Goal: Task Accomplishment & Management: Complete application form

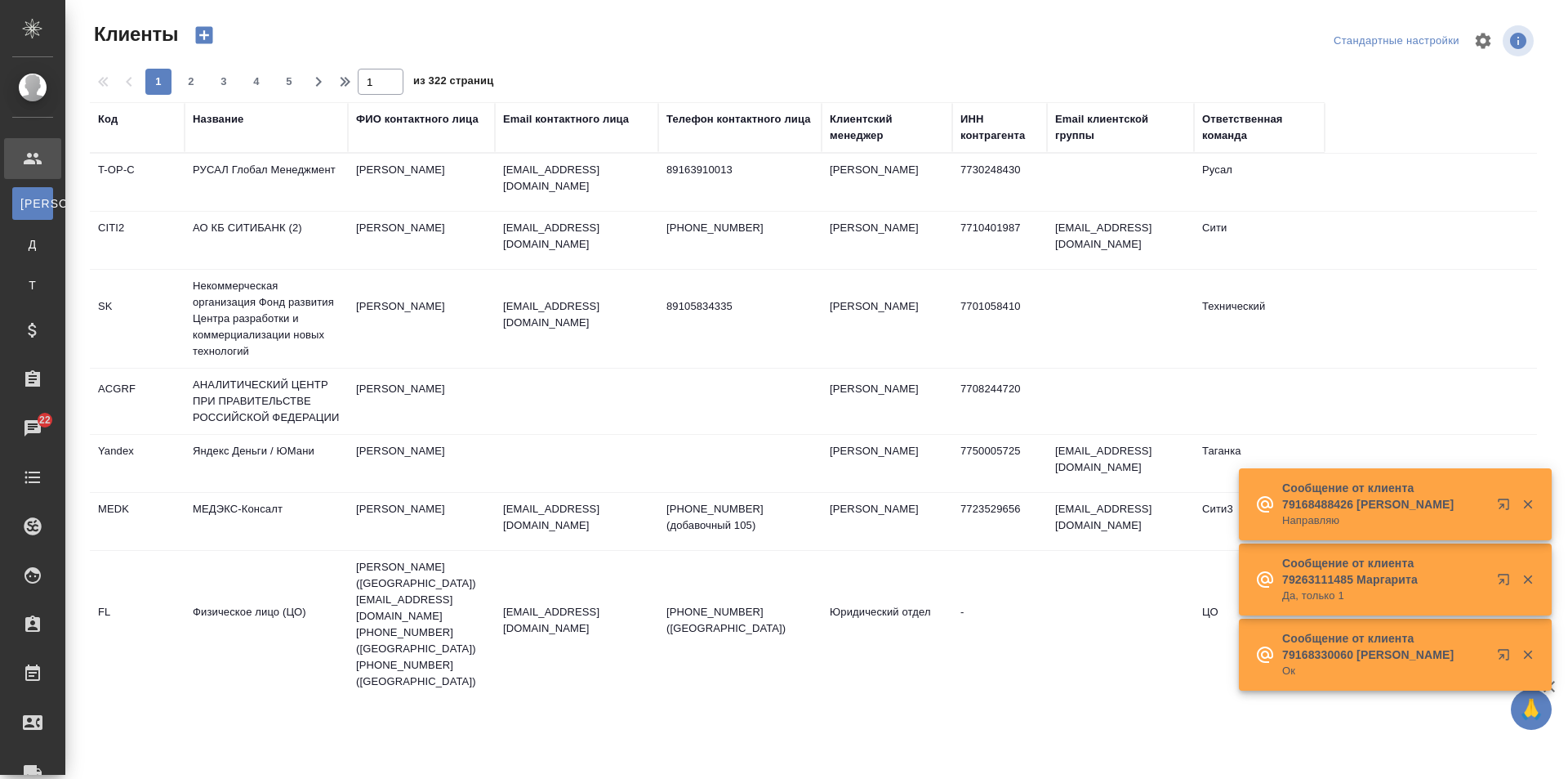
select select "RU"
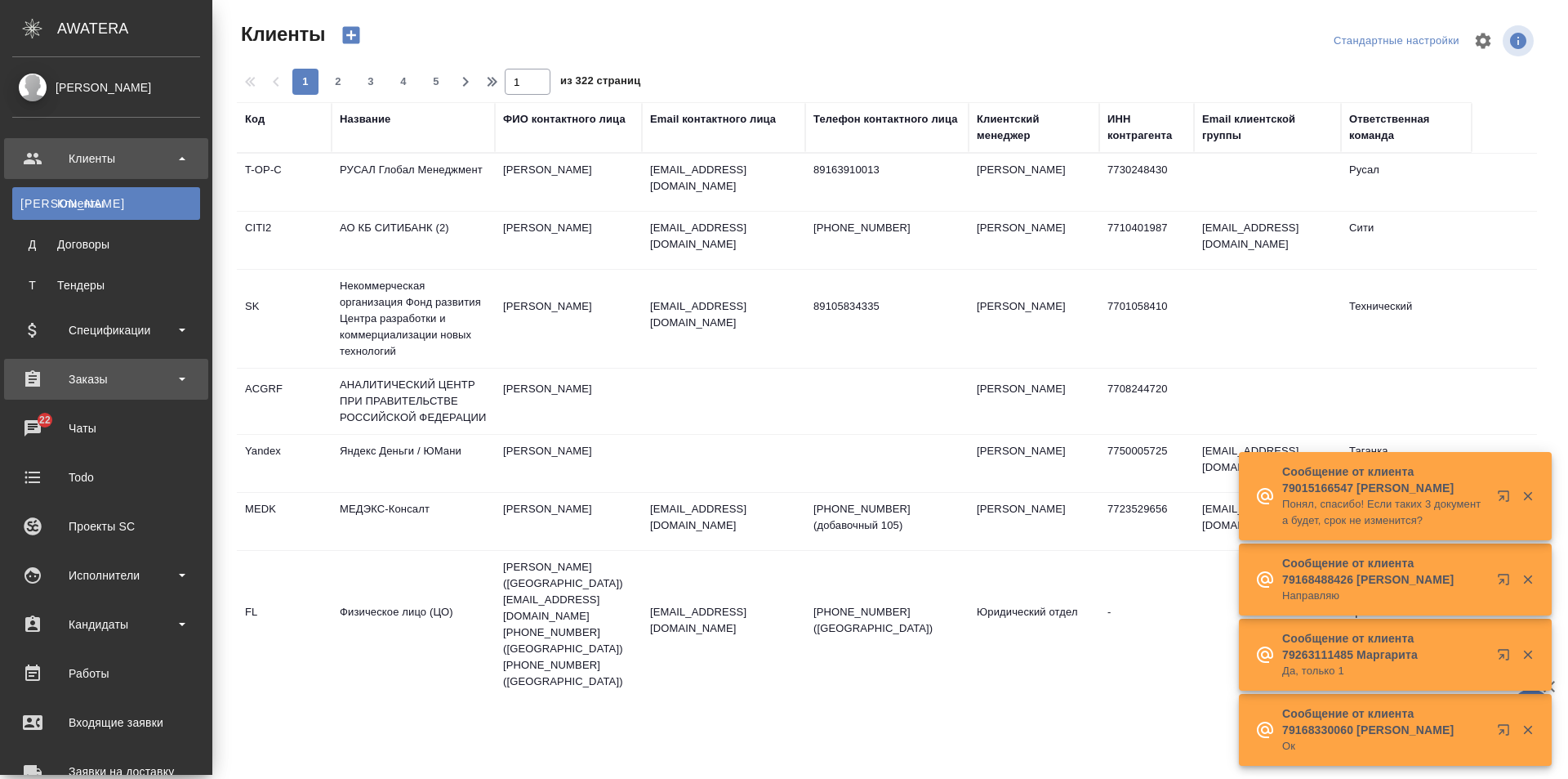
click at [104, 378] on div "Заказы" at bounding box center [106, 379] width 188 height 25
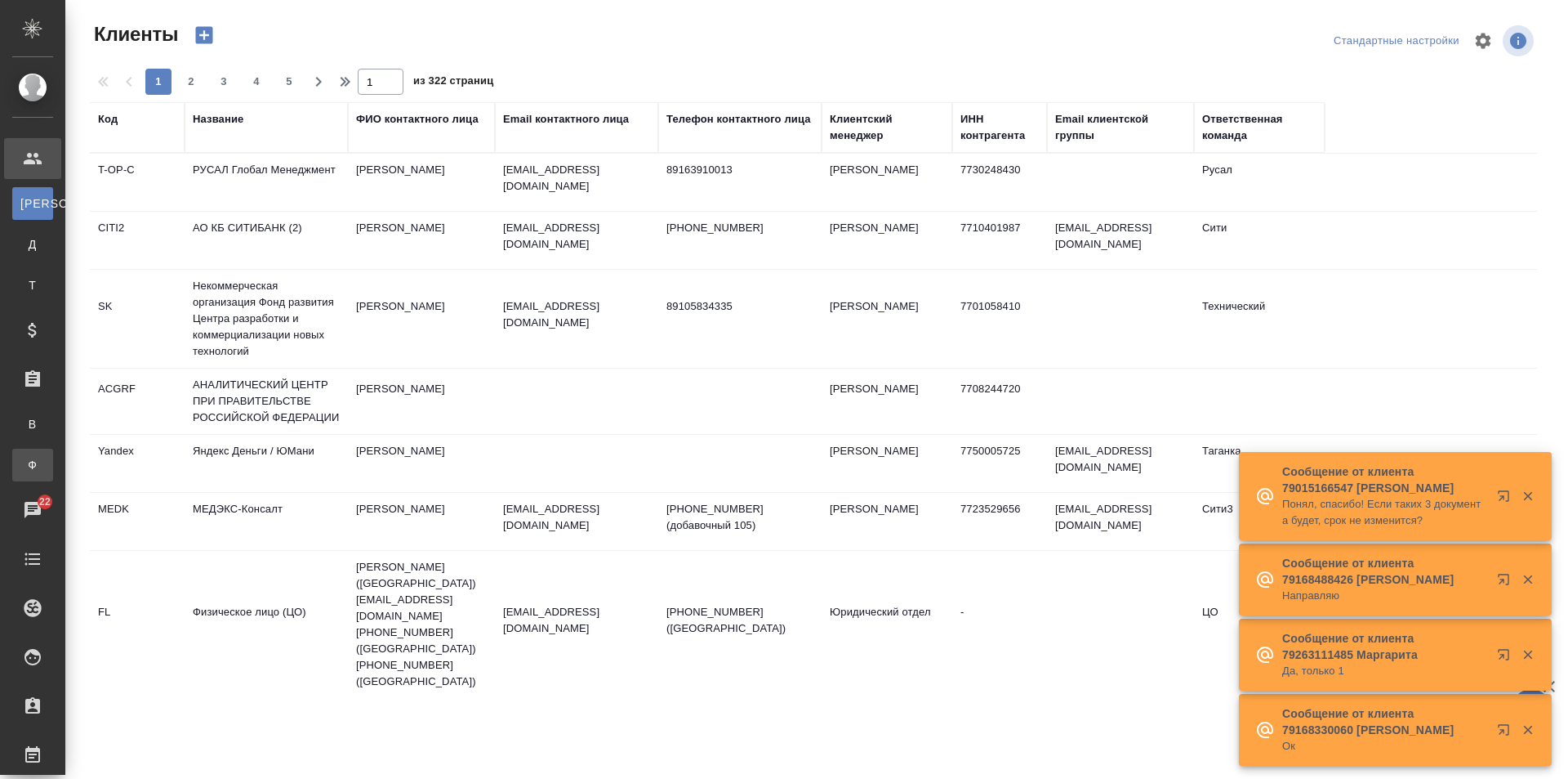
click at [53, 455] on link "Ф Заказы физ. лиц" at bounding box center [33, 465] width 41 height 33
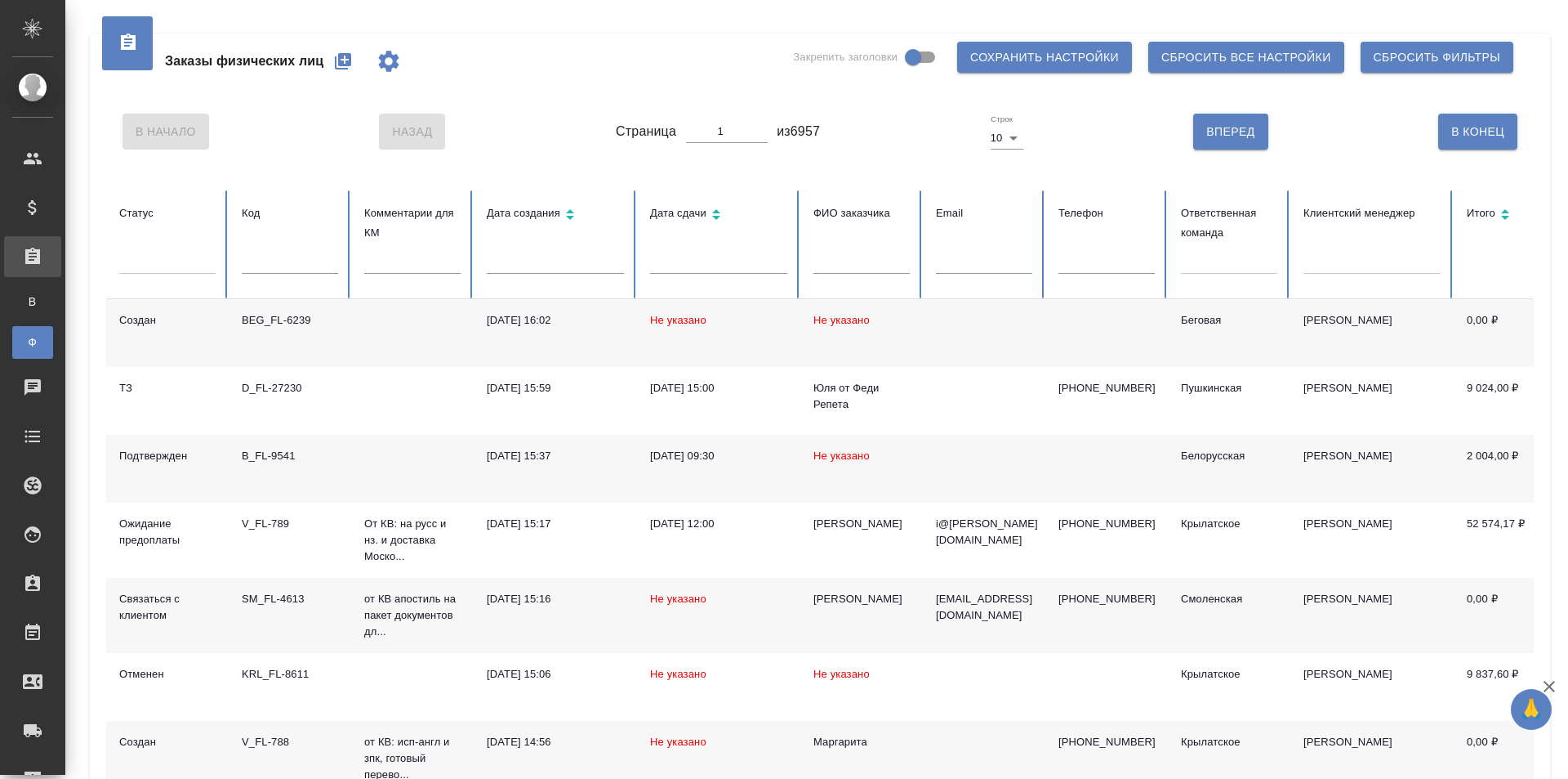
click at [332, 53] on button "button" at bounding box center [343, 61] width 39 height 39
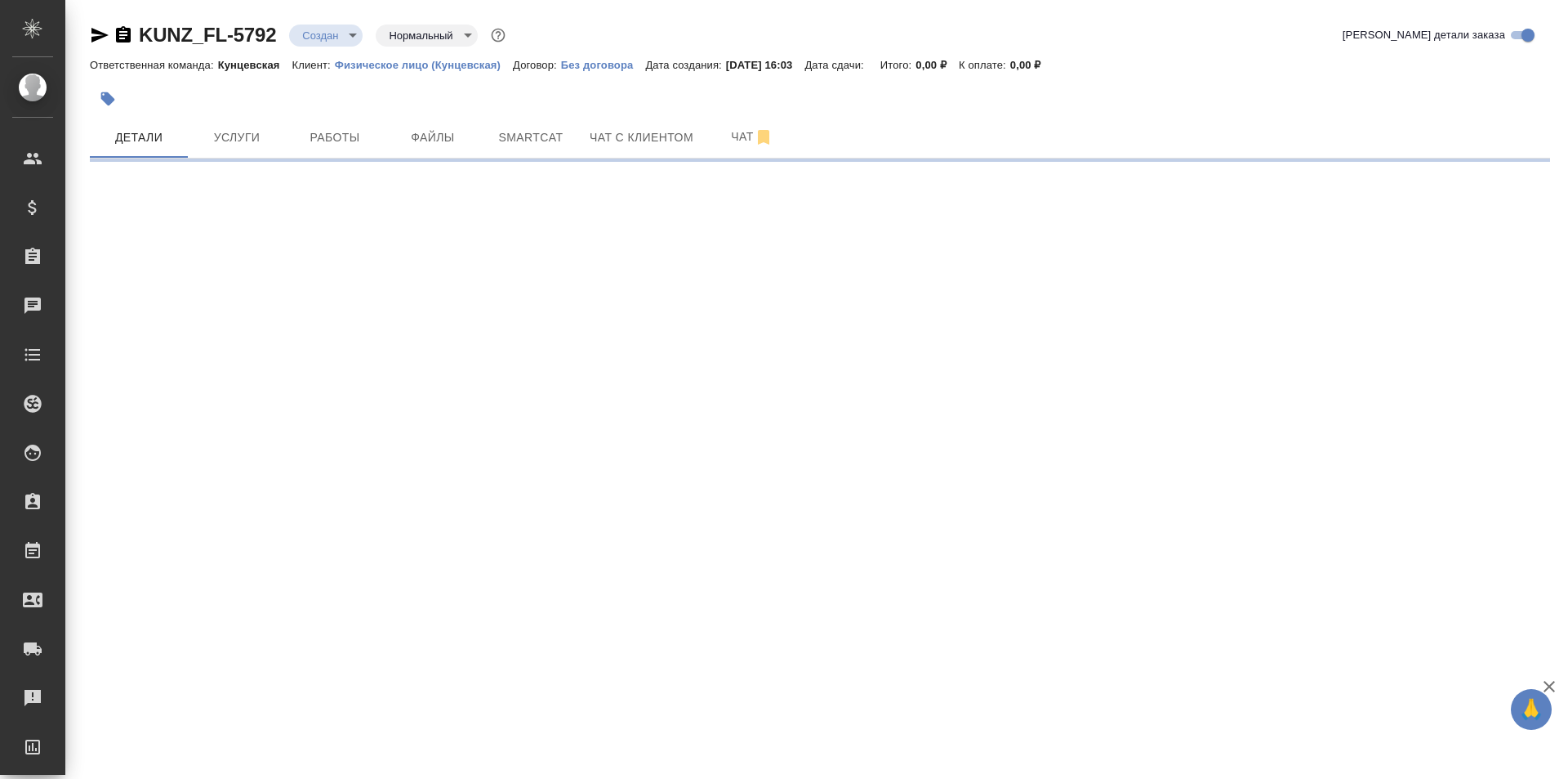
select select "RU"
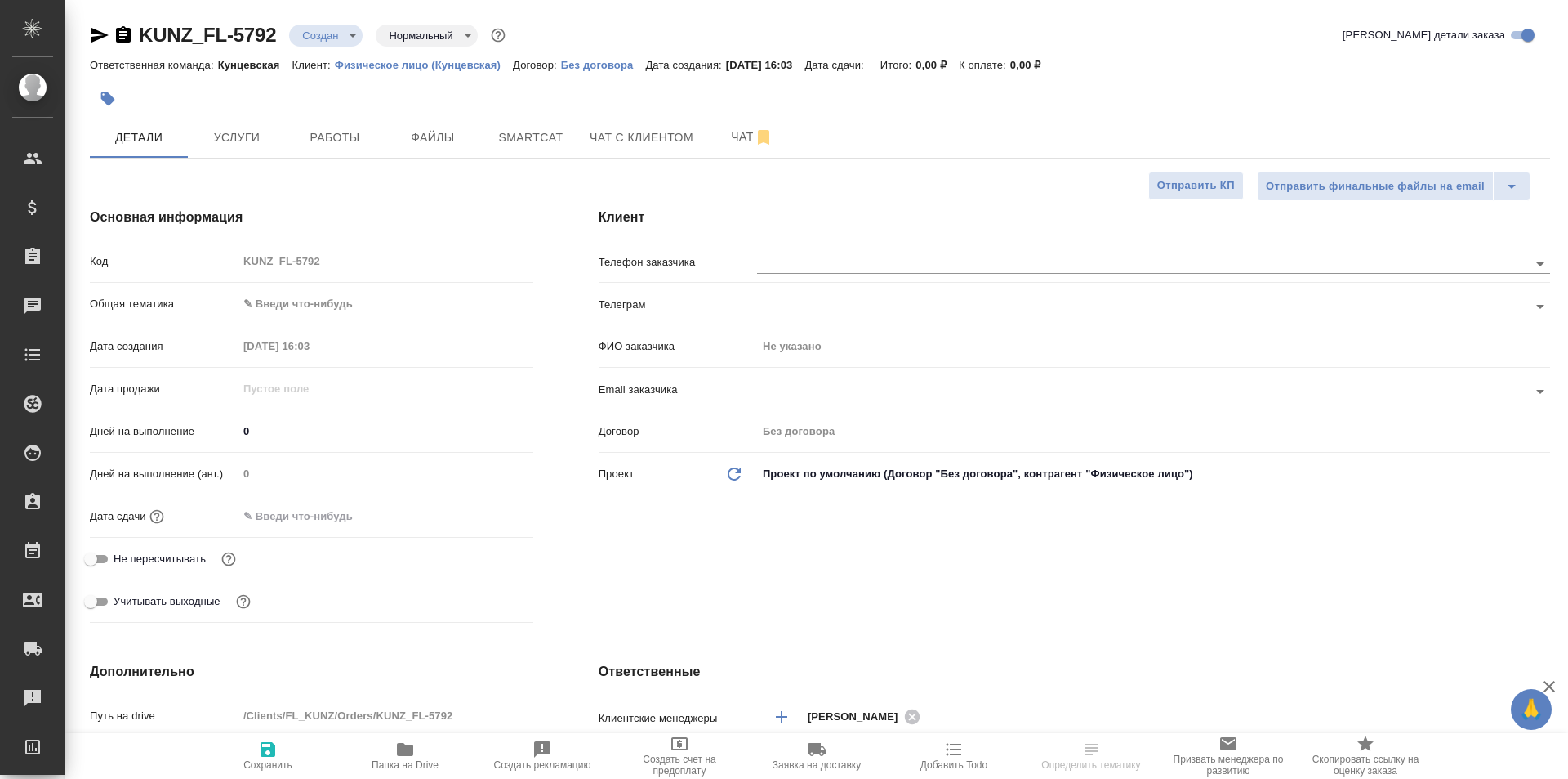
type textarea "x"
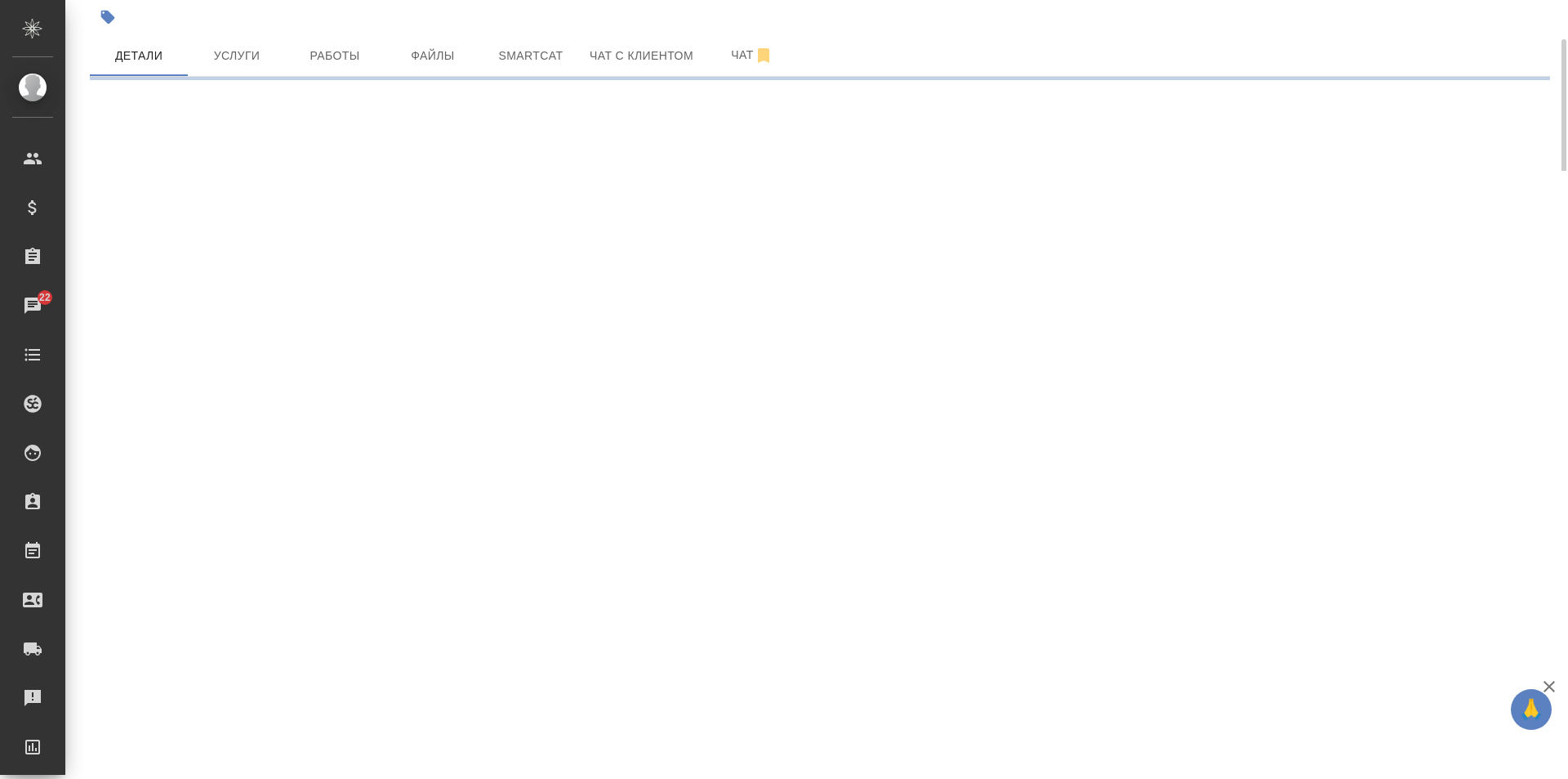
select select "RU"
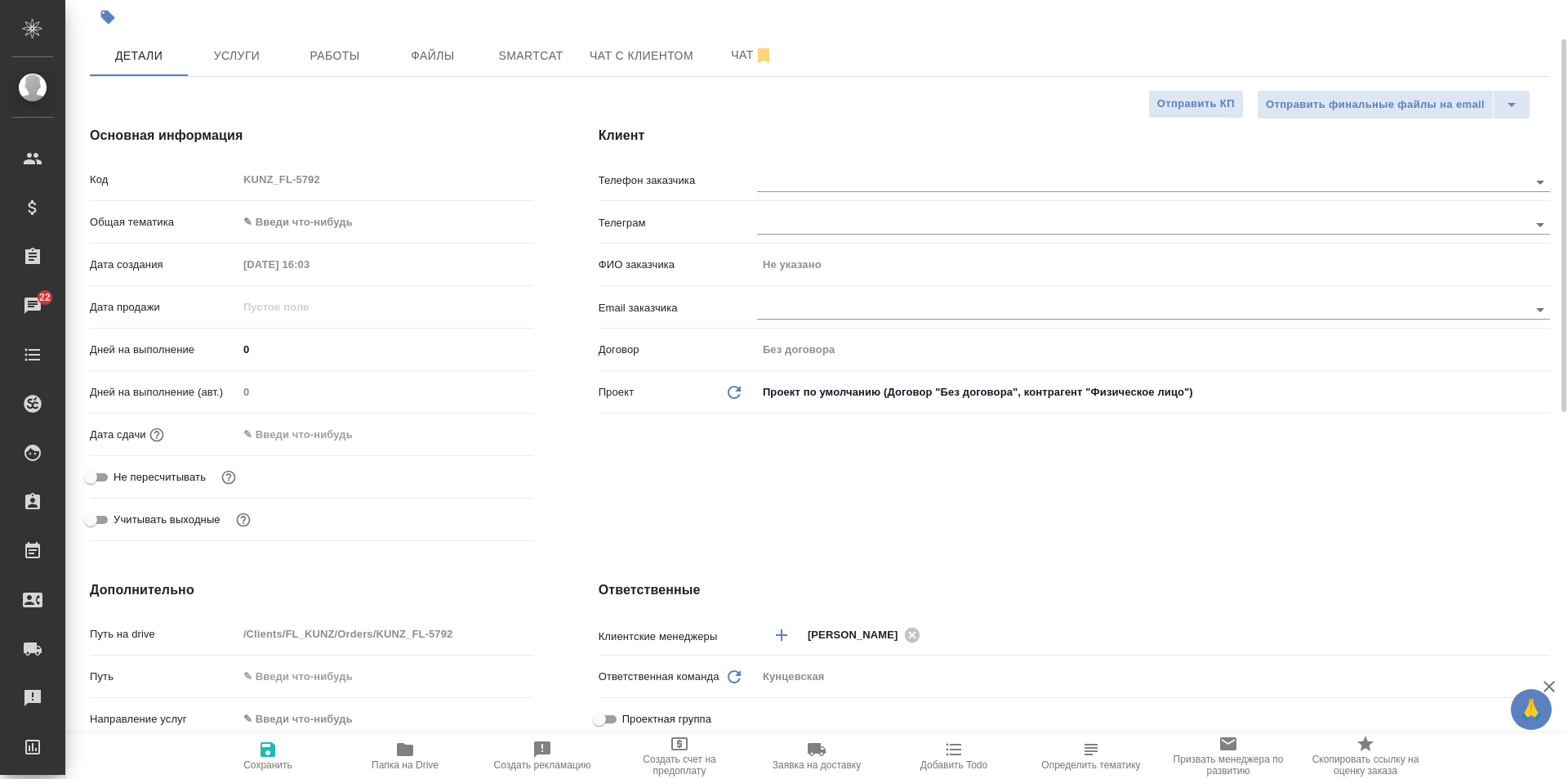
type textarea "x"
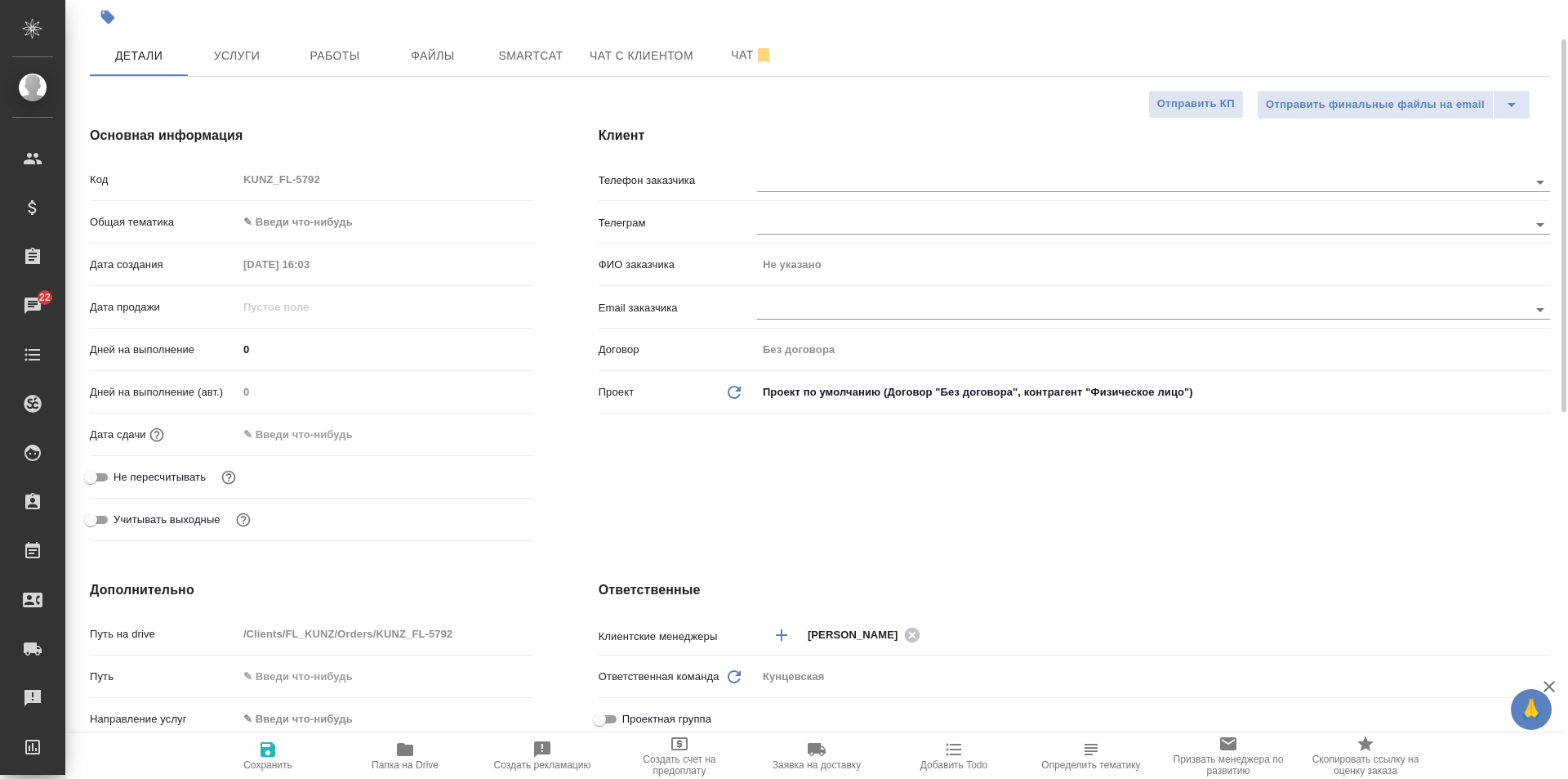
type textarea "x"
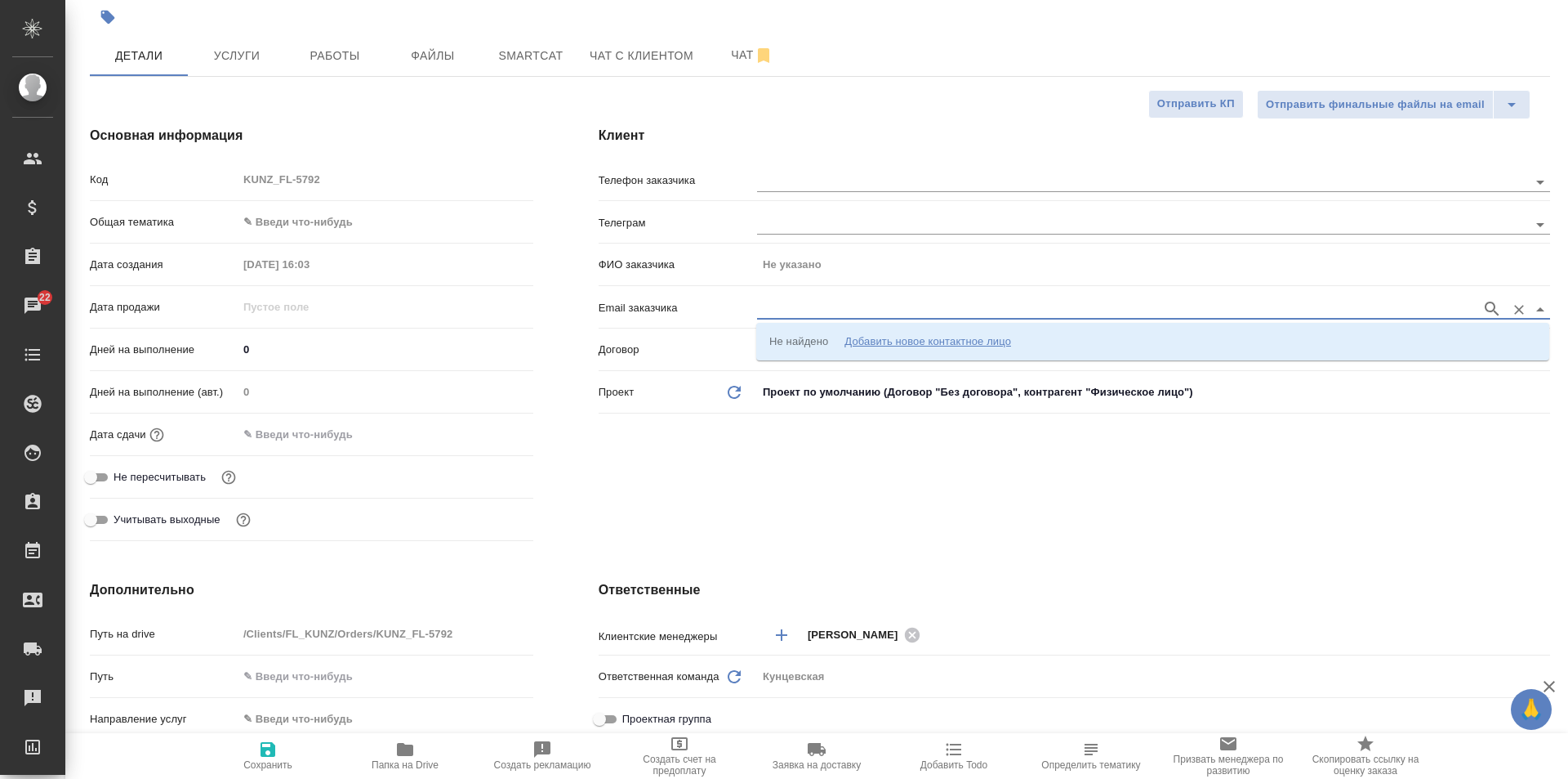
click at [787, 303] on input "text" at bounding box center [1115, 309] width 716 height 20
paste input "malva2@mail.ru"
type input "malva2@mail.ru"
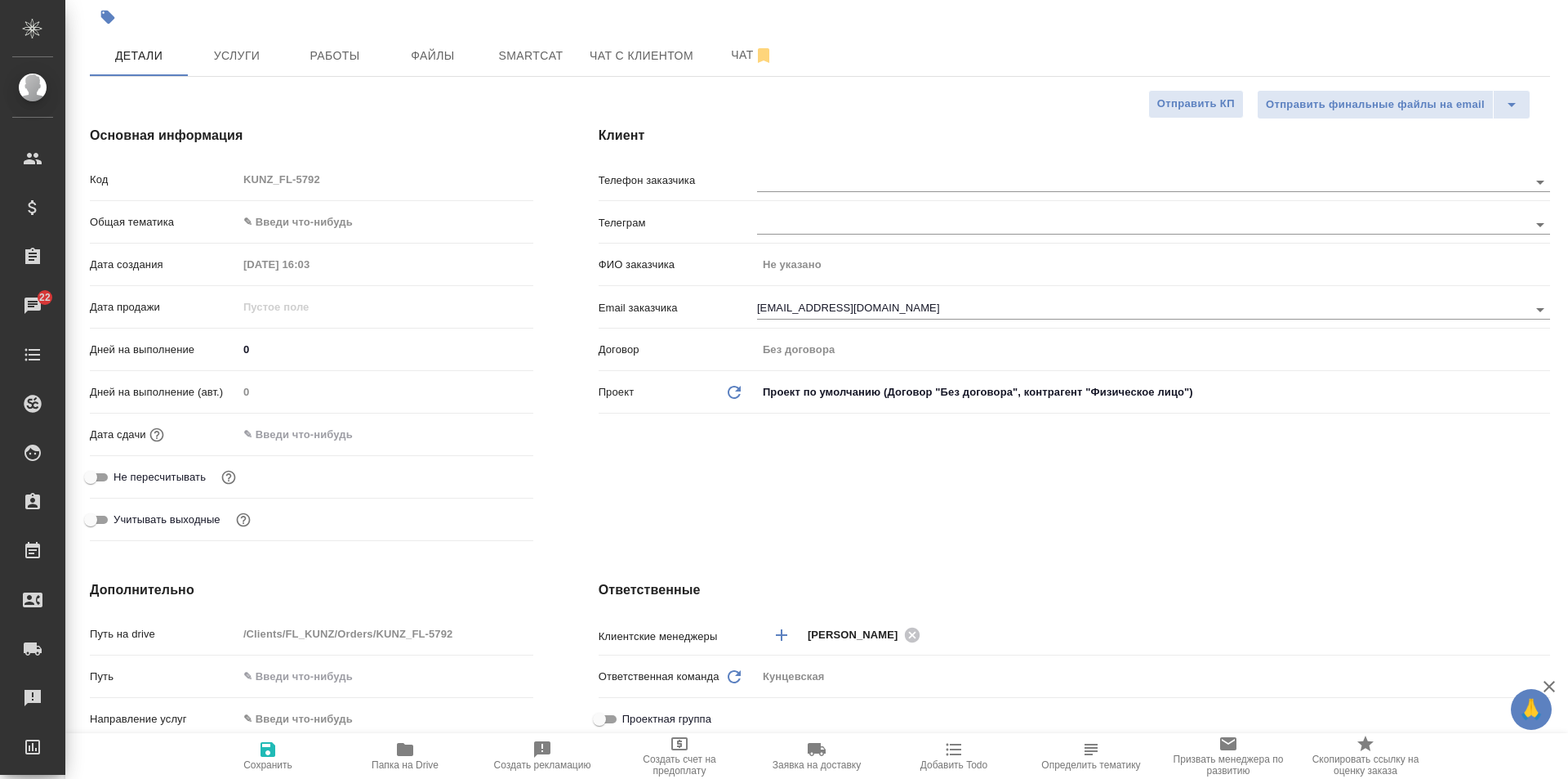
click at [818, 448] on div "Клиент Телефон заказчика Телеграм ФИО заказчика Не указано Email заказчика malv…" at bounding box center [1074, 337] width 1017 height 487
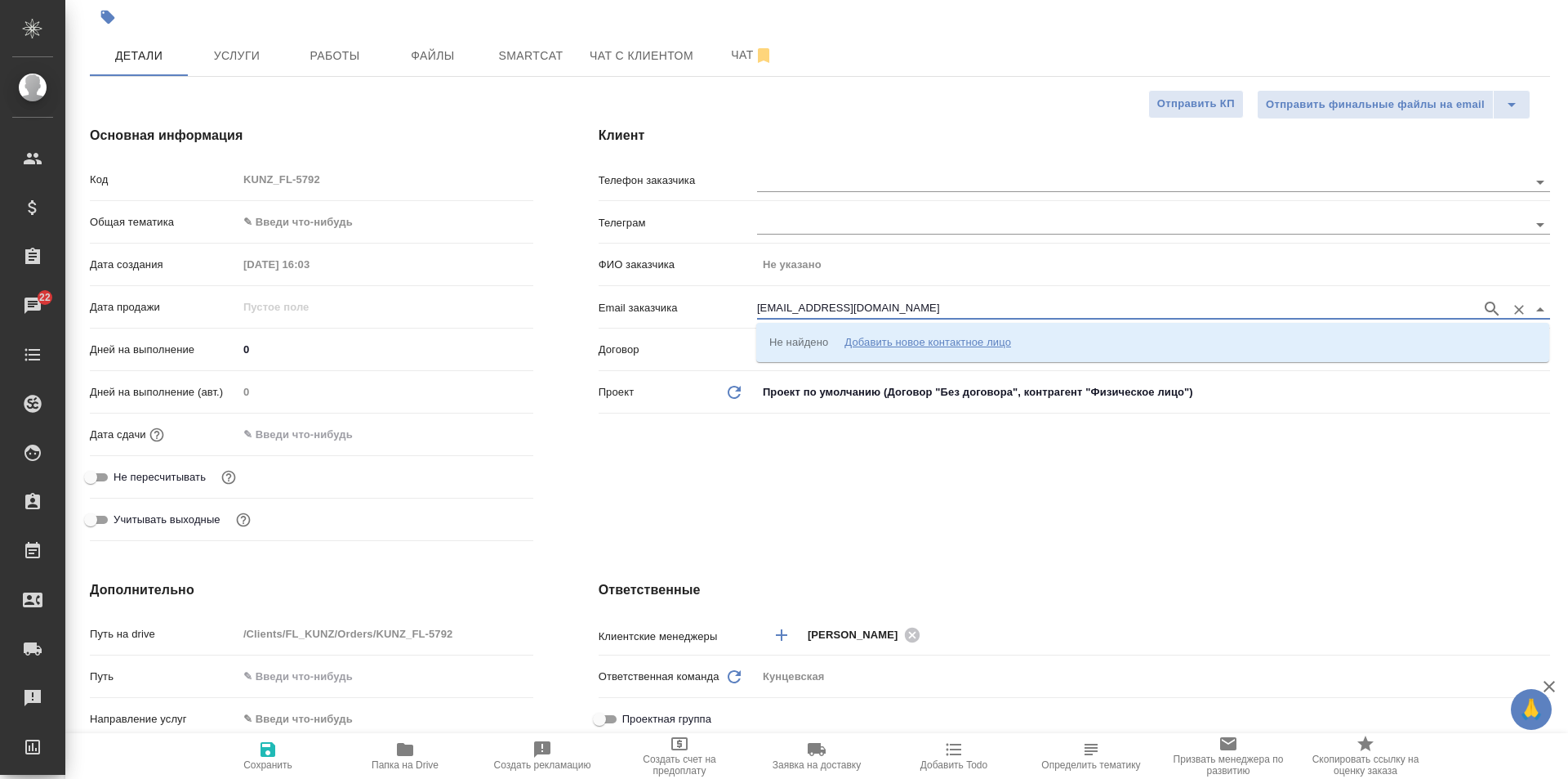
click at [821, 306] on input "malva2@mail.ru" at bounding box center [1115, 309] width 716 height 20
click at [833, 305] on input "malva2@mail.ru" at bounding box center [1115, 309] width 716 height 20
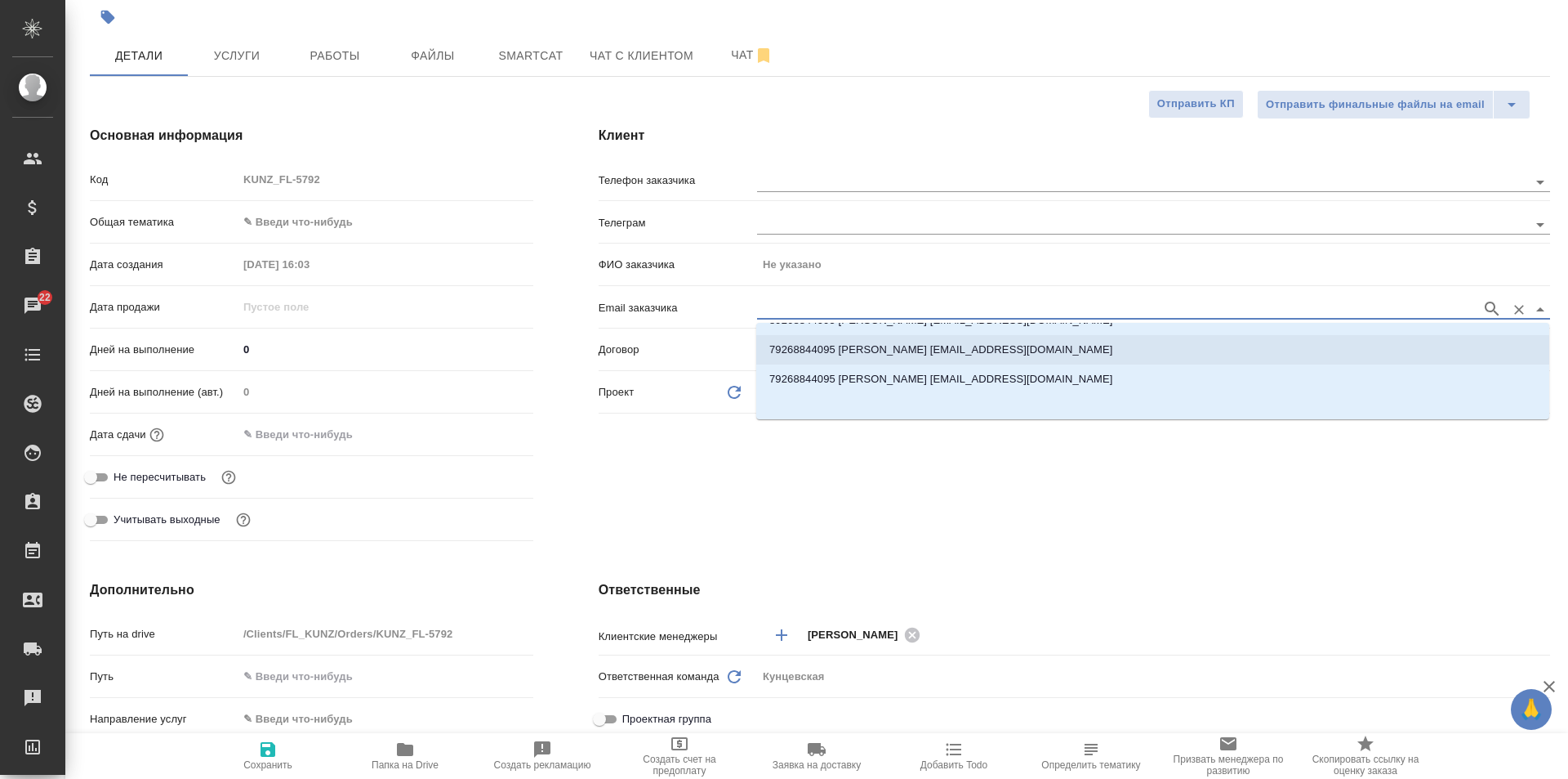
scroll to position [26, 0]
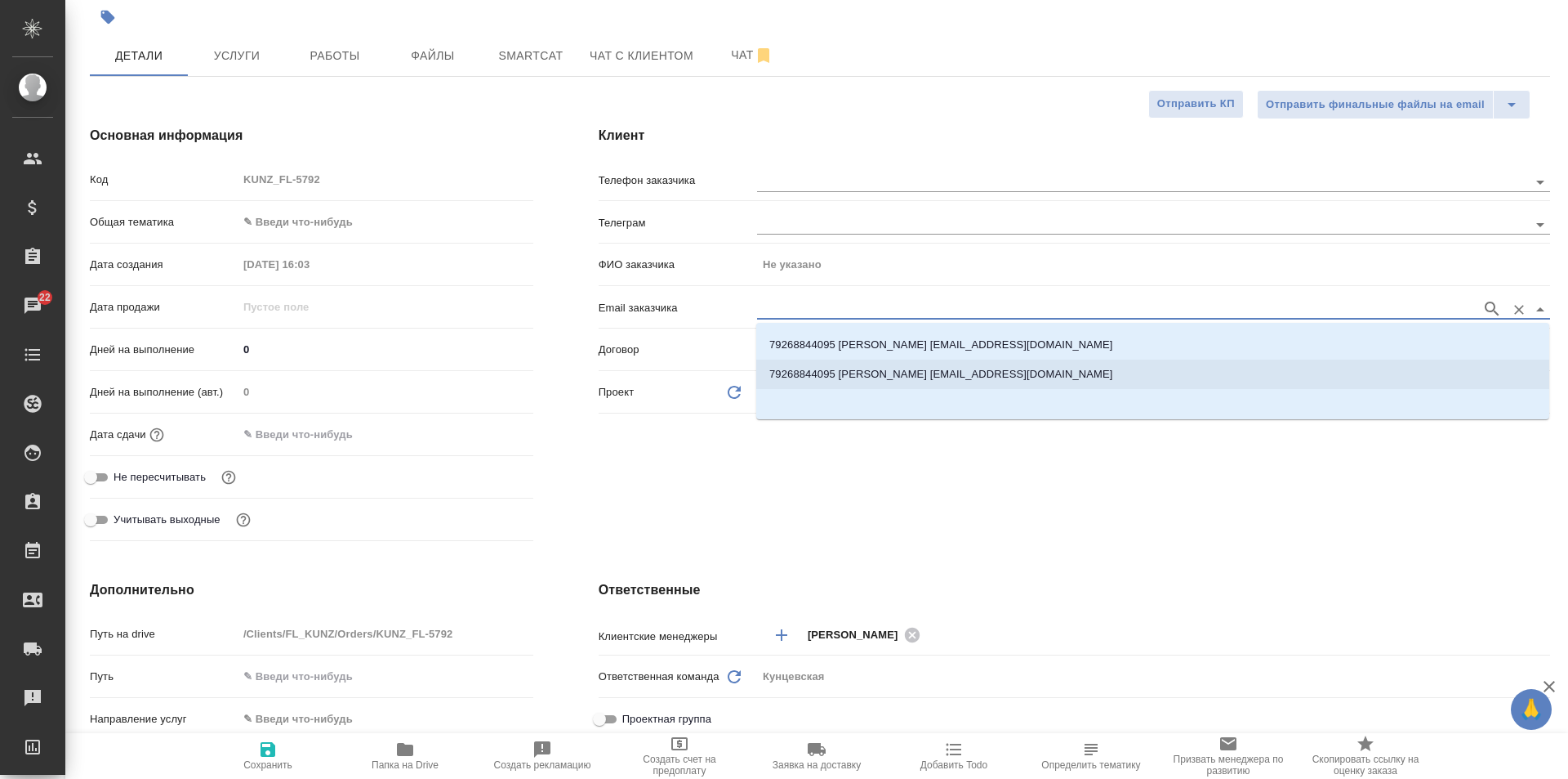
click at [859, 378] on p "79268844095 Светлана Заводнова malva2@mail.ru" at bounding box center [942, 374] width 344 height 16
type input "Светлана Заводнова"
type input "79268844095 Светлана Заводнова malva2@mail.ru"
type textarea "x"
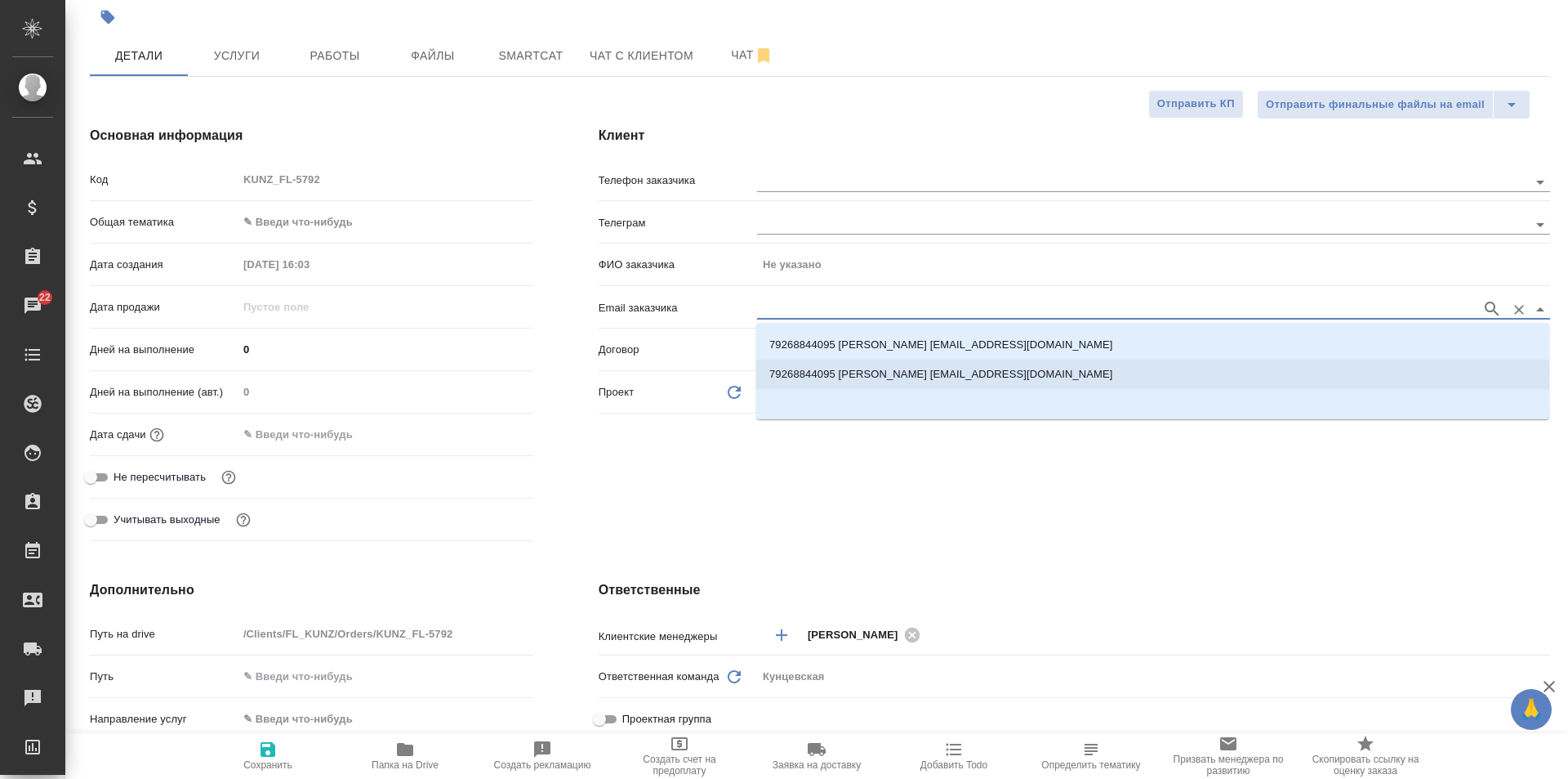
type textarea "x"
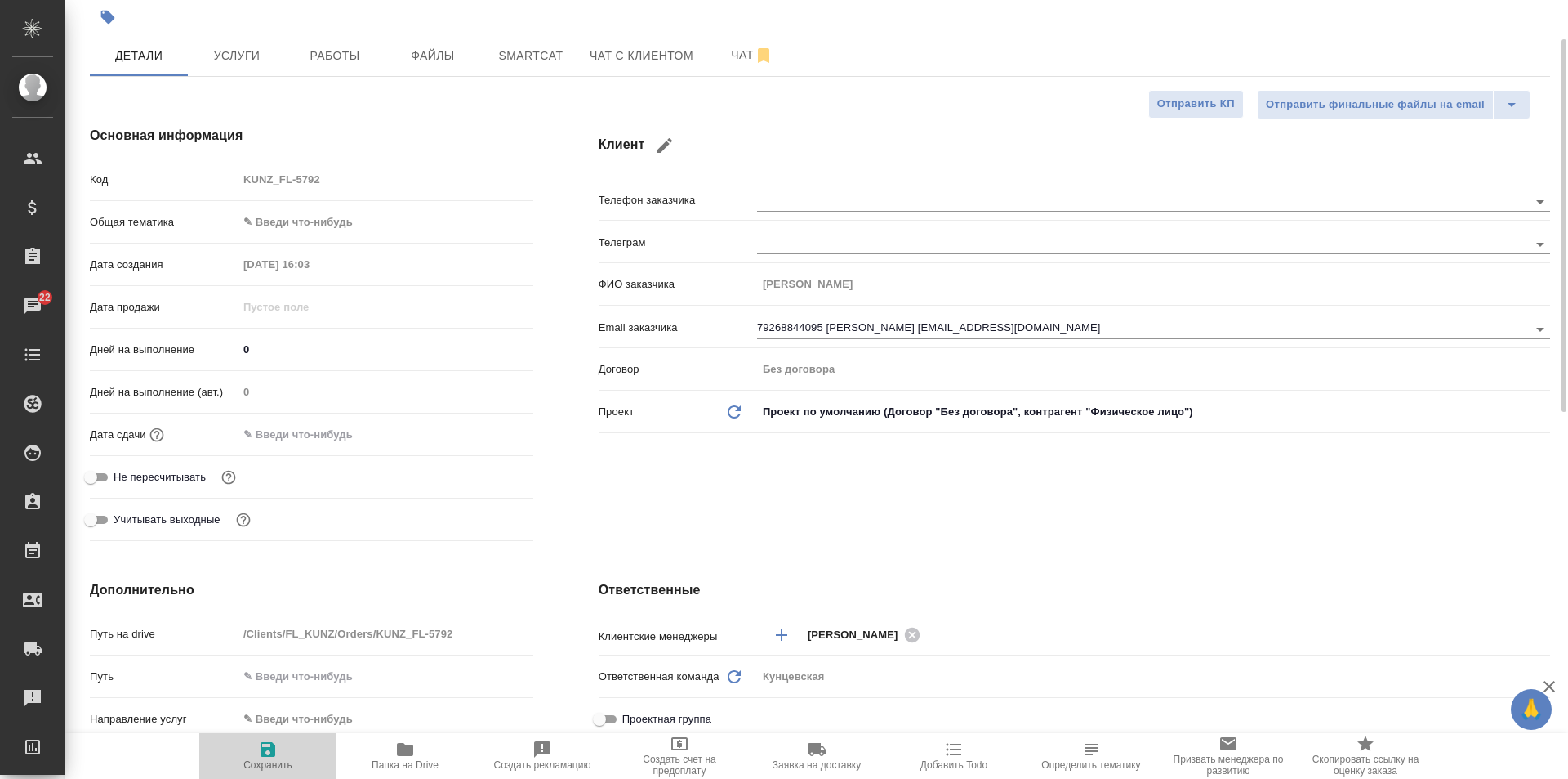
click at [269, 756] on icon "button" at bounding box center [268, 750] width 15 height 15
type textarea "x"
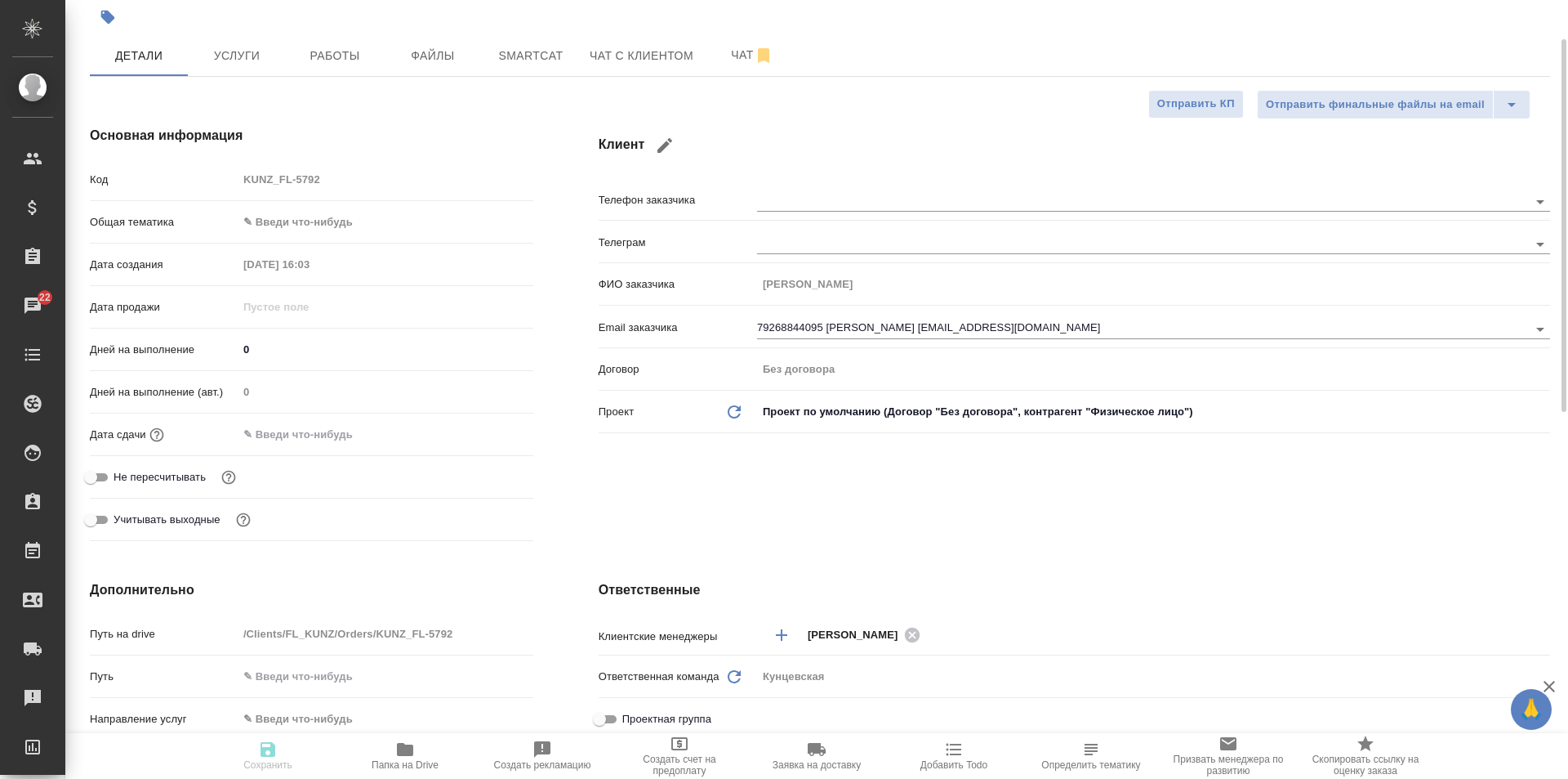
type textarea "x"
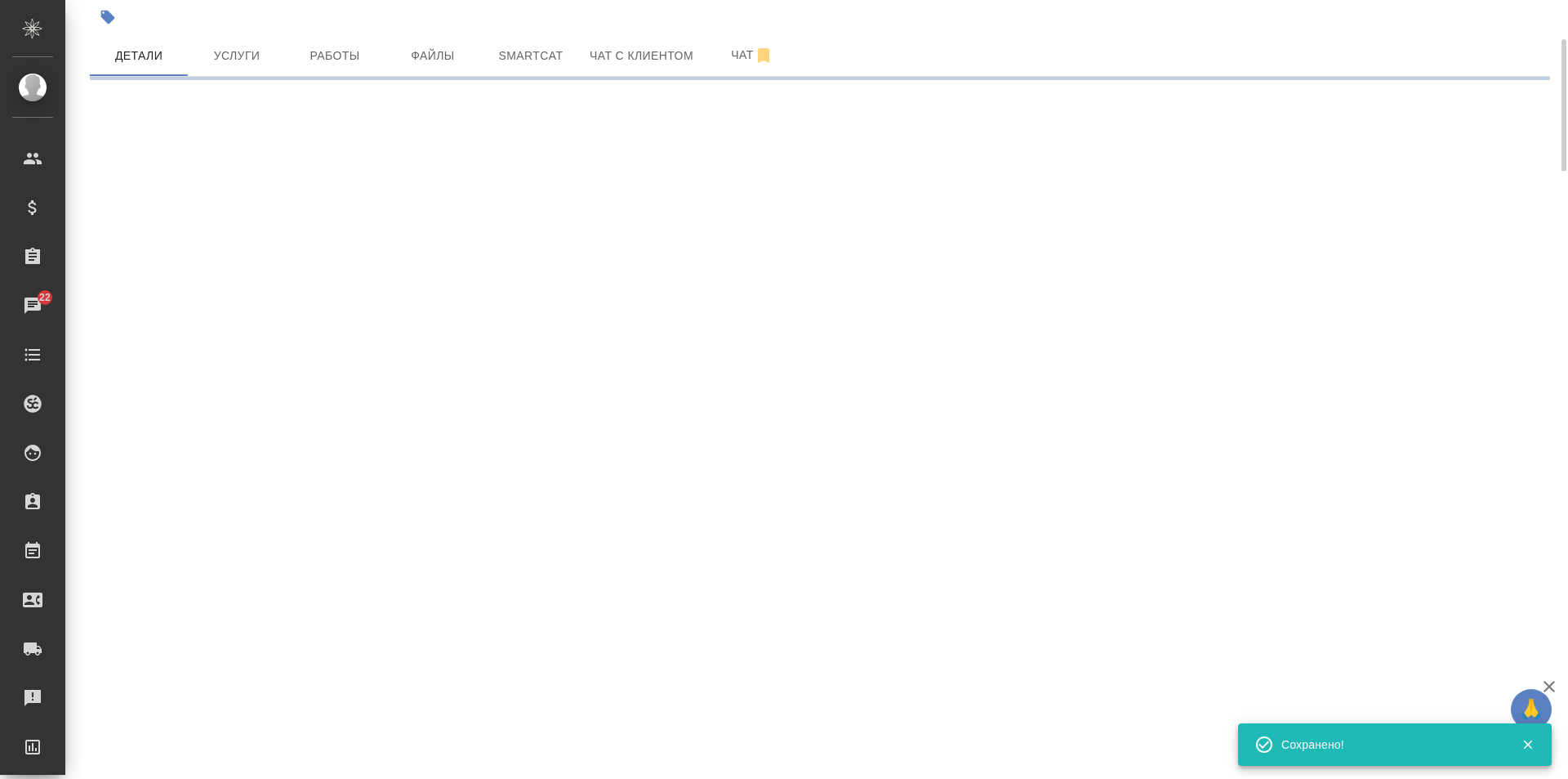
select select "RU"
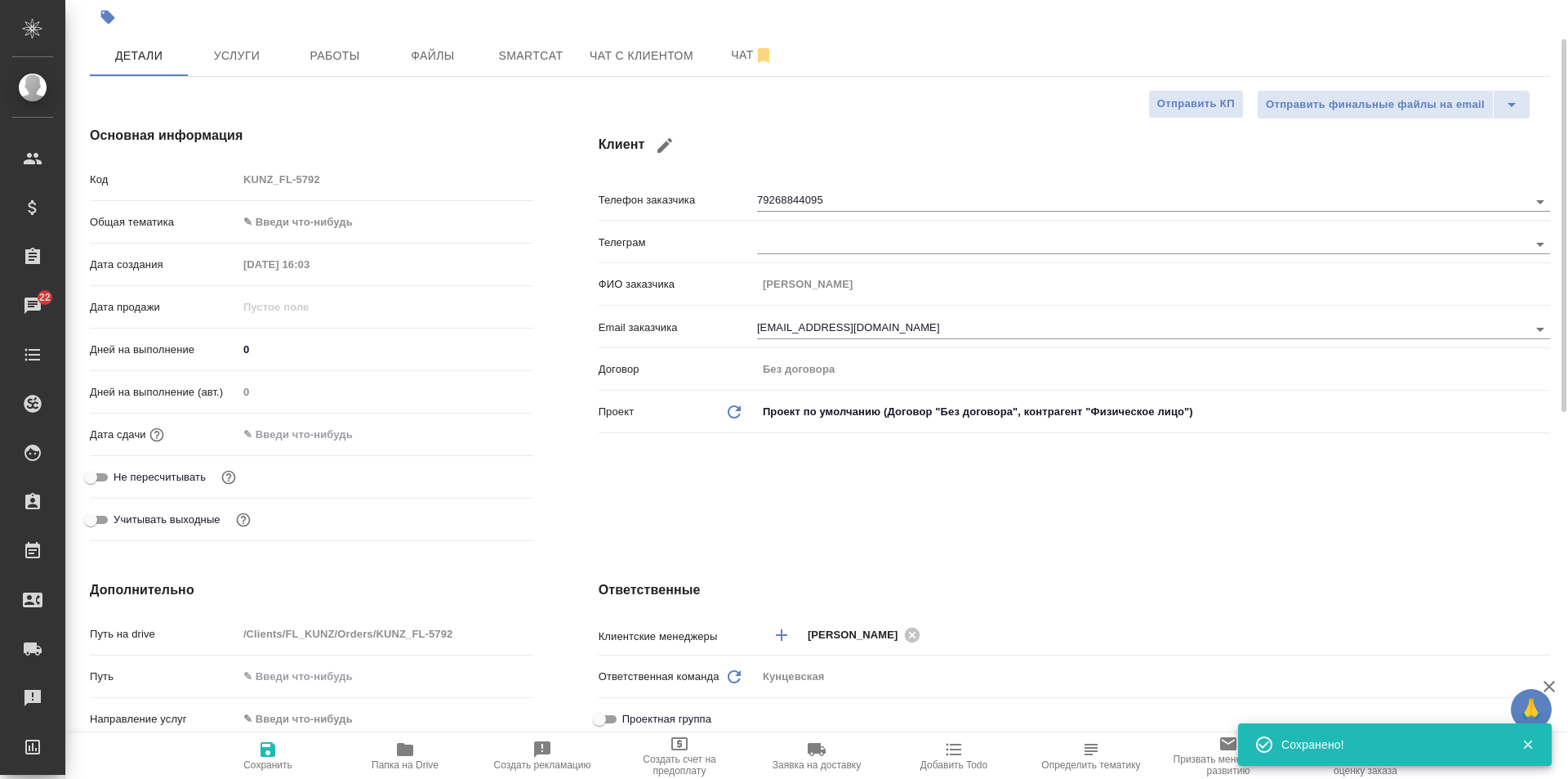
type textarea "x"
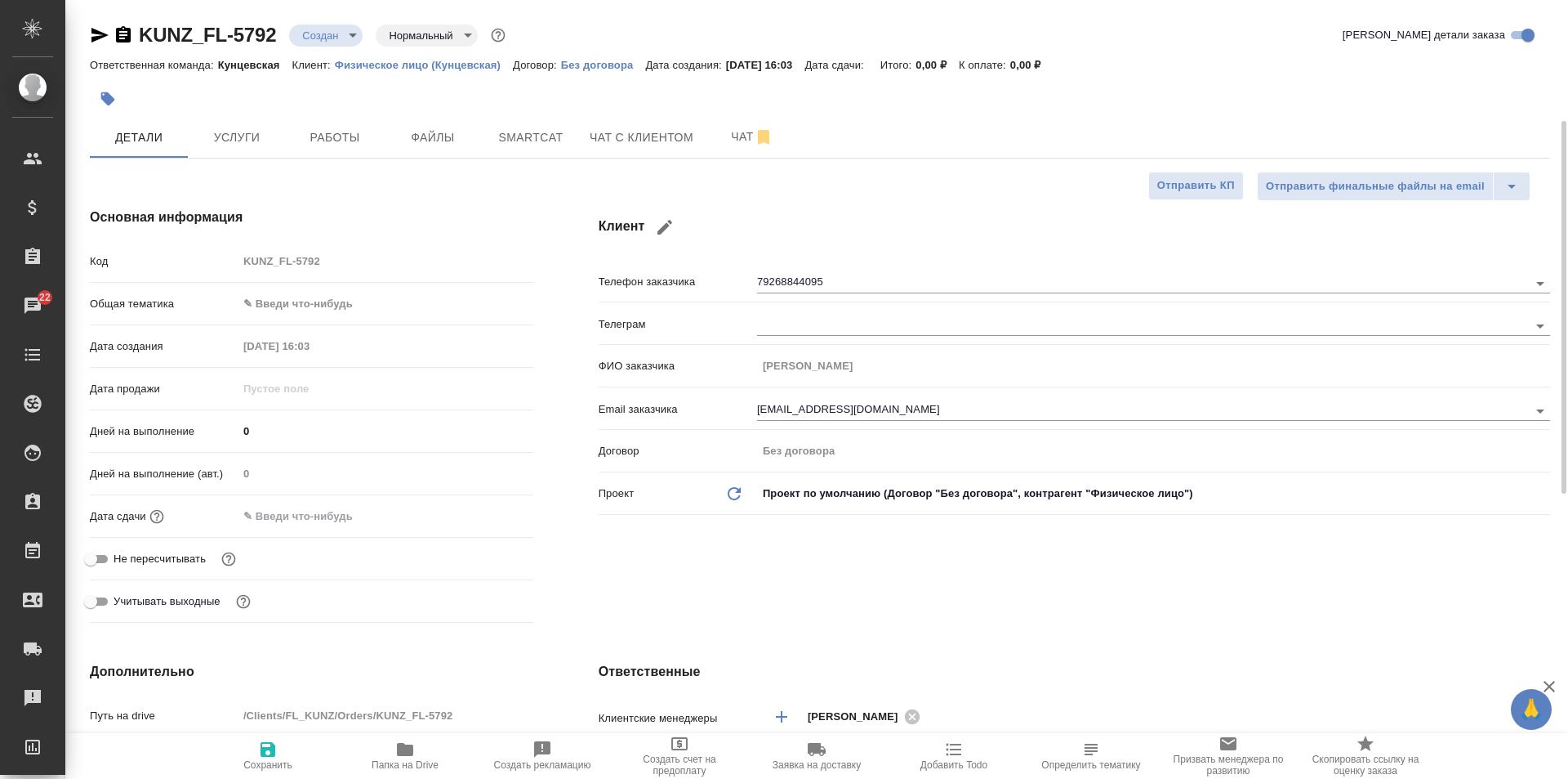
scroll to position [82, 0]
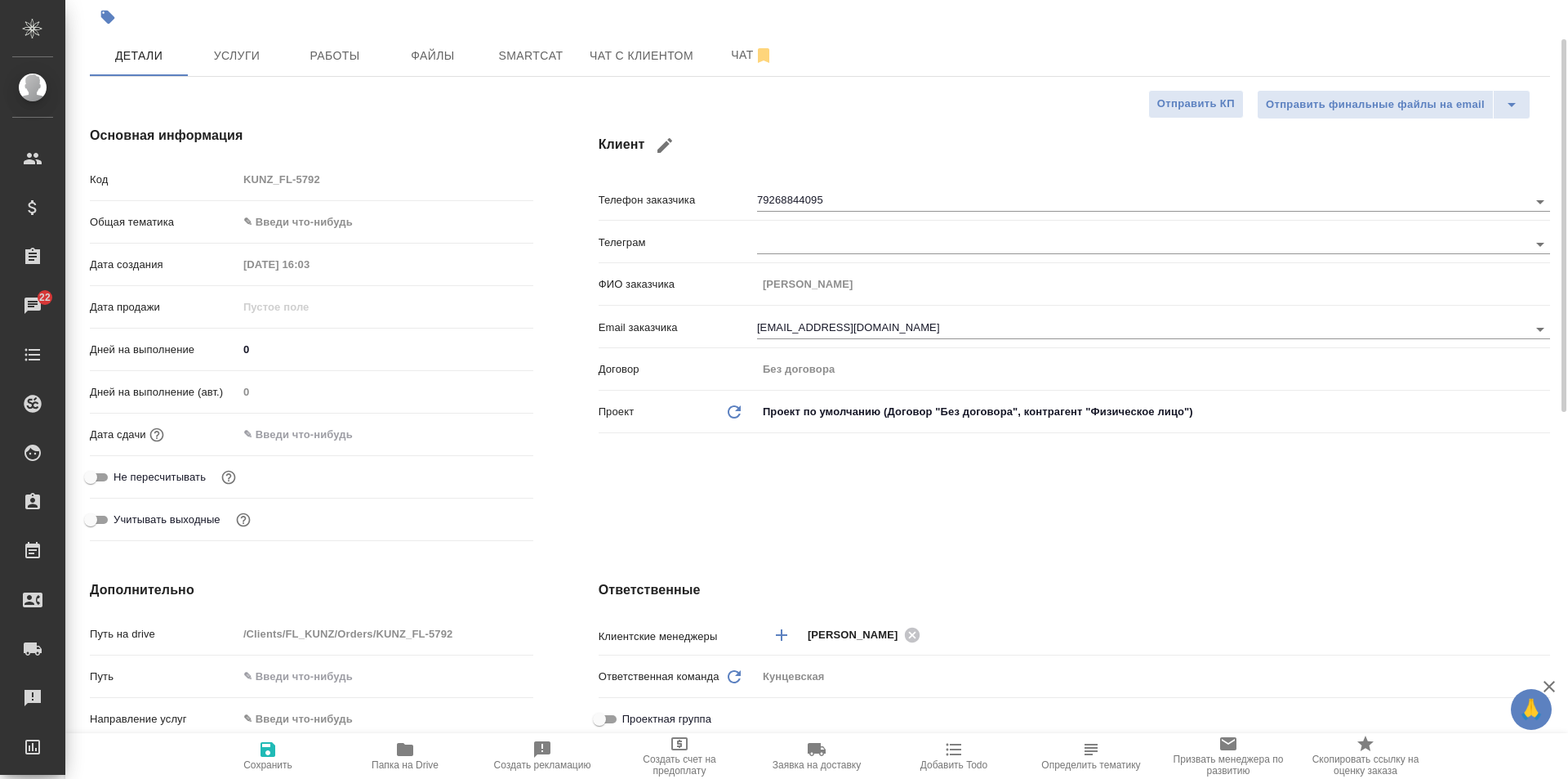
type textarea "x"
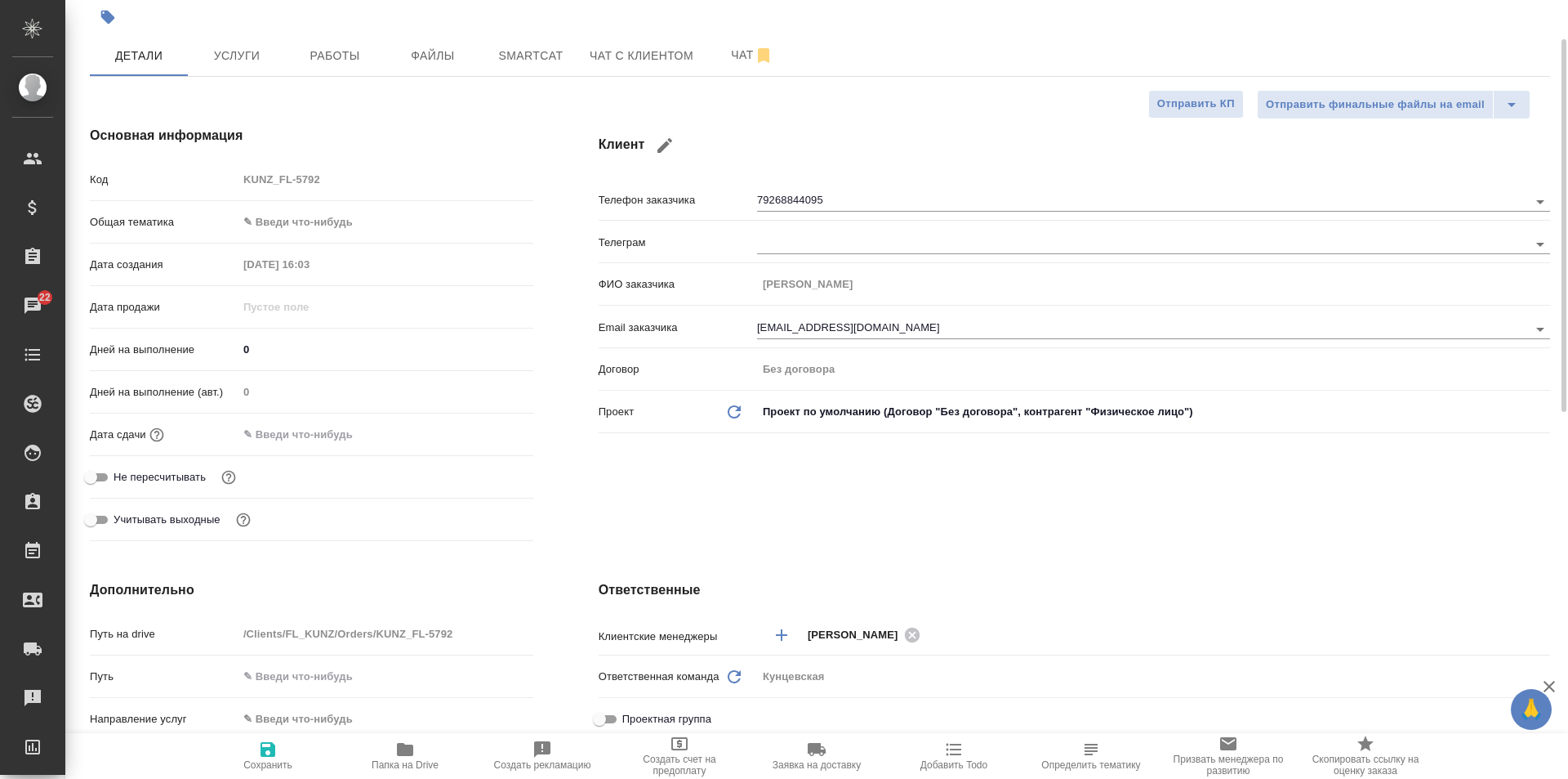
type textarea "x"
click at [323, 217] on body "🙏 .cls-1 fill:#fff; AWATERA Moskalets Alina Клиенты Спецификации Заказы 22 Чаты…" at bounding box center [784, 389] width 1568 height 779
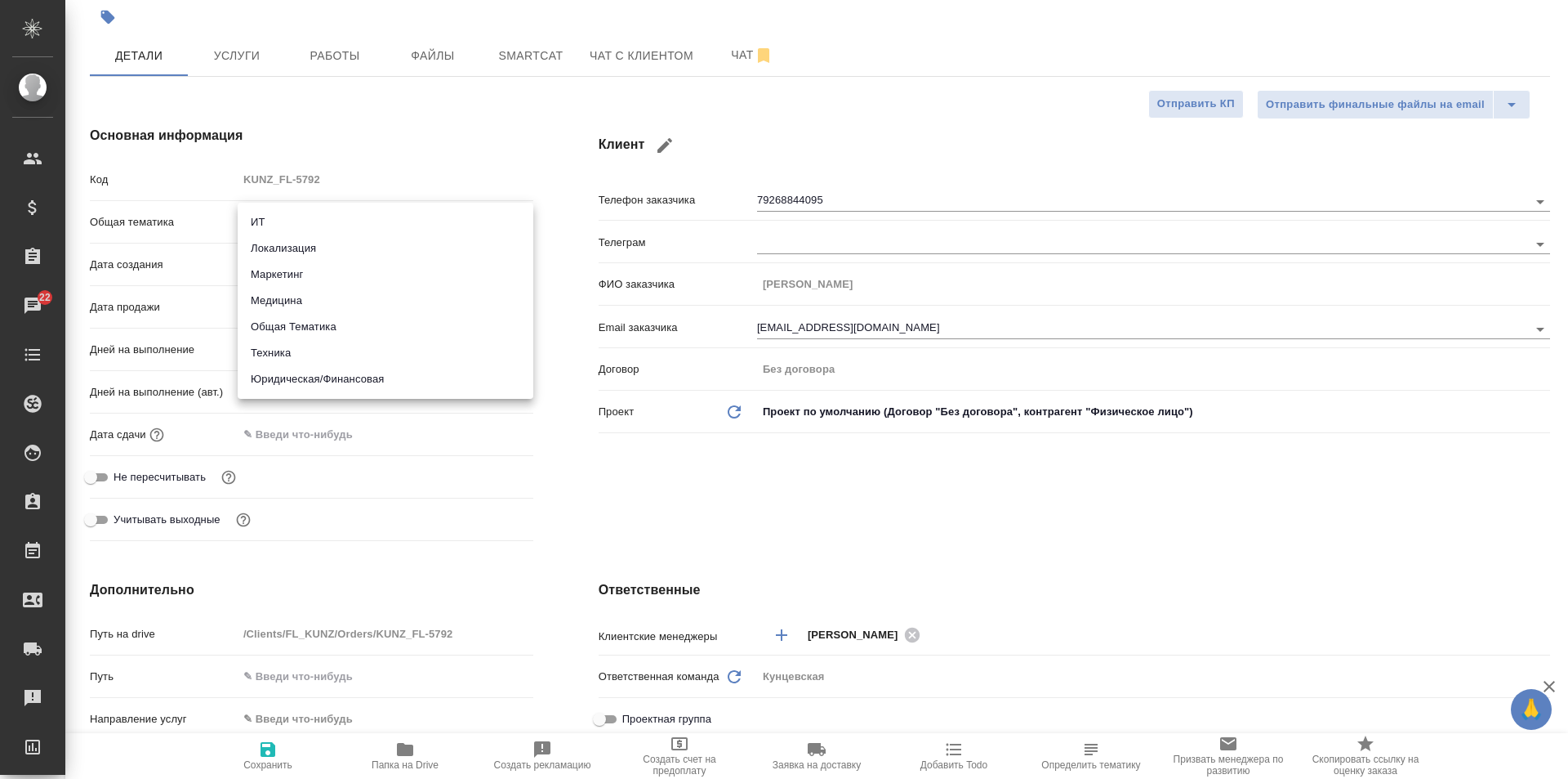
click at [343, 302] on li "Медицина" at bounding box center [385, 301] width 296 height 26
type input "med"
type textarea "x"
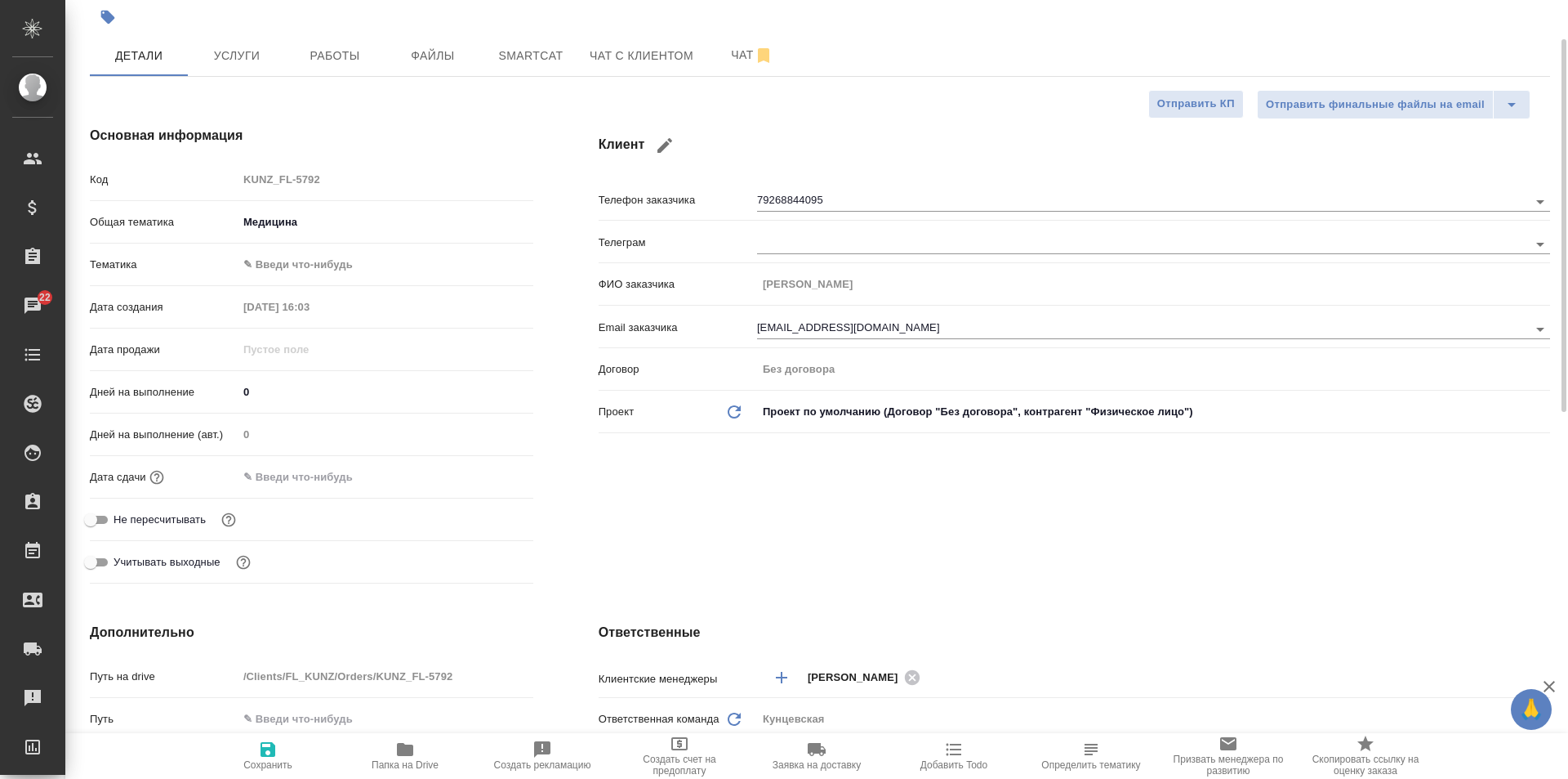
click at [280, 265] on body "🙏 .cls-1 fill:#fff; AWATERA Moskalets Alina Клиенты Спецификации Заказы 22 Чаты…" at bounding box center [784, 389] width 1568 height 779
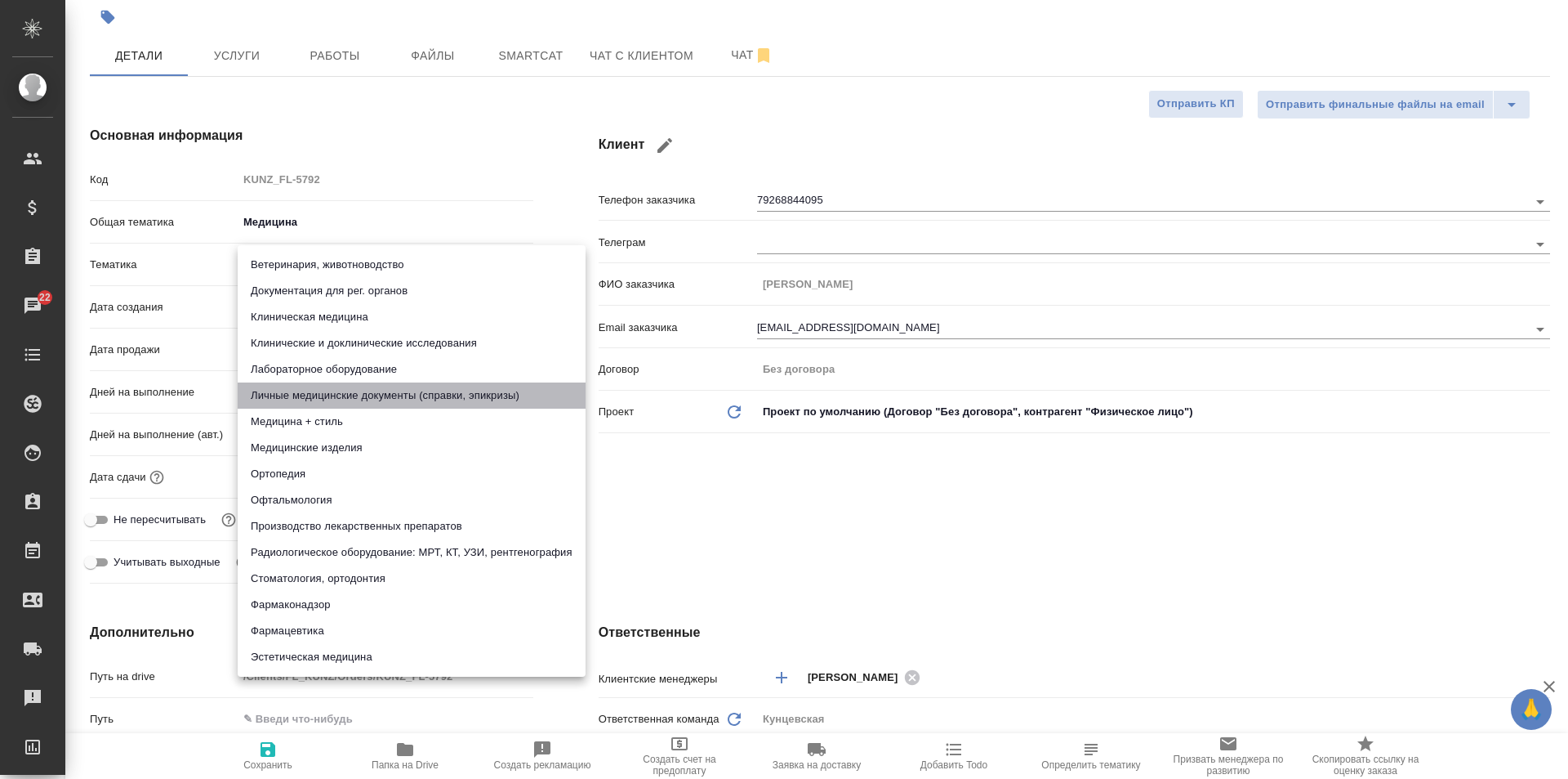
click at [508, 396] on li "Личные медицинские документы (справки, эпикризы)" at bounding box center [411, 396] width 348 height 26
type textarea "x"
type input "5a8b8b956a9677013d343e74"
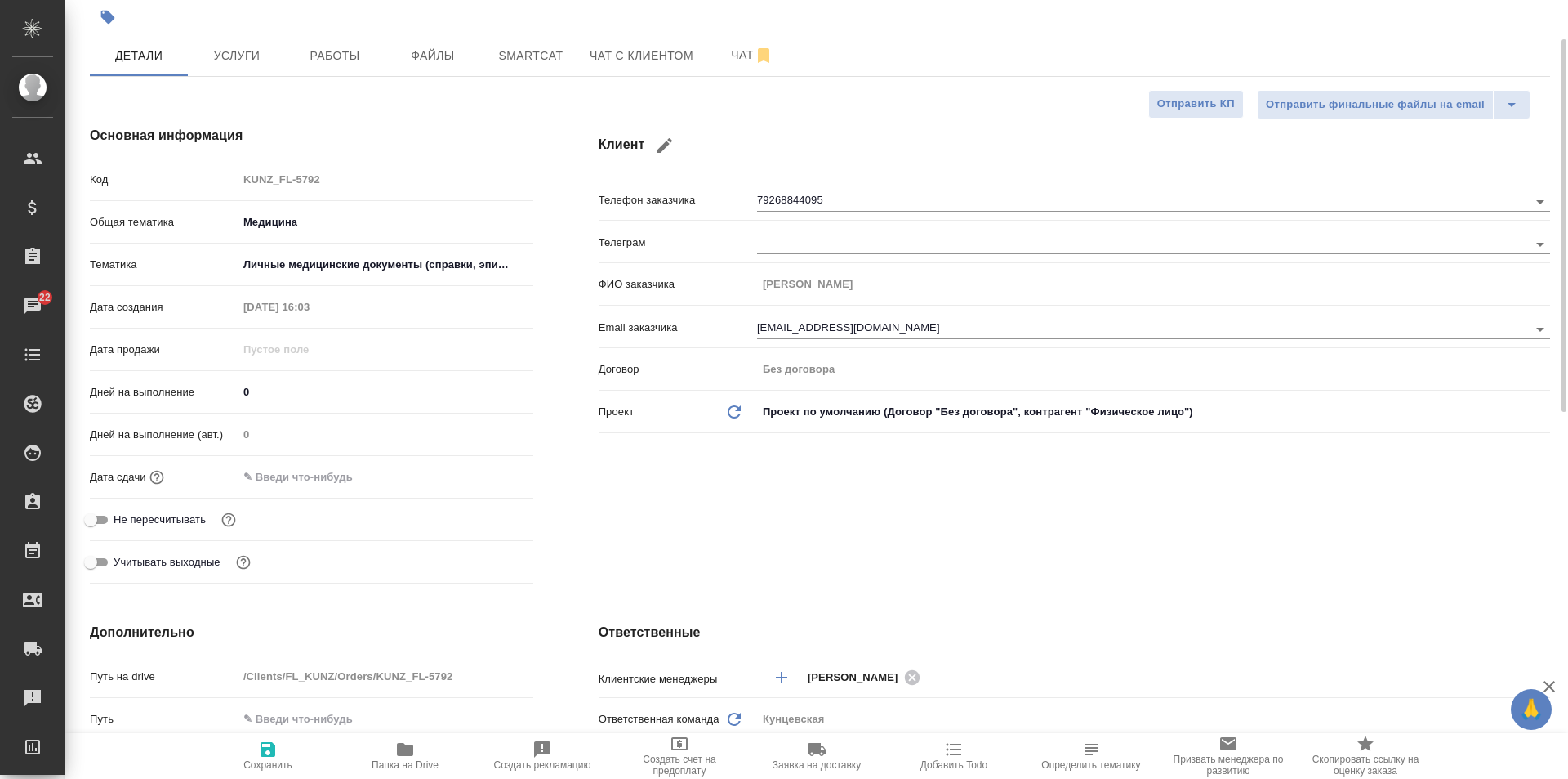
click at [265, 754] on icon "button" at bounding box center [268, 750] width 15 height 15
type textarea "x"
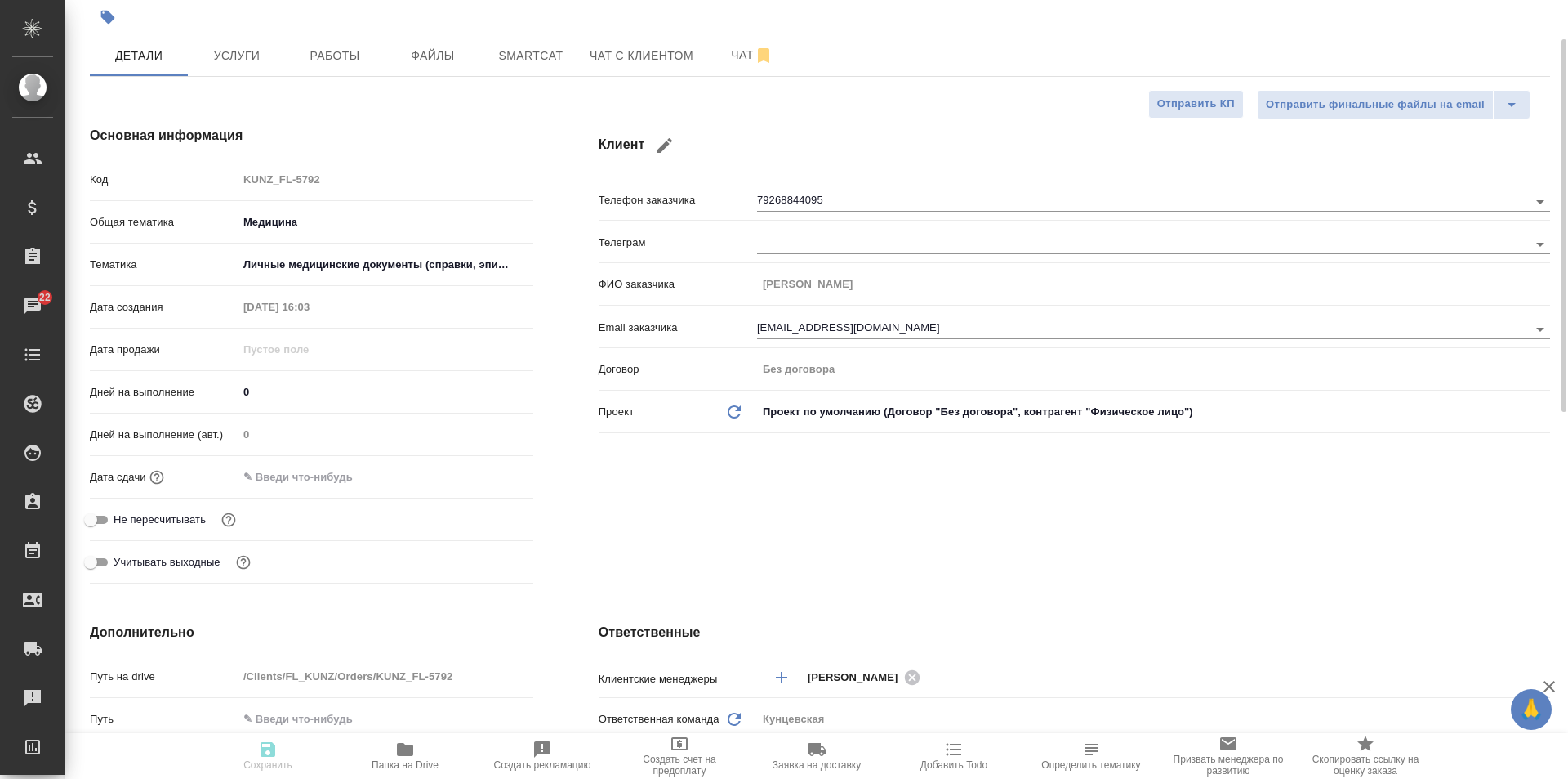
type textarea "x"
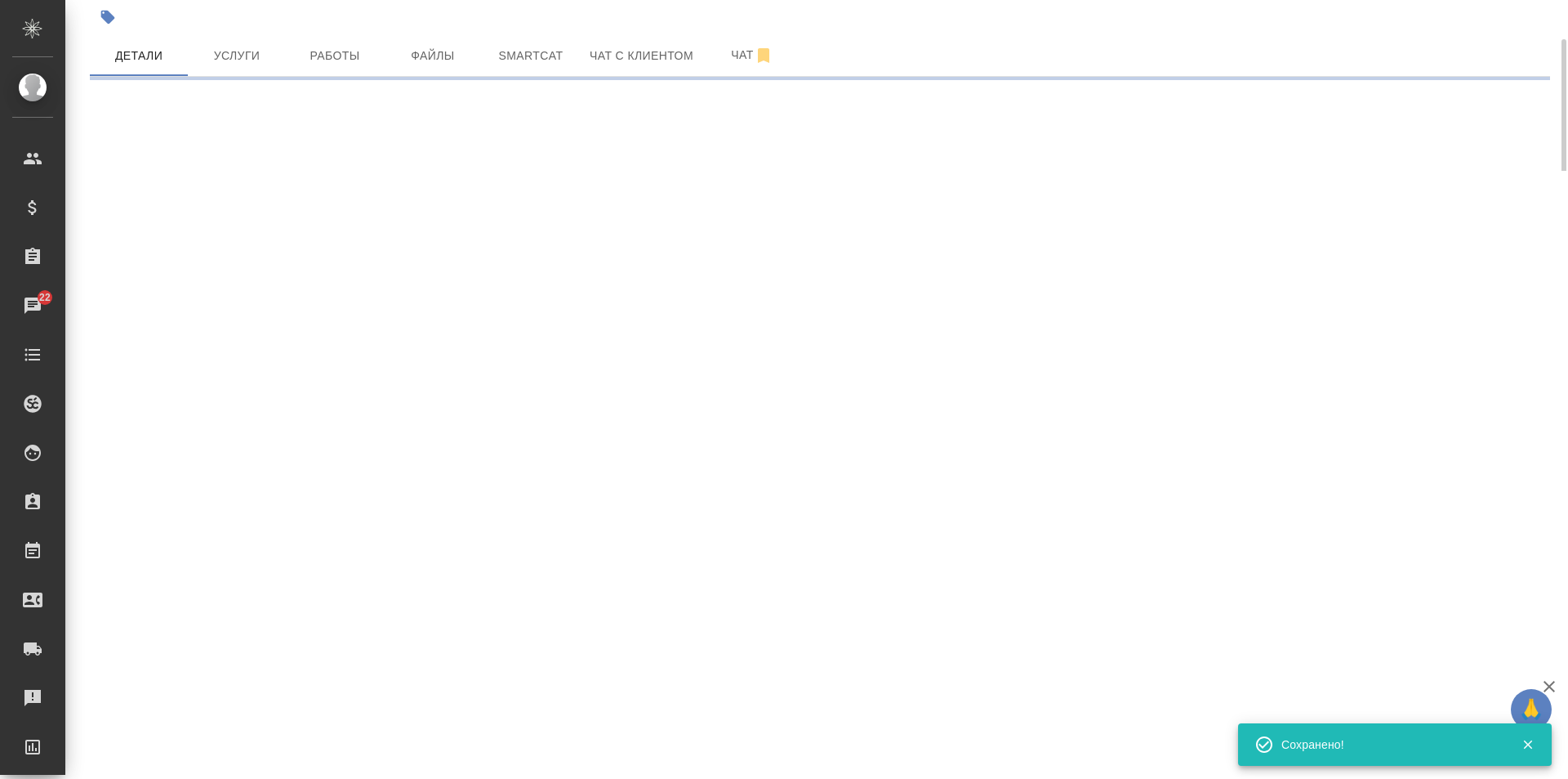
select select "RU"
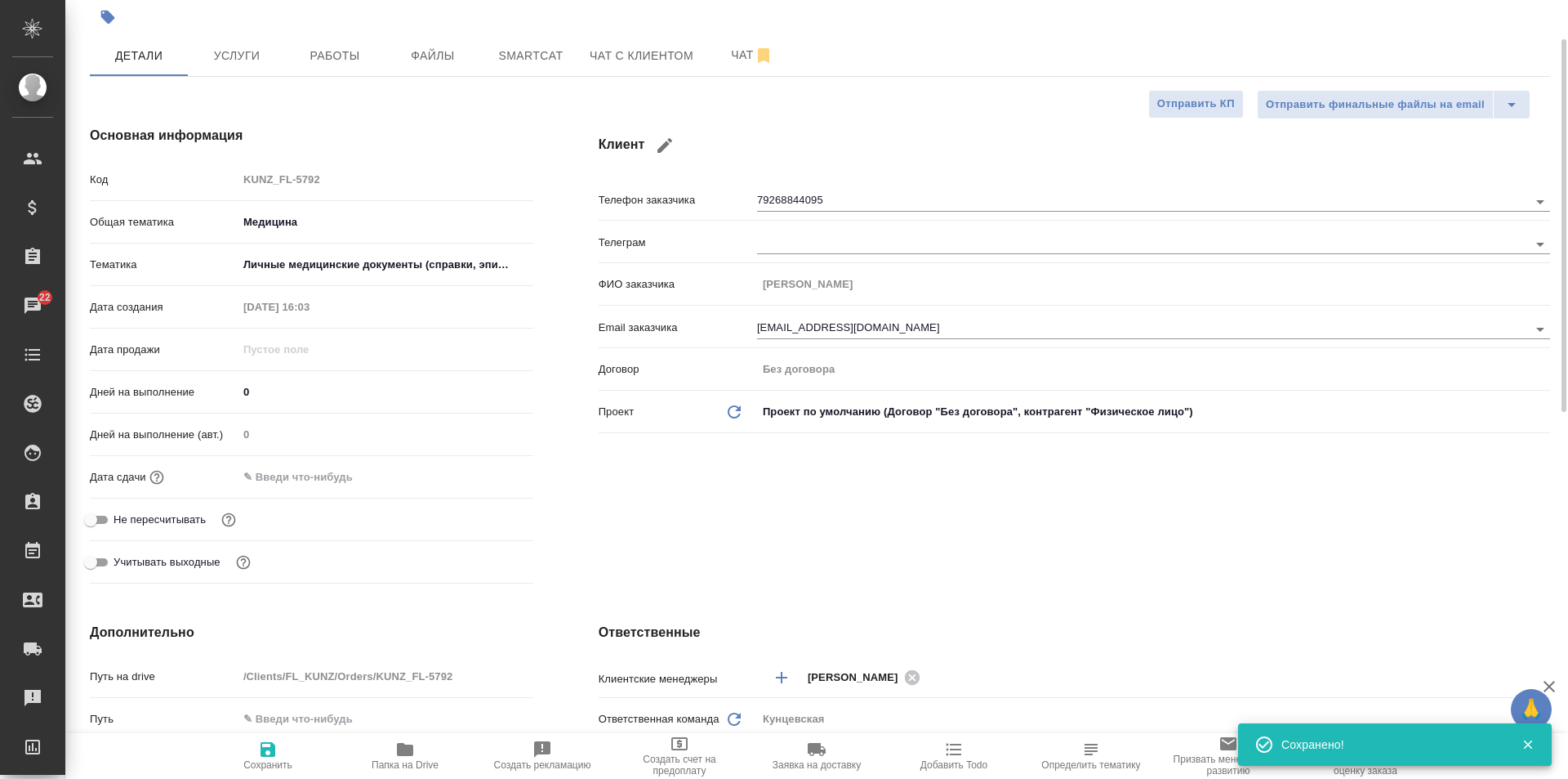
type textarea "x"
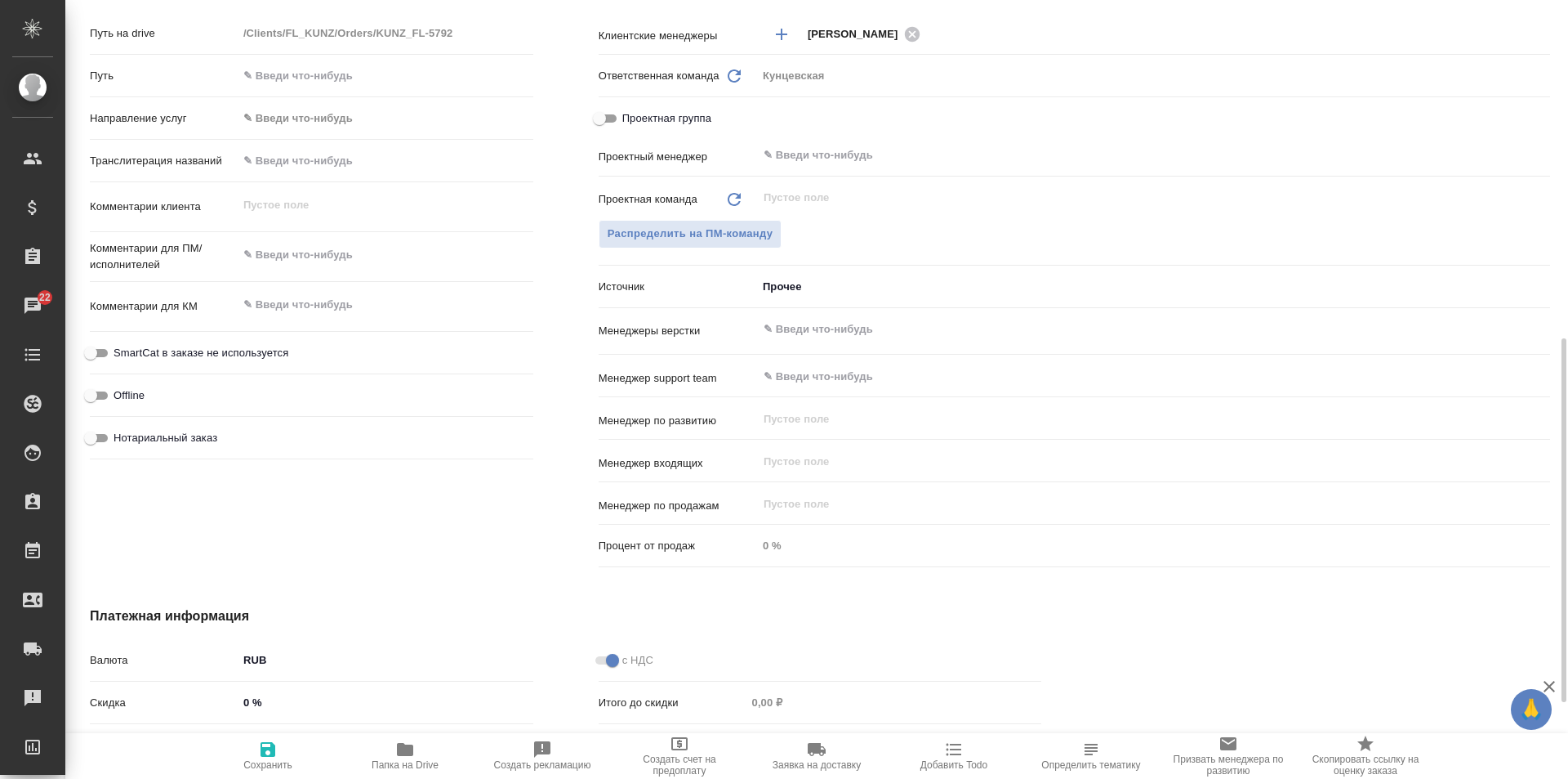
scroll to position [561, 0]
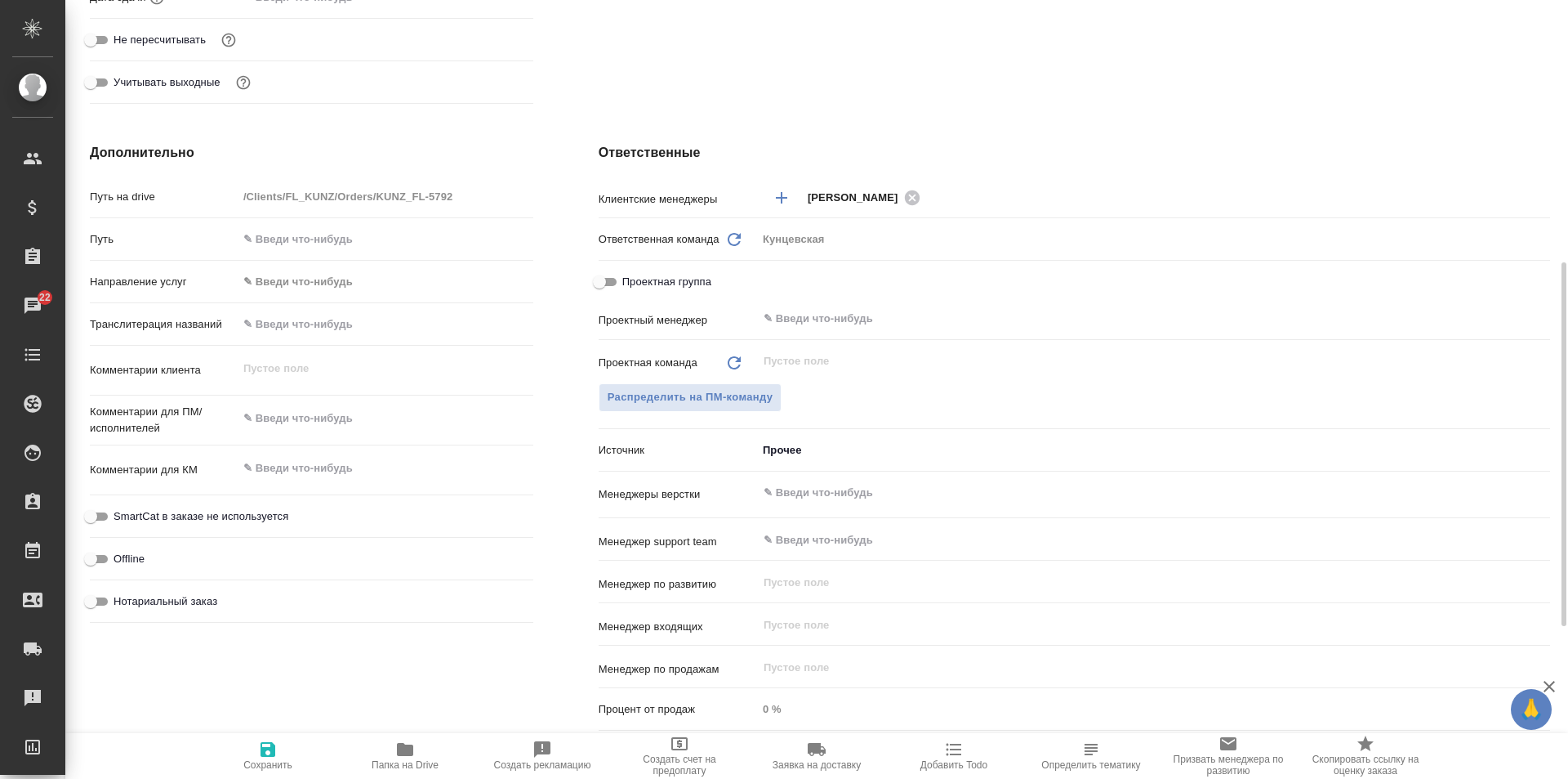
type textarea "x"
click at [271, 416] on textarea at bounding box center [385, 419] width 296 height 28
type textarea "x"
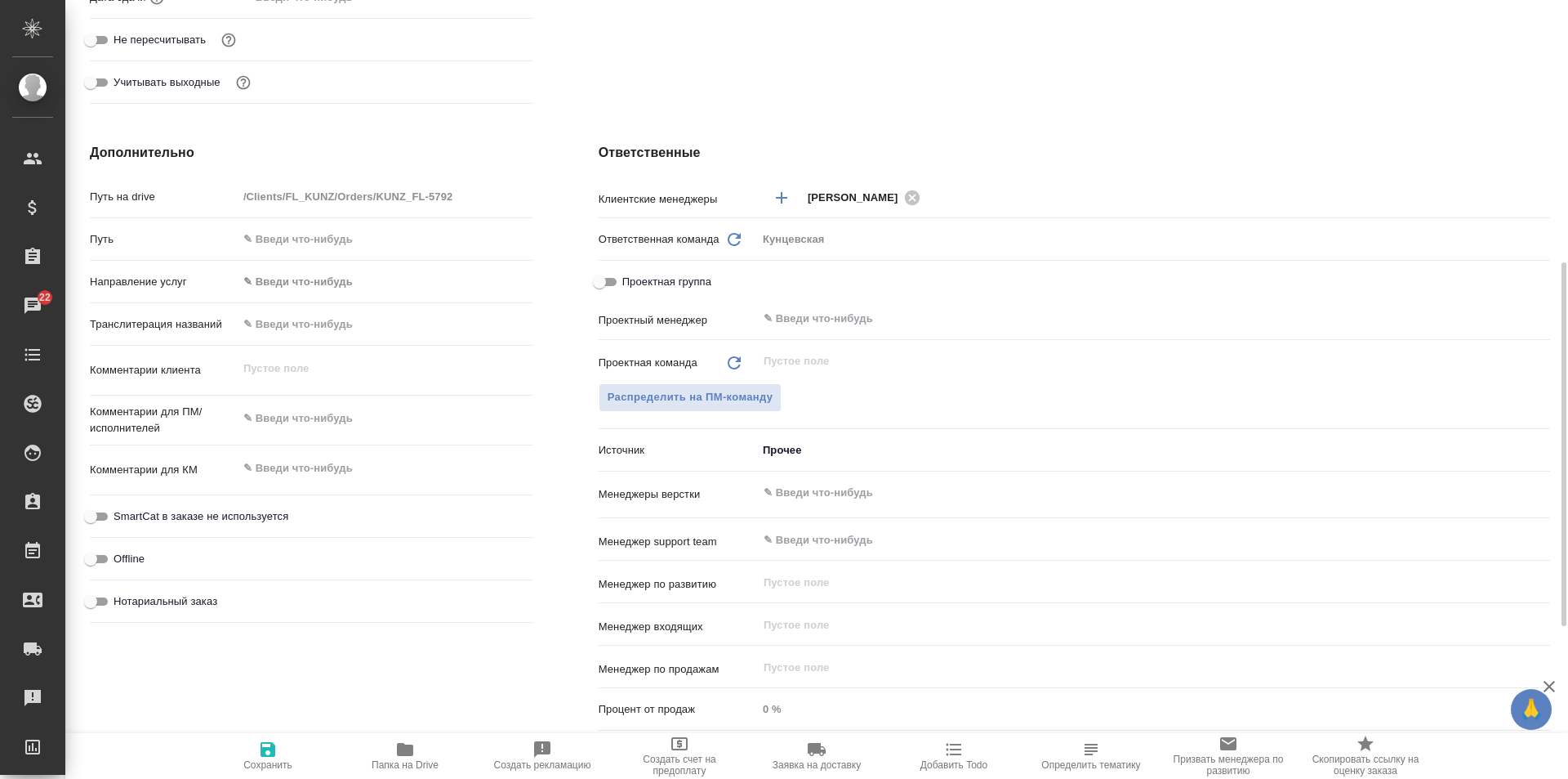
type textarea "x"
paste textarea "Психиатр 10_04_2023 ч.1."
type textarea "x"
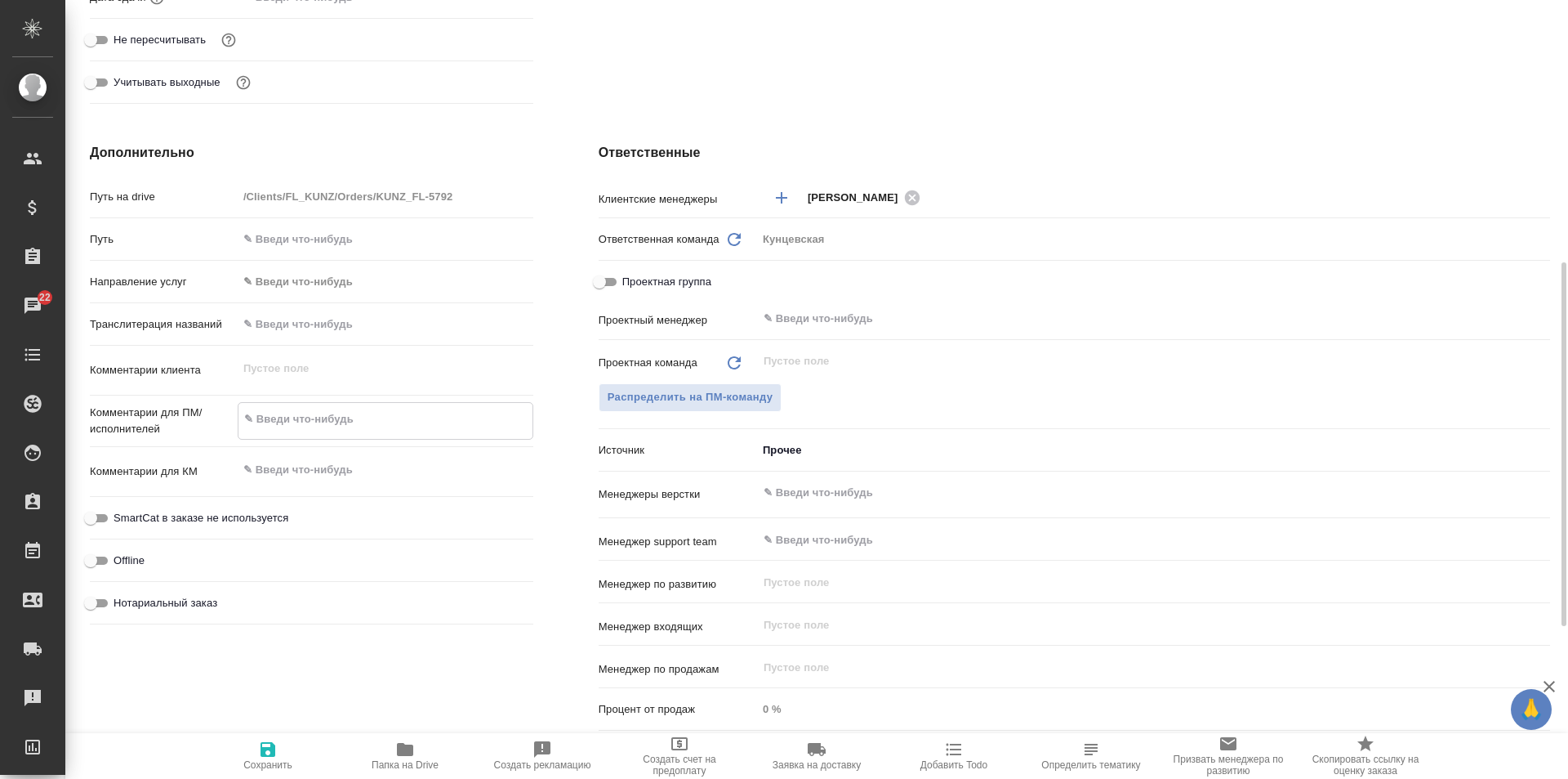
type textarea "Психиатр 10_04_2023 ч.1."
type textarea "x"
type textarea "Психиатр 10_04_2023 ч.1."
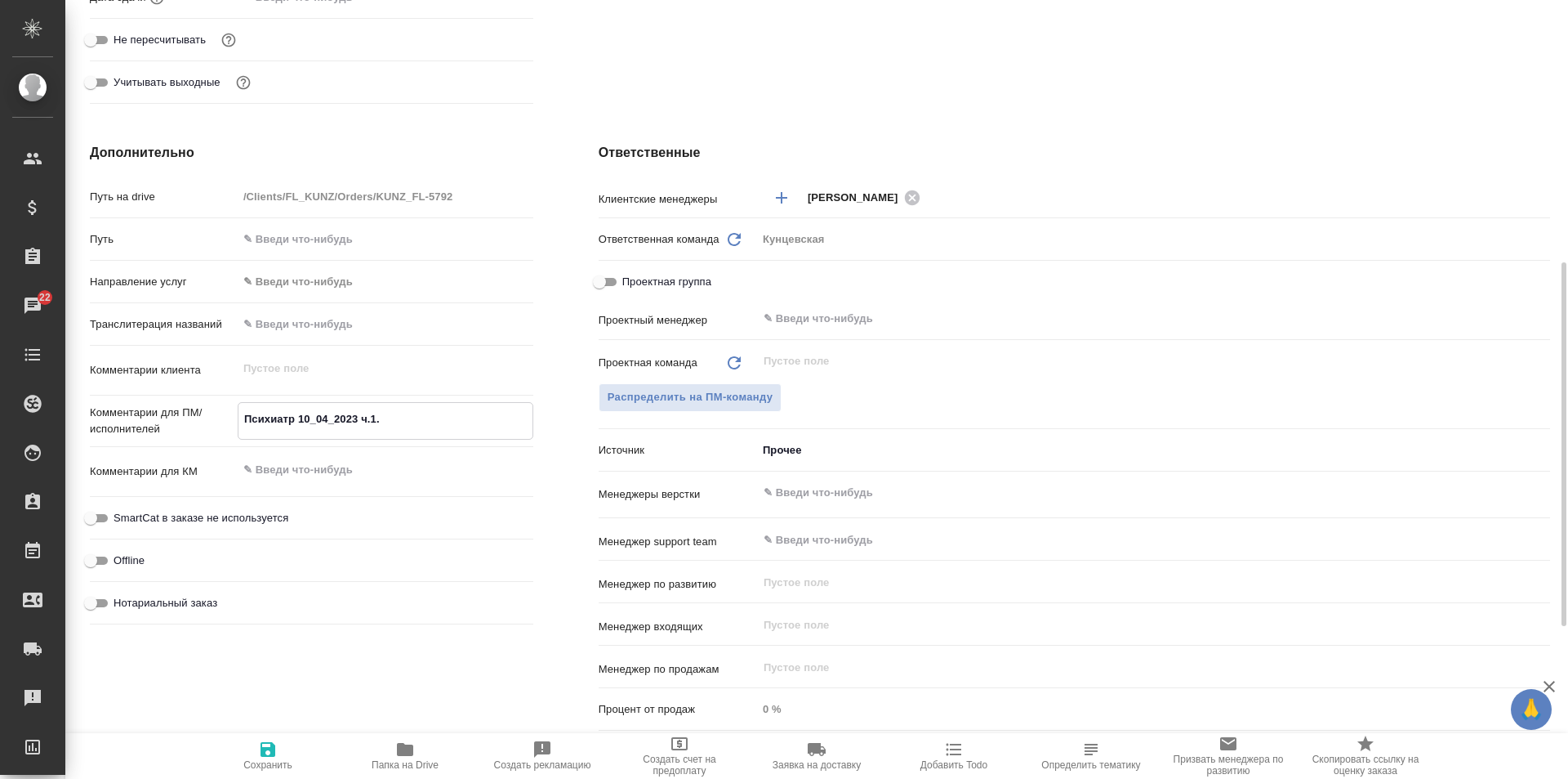
type textarea "x"
type textarea "Психиатр 10_04_2023 ч.1."
type textarea "x"
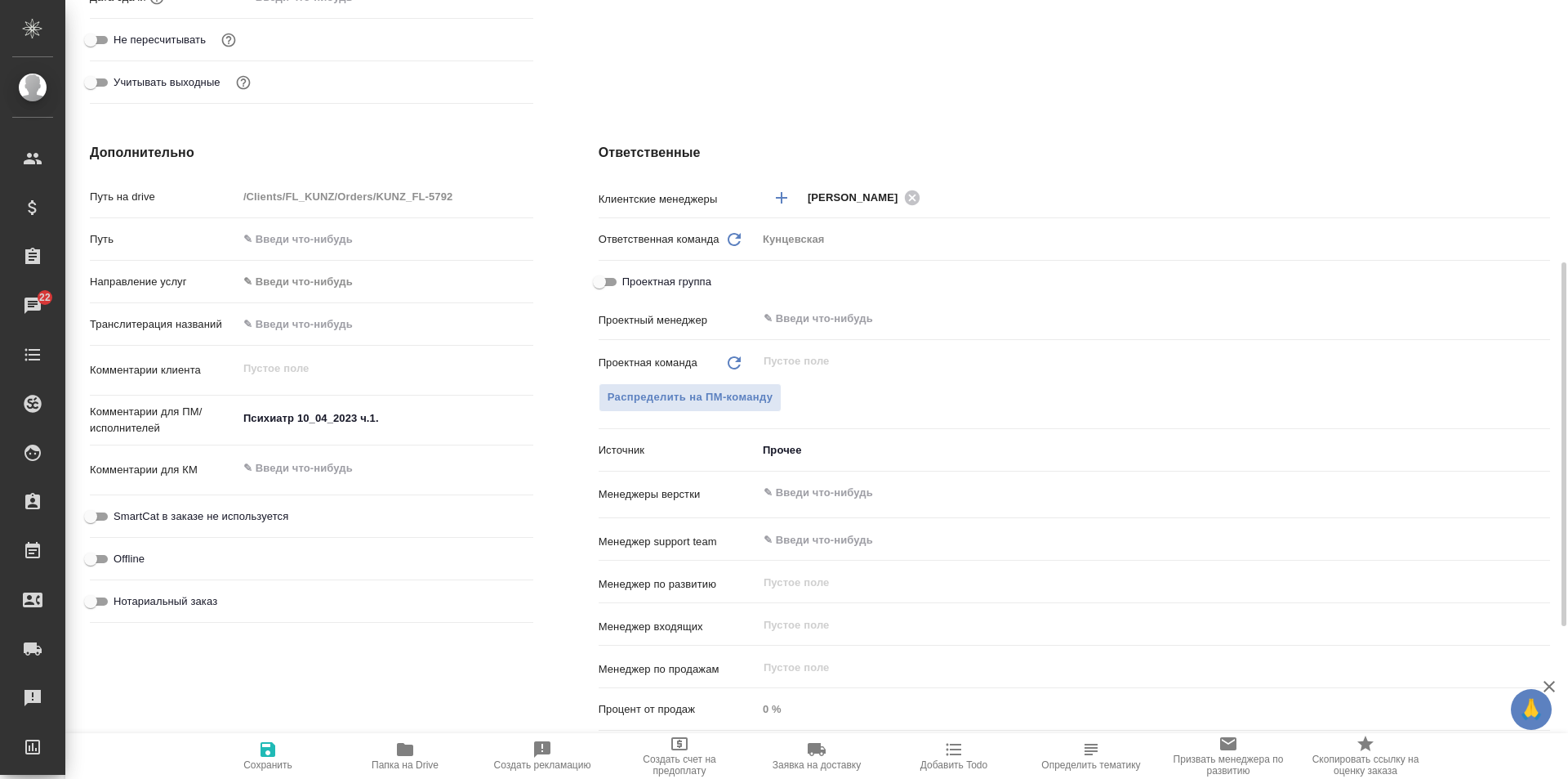
type textarea "x"
paste textarea "Этот документ из двух частей – здесь нужен частичный перевод штампов и названия…"
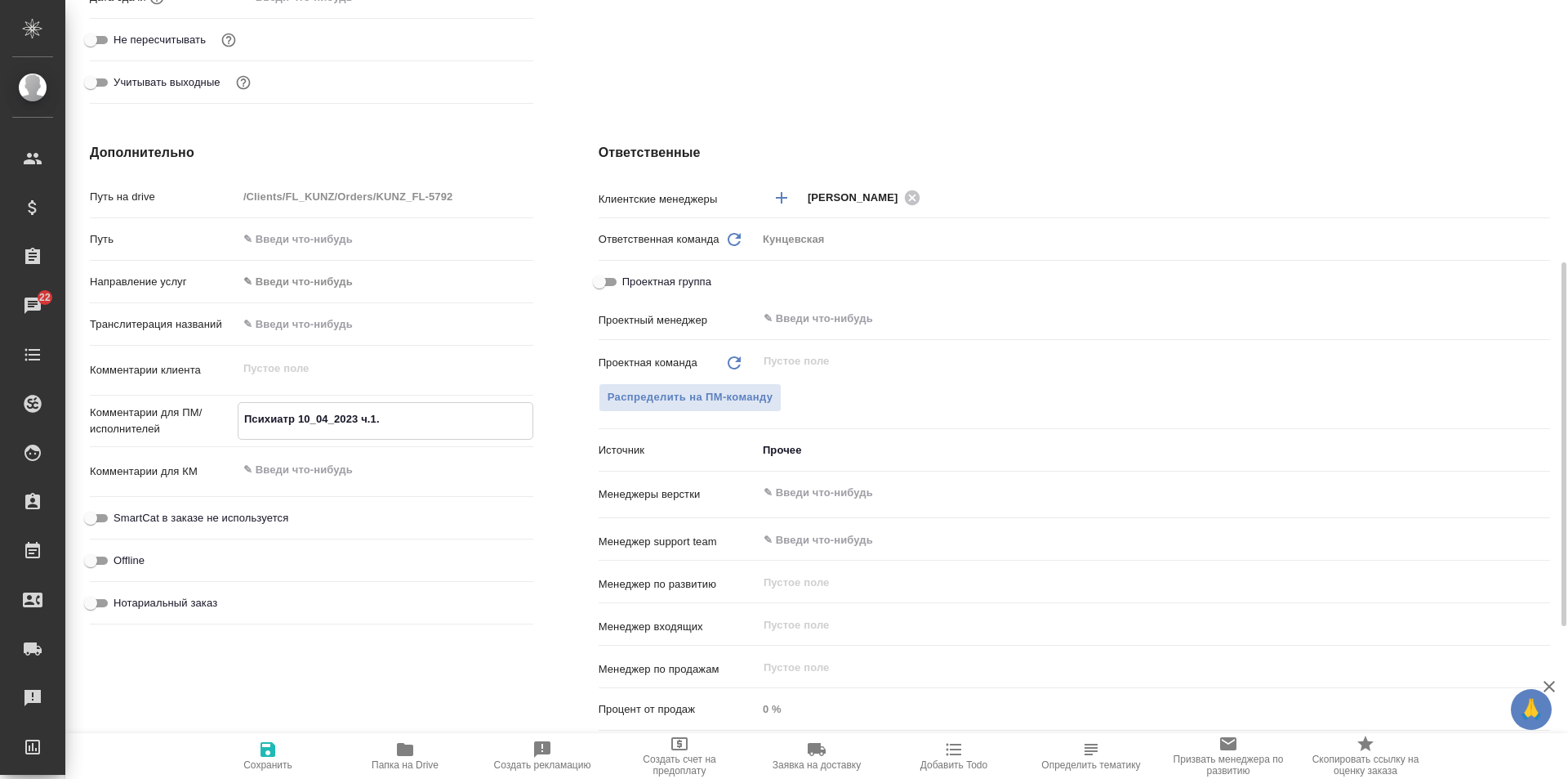
type textarea "x"
type textarea "Психиатр 10_04_2023 ч.1. Этот документ из двух частей – здесь нужен частичный п…"
type textarea "x"
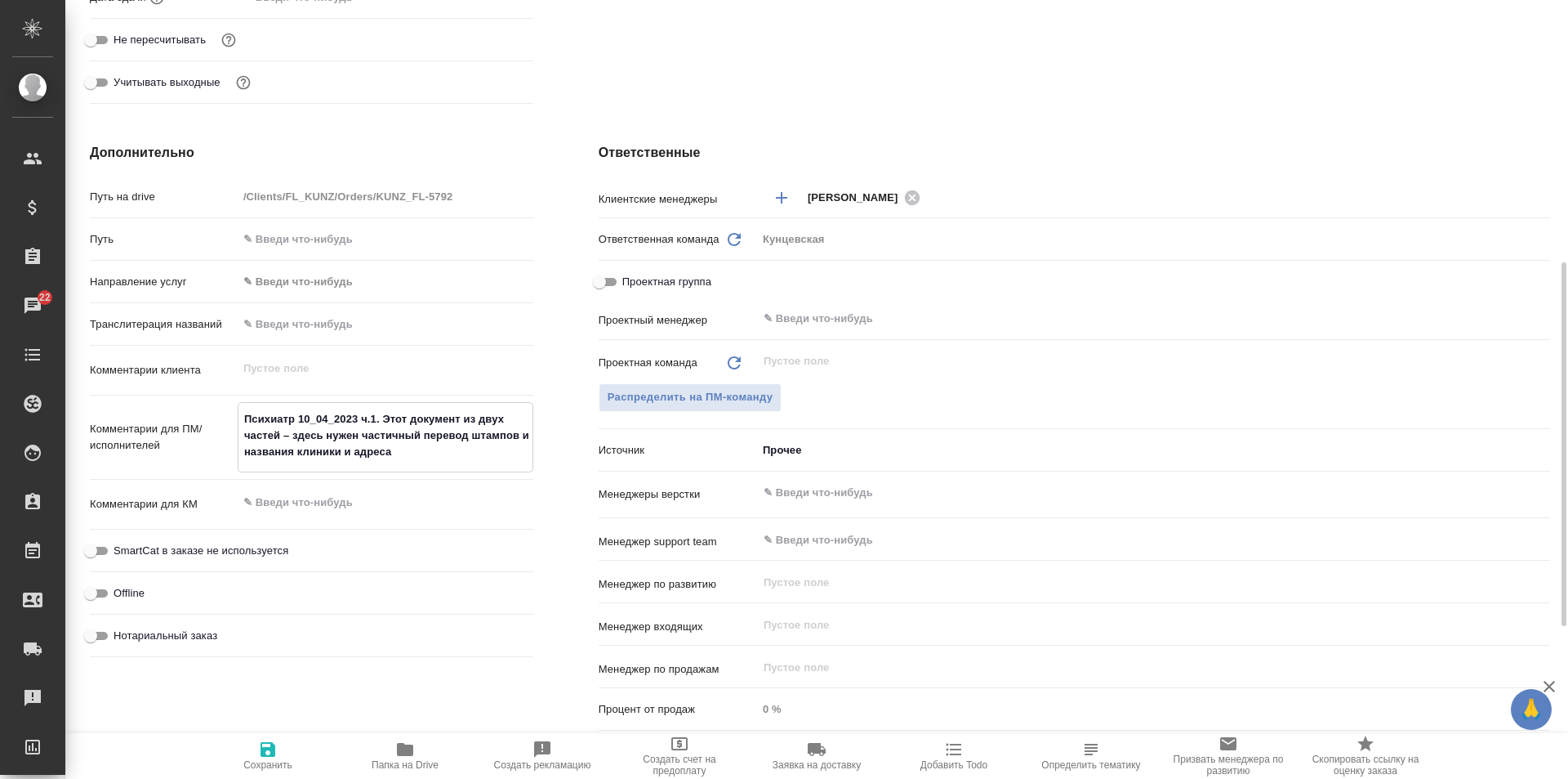
type textarea "Психиатр 10_04_2023 ч.1. Этот документ из двух частей – здесь нужен частичный п…"
type textarea "x"
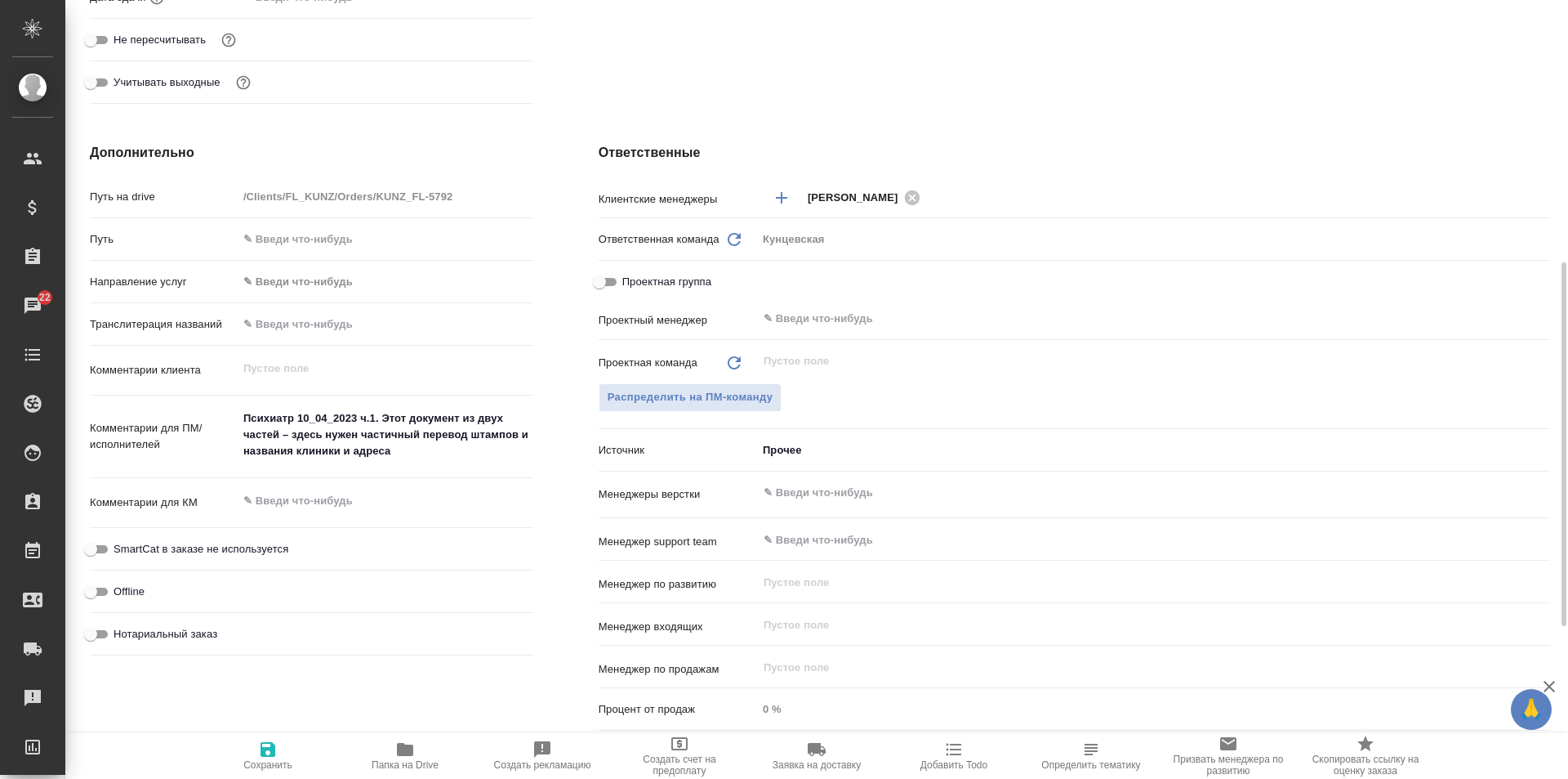
type textarea "x"
click at [367, 414] on textarea "Психиатр 10_04_2023 ч.1. Этот документ из двух частей – здесь нужен частичный п…" at bounding box center [385, 436] width 294 height 61
click at [370, 416] on textarea "Психиатр 10_04_2023 ч.1. Этот документ из двух частей – здесь нужен частичный п…" at bounding box center [385, 436] width 294 height 61
click at [374, 415] on textarea "Психиатр 10_04_2023 ч.1. Этот документ из двух частей – здесь нужен частичный п…" at bounding box center [385, 436] width 294 height 61
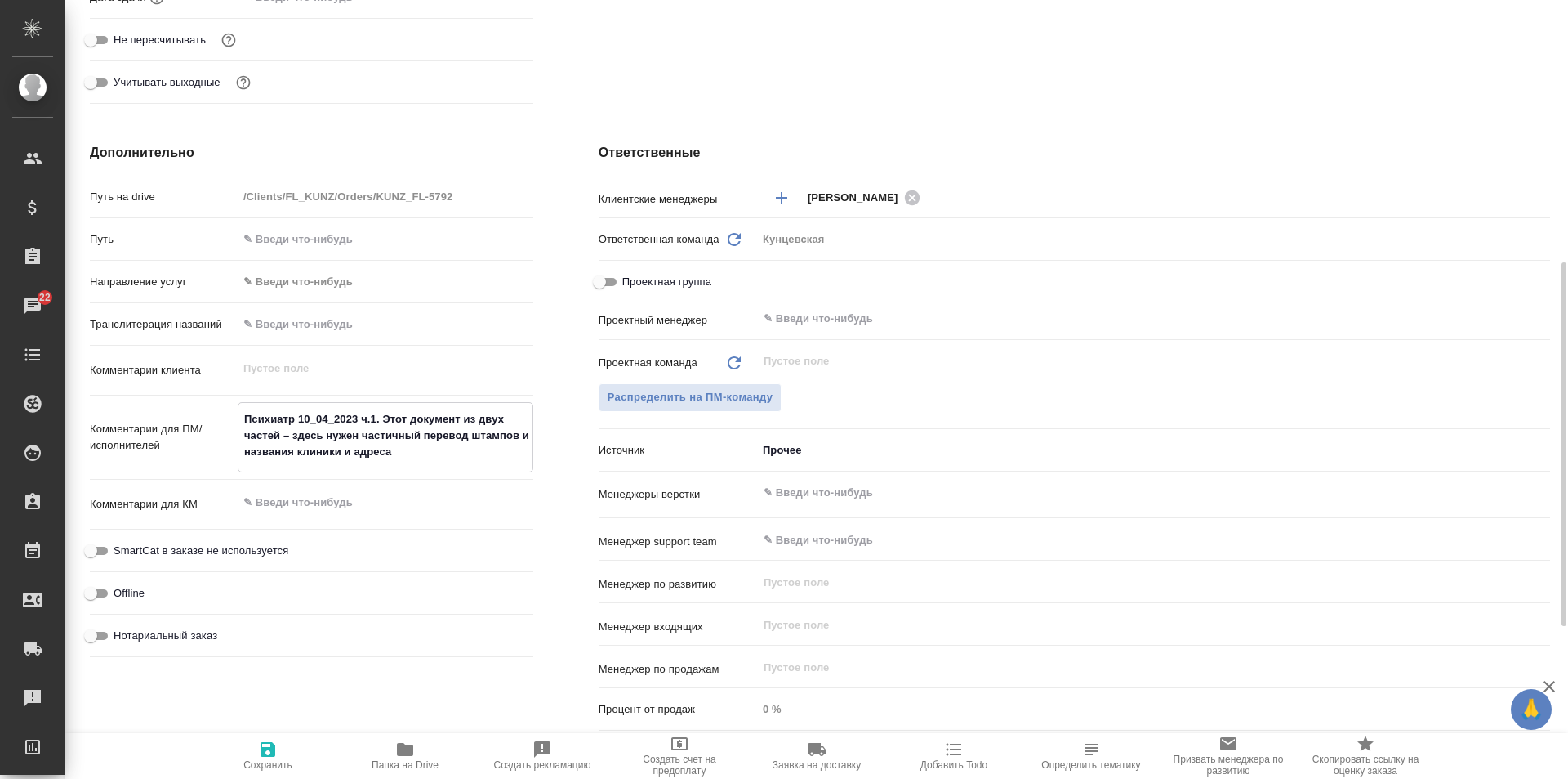
click at [373, 415] on textarea "Психиатр 10_04_2023 ч.1. Этот документ из двух частей – здесь нужен частичный п…" at bounding box center [385, 436] width 294 height 61
click at [376, 415] on textarea "Психиатр 10_04_2023 ч.1. Этот документ из двух частей – здесь нужен частичный п…" at bounding box center [385, 436] width 294 height 61
type textarea "x"
type textarea "Психиатр 10_04_2023 ч.1 . Этот документ из двух частей – здесь нужен частичный …"
type textarea "x"
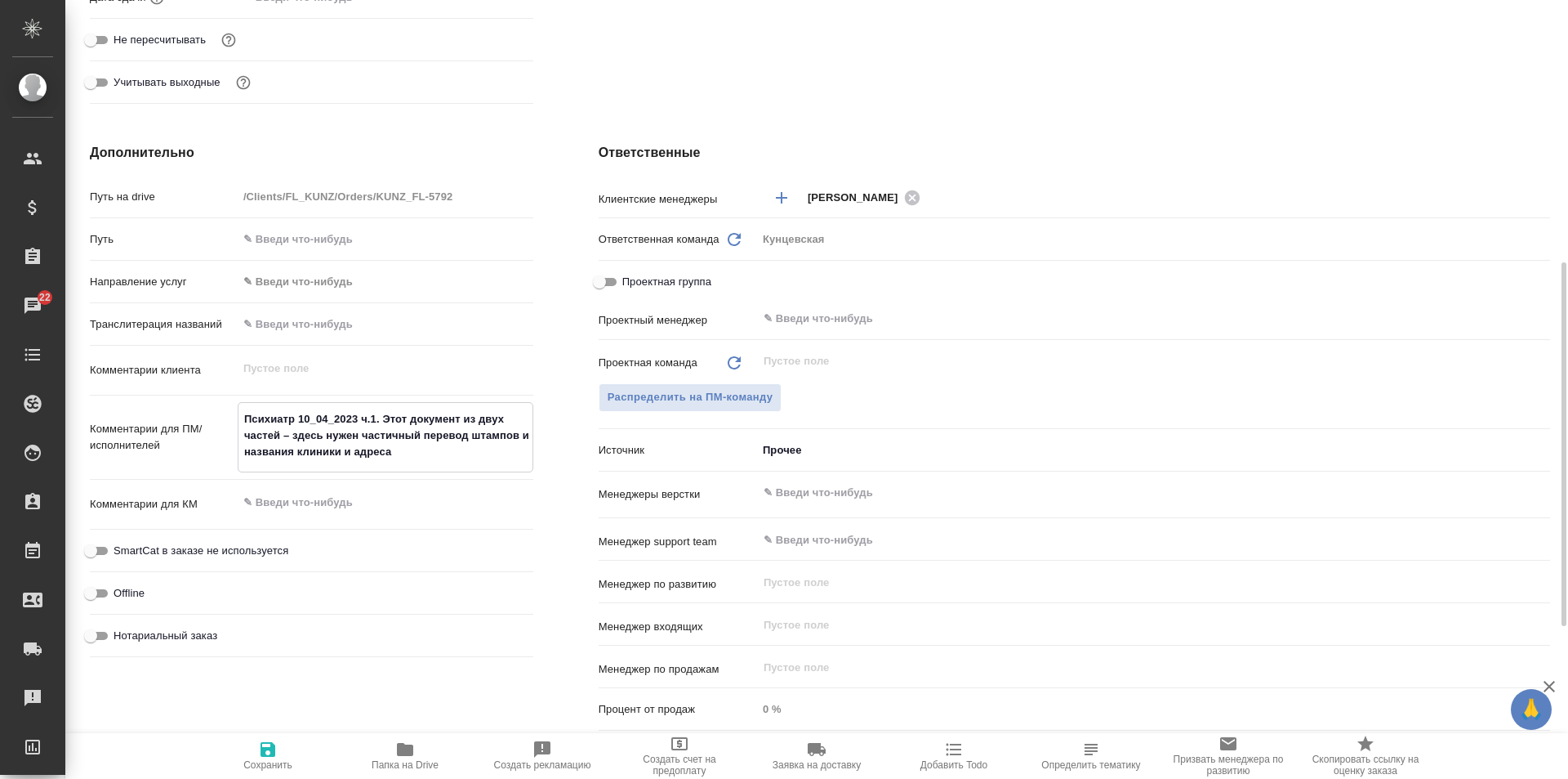
type textarea "x"
type textarea "Психиатр 10_04_2023 ч.1 +. Этот документ из двух частей – здесь нужен частичный…"
type textarea "x"
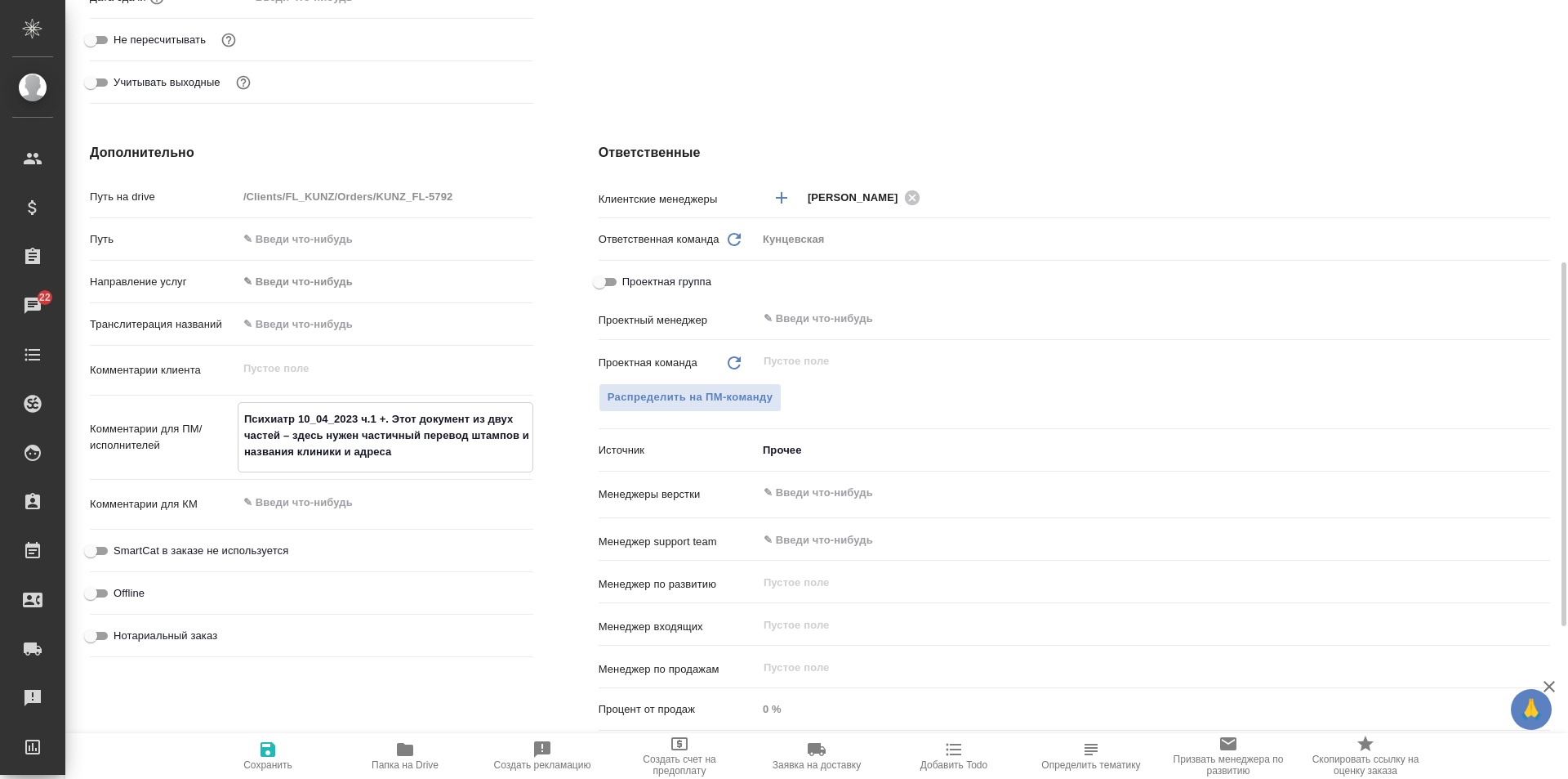
paste textarea "Психиатр 10_04_2023 ч.2."
type textarea "x"
type textarea "Психиатр 10_04_2023 ч.1 +Психиатр 10_04_2023 ч.2.. Этот документ из двух частей…"
type textarea "x"
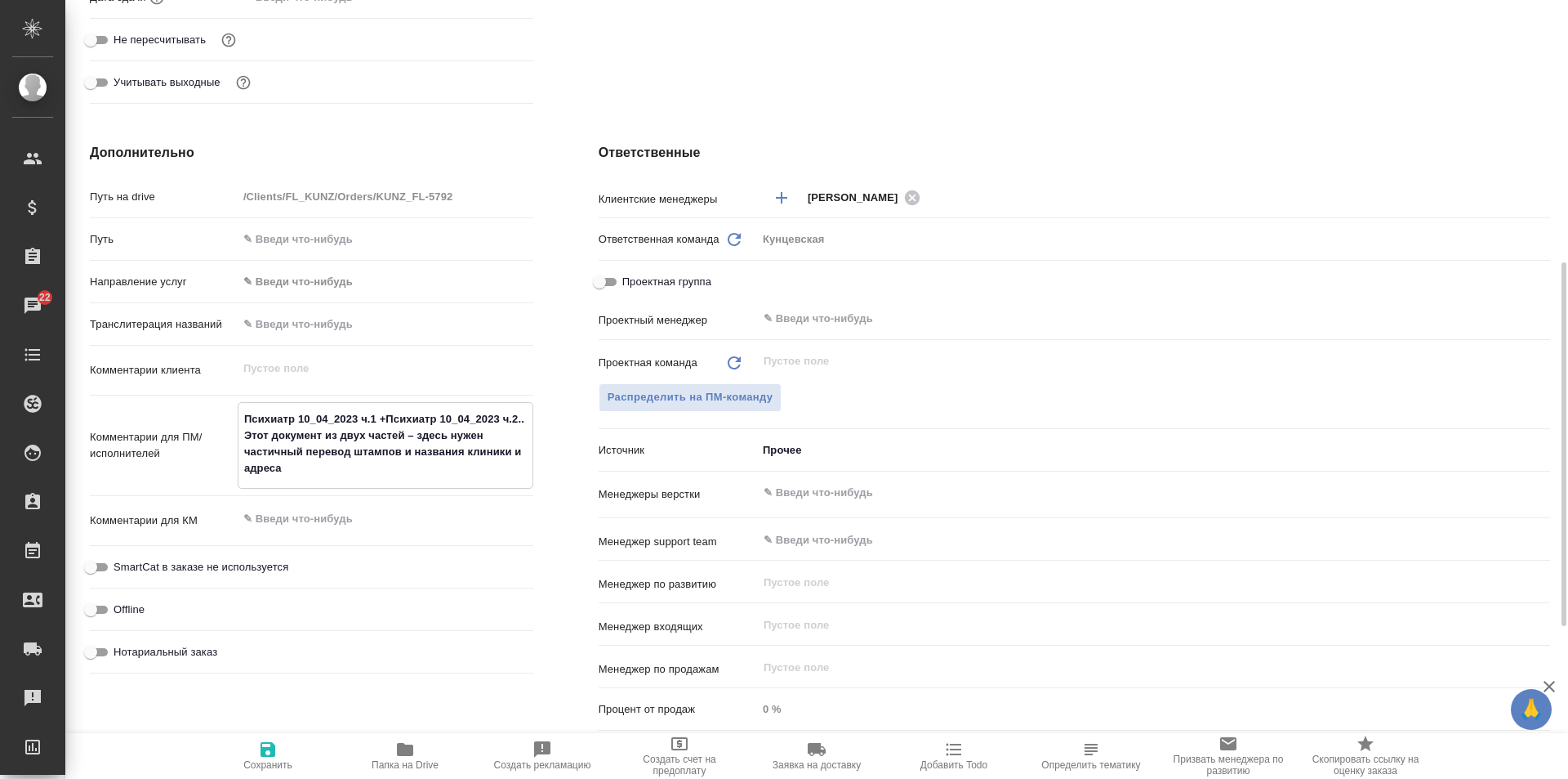
type textarea "Психиатр 10_04_2023 ч.1 +Психиатр 10_04_2023 ч.2. Этот документ из двух частей …"
type textarea "x"
click at [355, 470] on textarea "Психиатр 10_04_2023 ч.1 +Психиатр 10_04_2023 ч.2. Этот документ из двух частей …" at bounding box center [385, 444] width 294 height 77
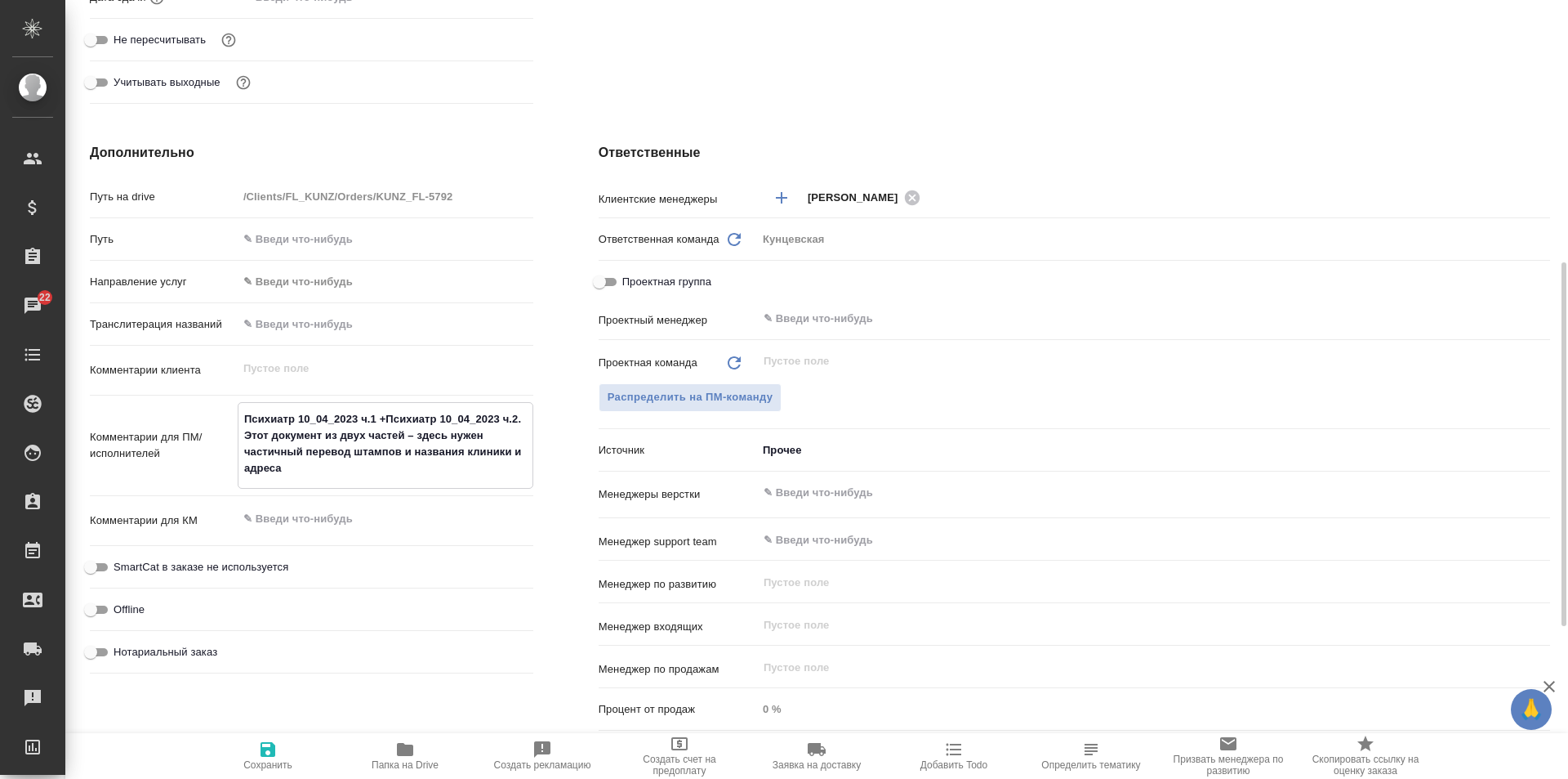
type textarea "Психиатр 10_04_2023 ч.1 +Психиатр 10_04_2023 ч.2. Этот документ из двух частей …"
type textarea "x"
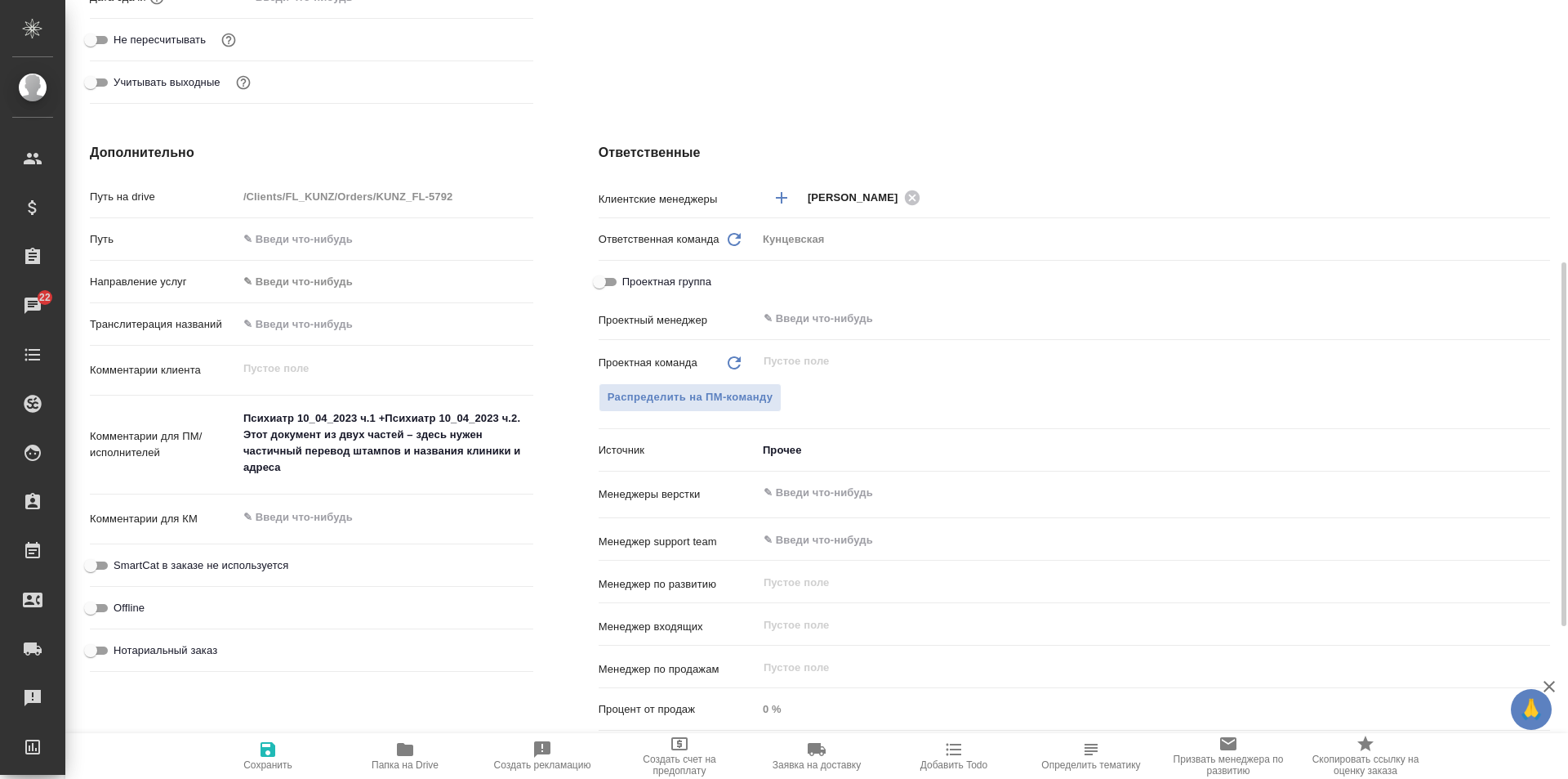
type textarea "x"
click at [85, 650] on input "Нотариальный заказ" at bounding box center [91, 650] width 59 height 20
checkbox input "true"
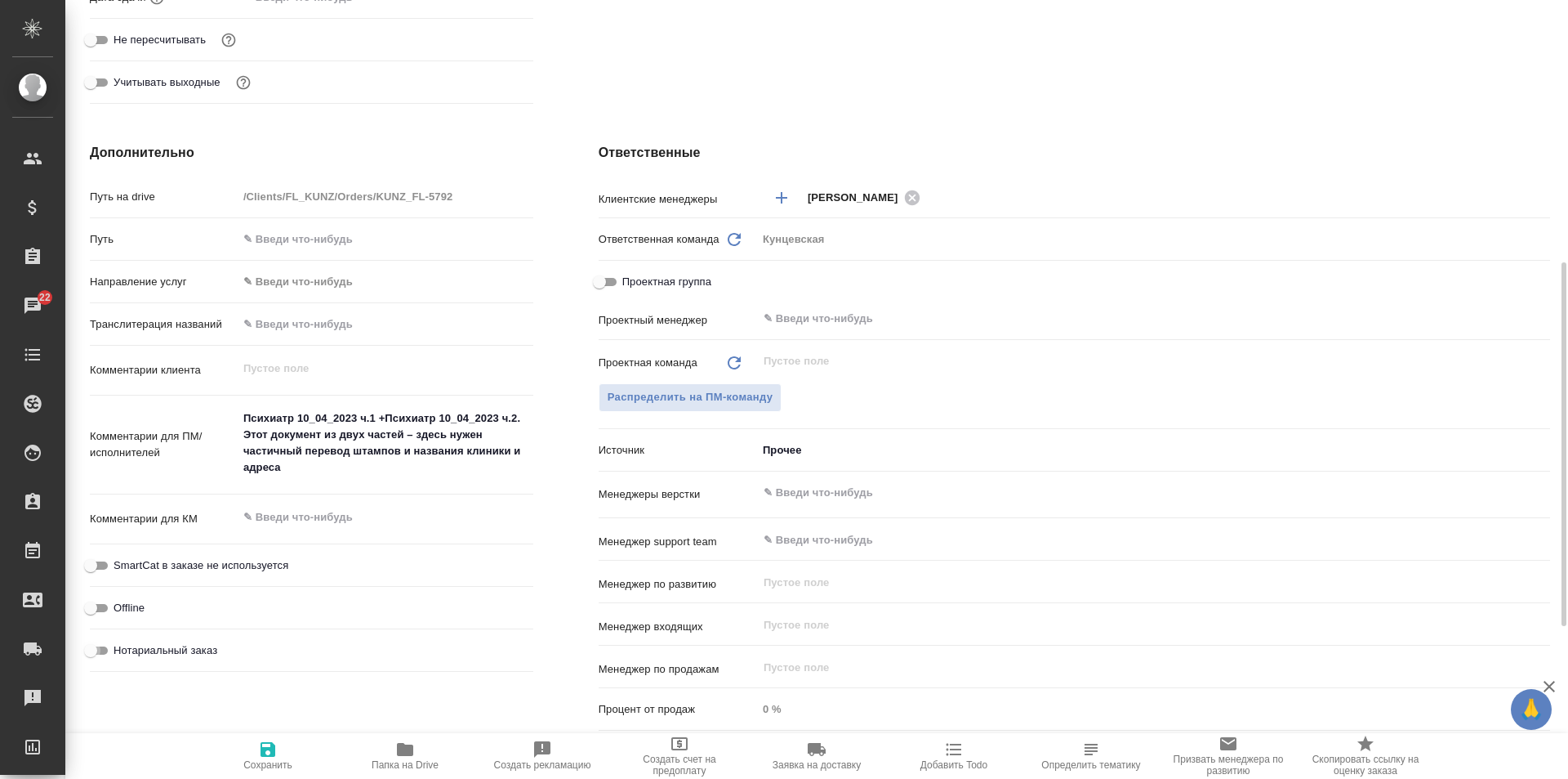
type textarea "x"
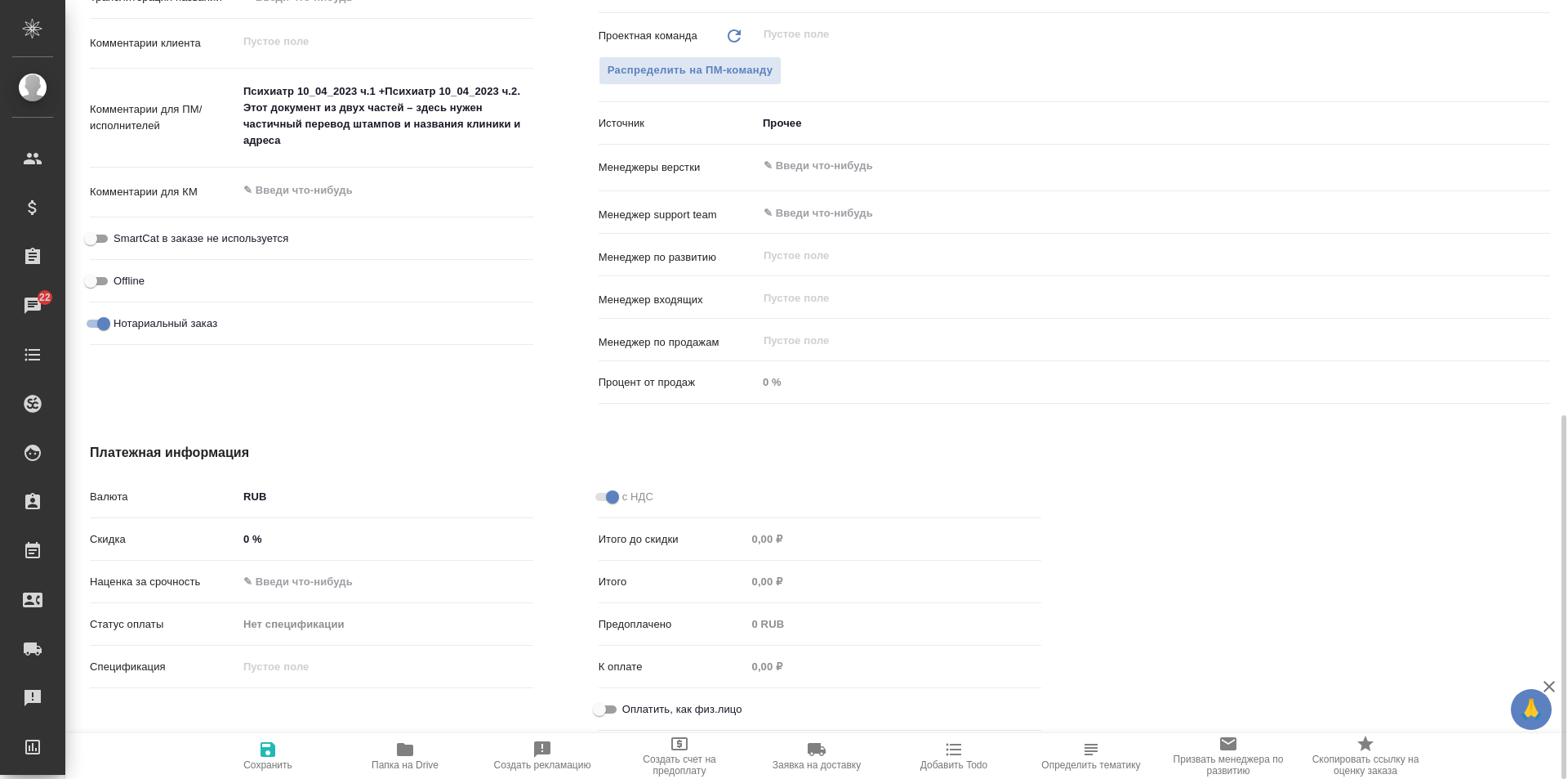
click at [589, 704] on input "Оплатить, как физ.лицо" at bounding box center [599, 709] width 59 height 20
checkbox input "true"
type textarea "x"
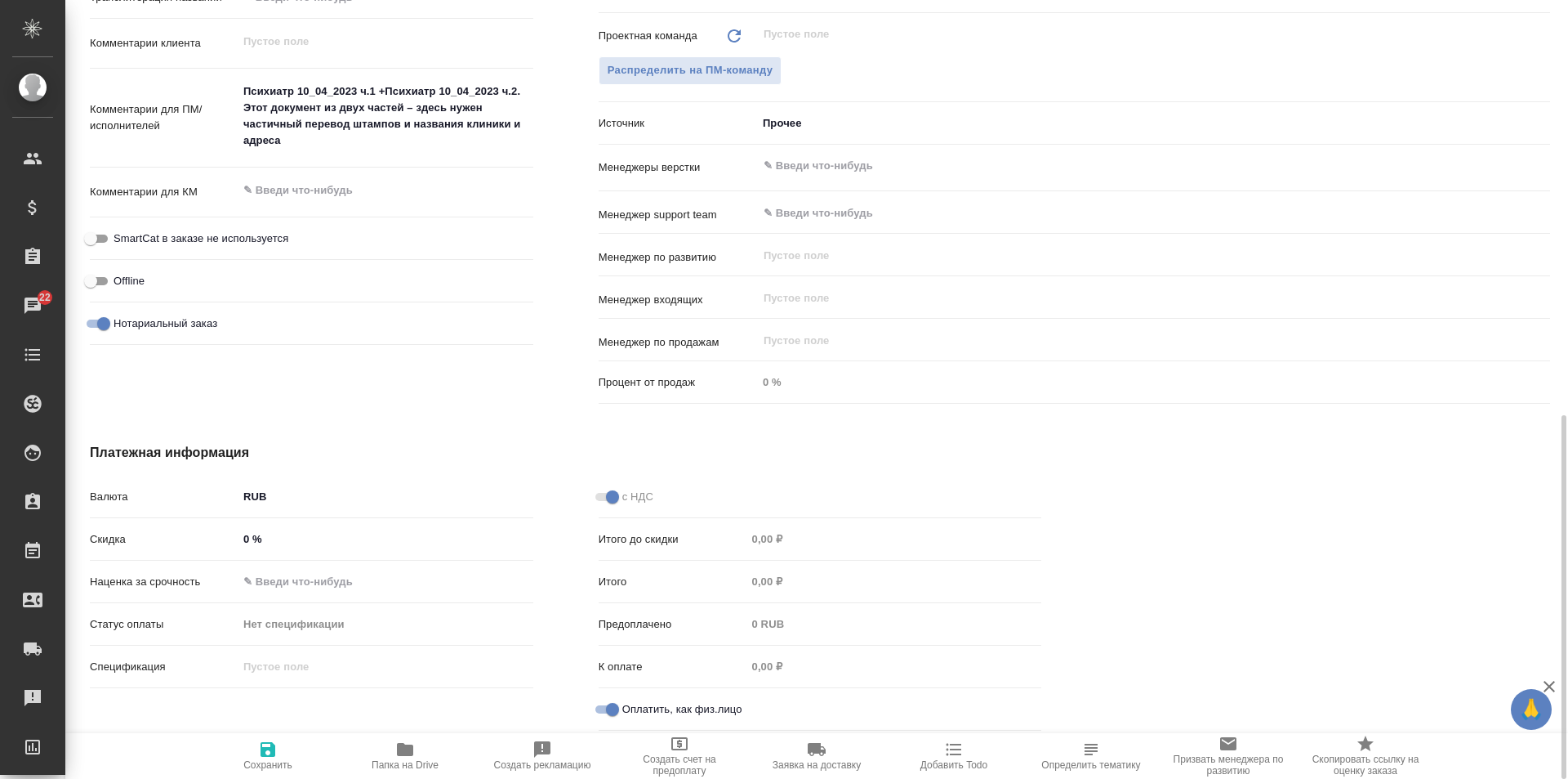
click at [272, 754] on icon "button" at bounding box center [268, 750] width 15 height 15
type textarea "x"
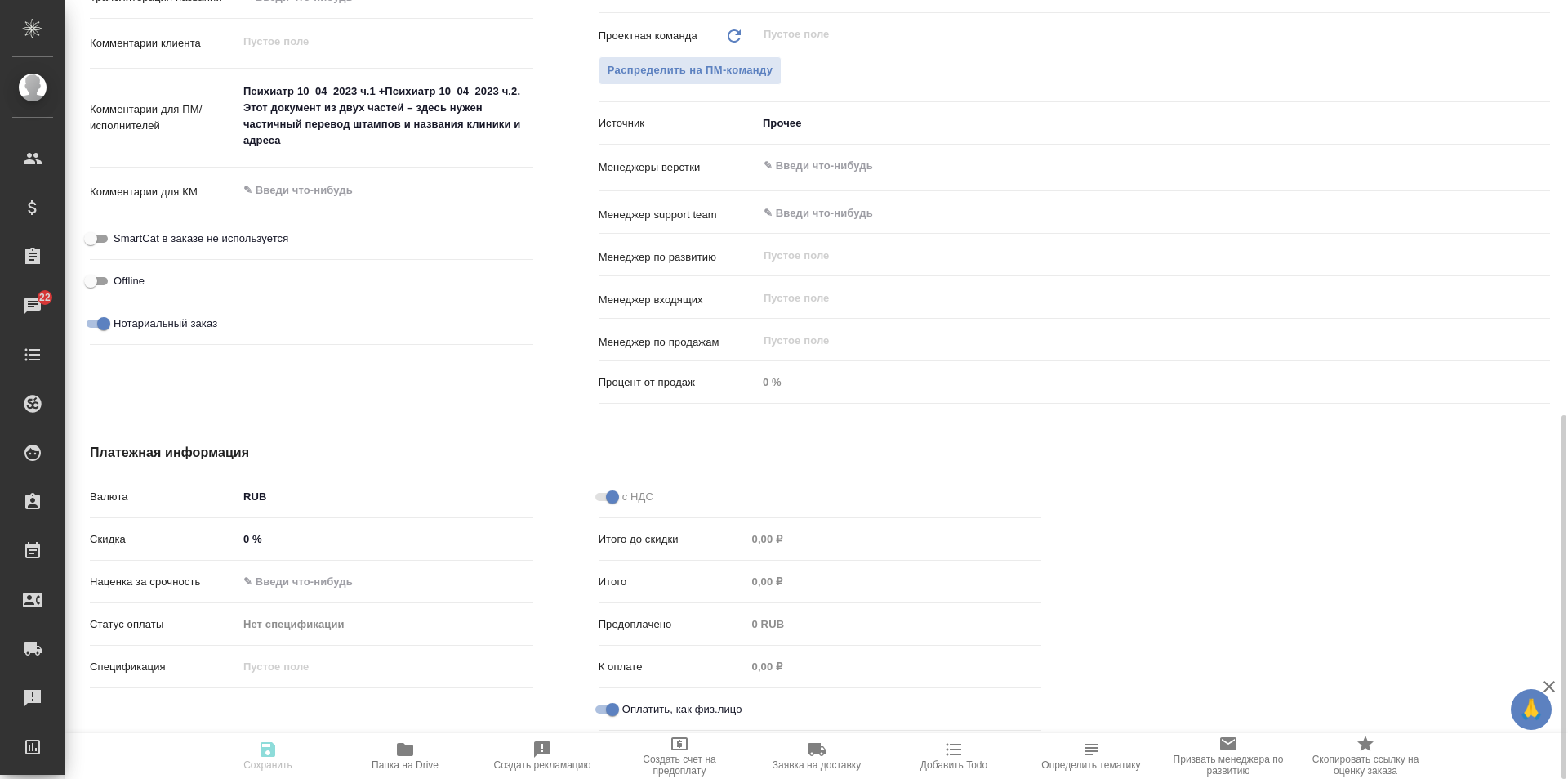
type textarea "x"
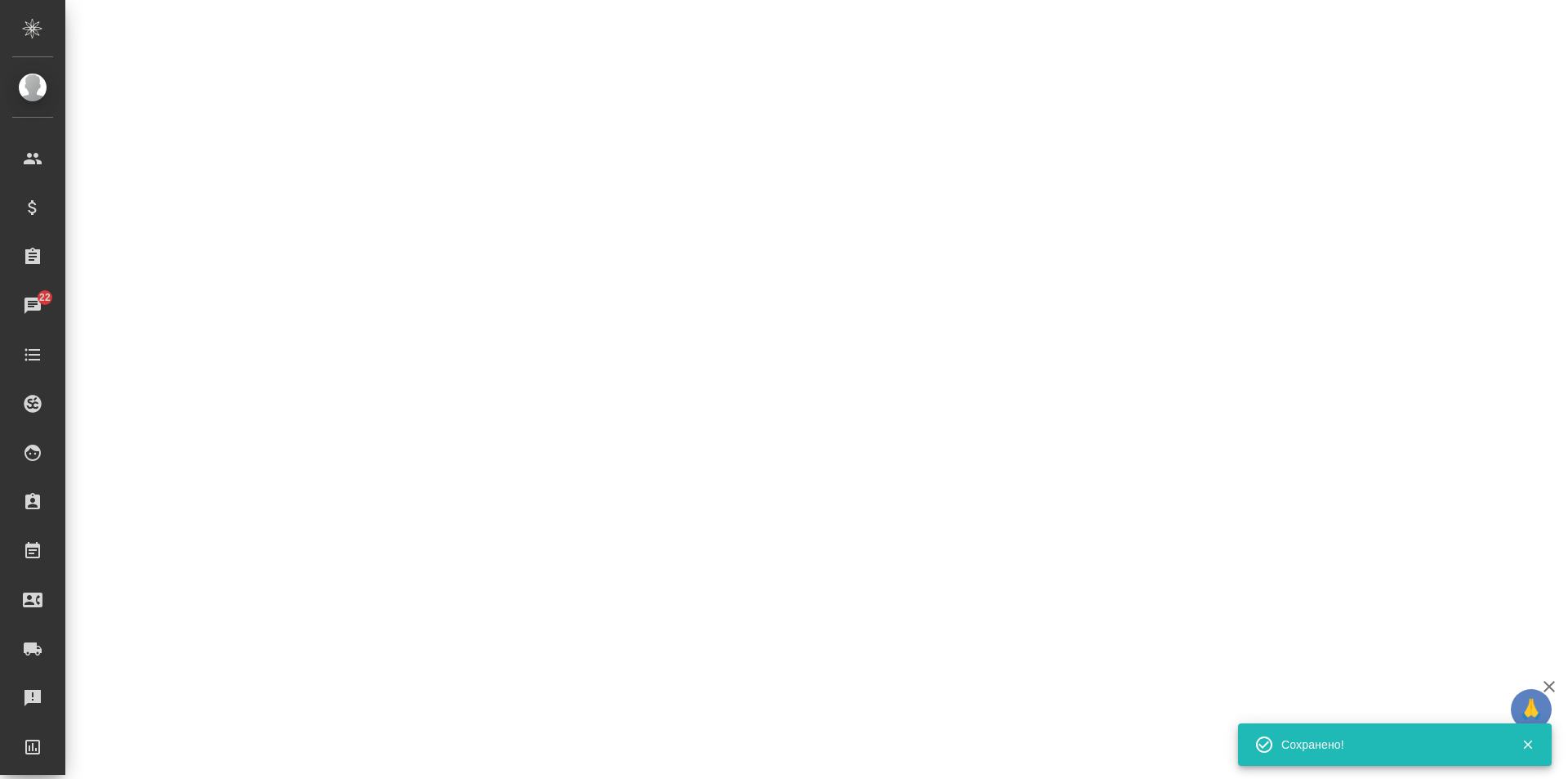
select select "RU"
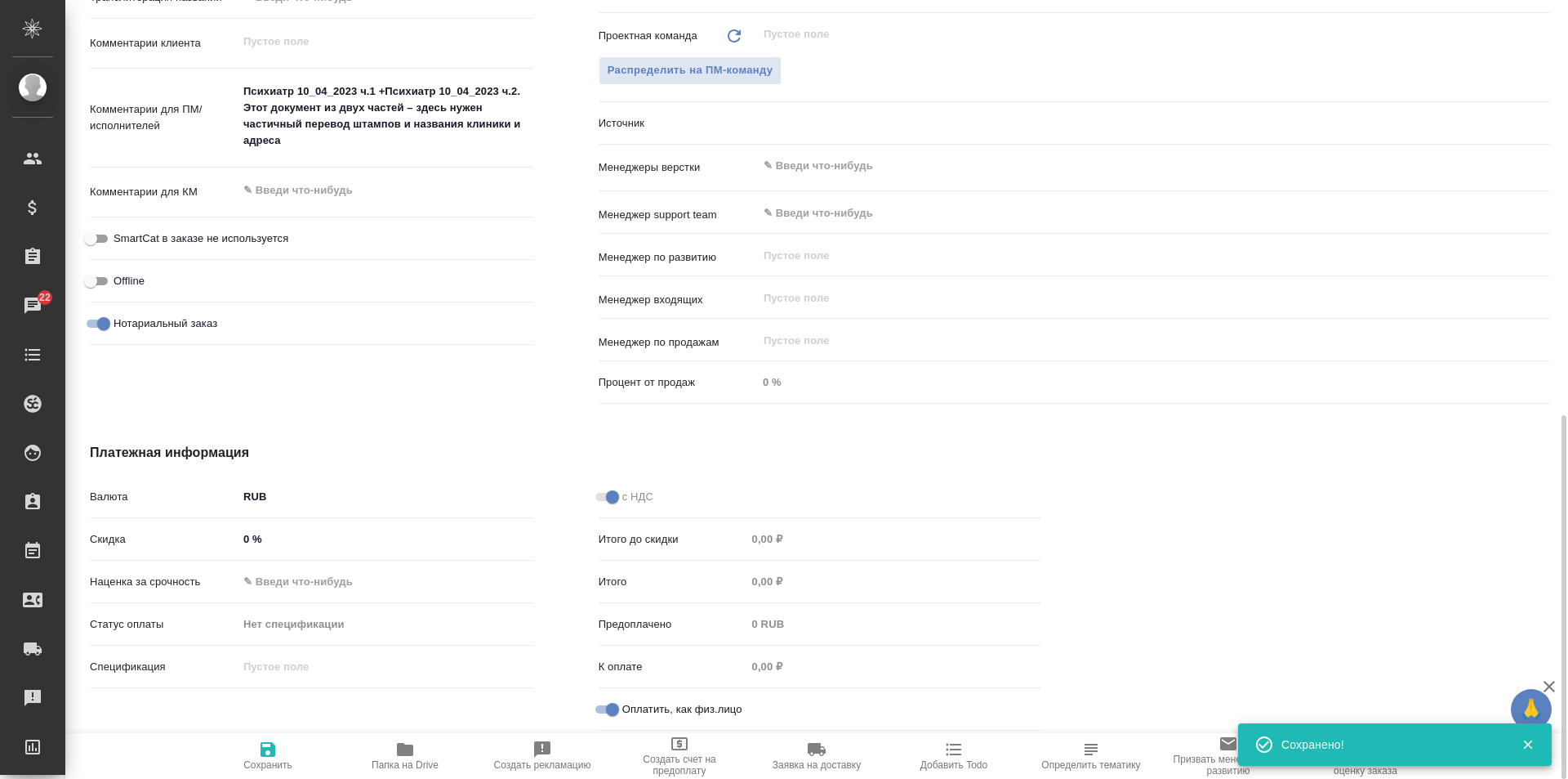
type textarea "x"
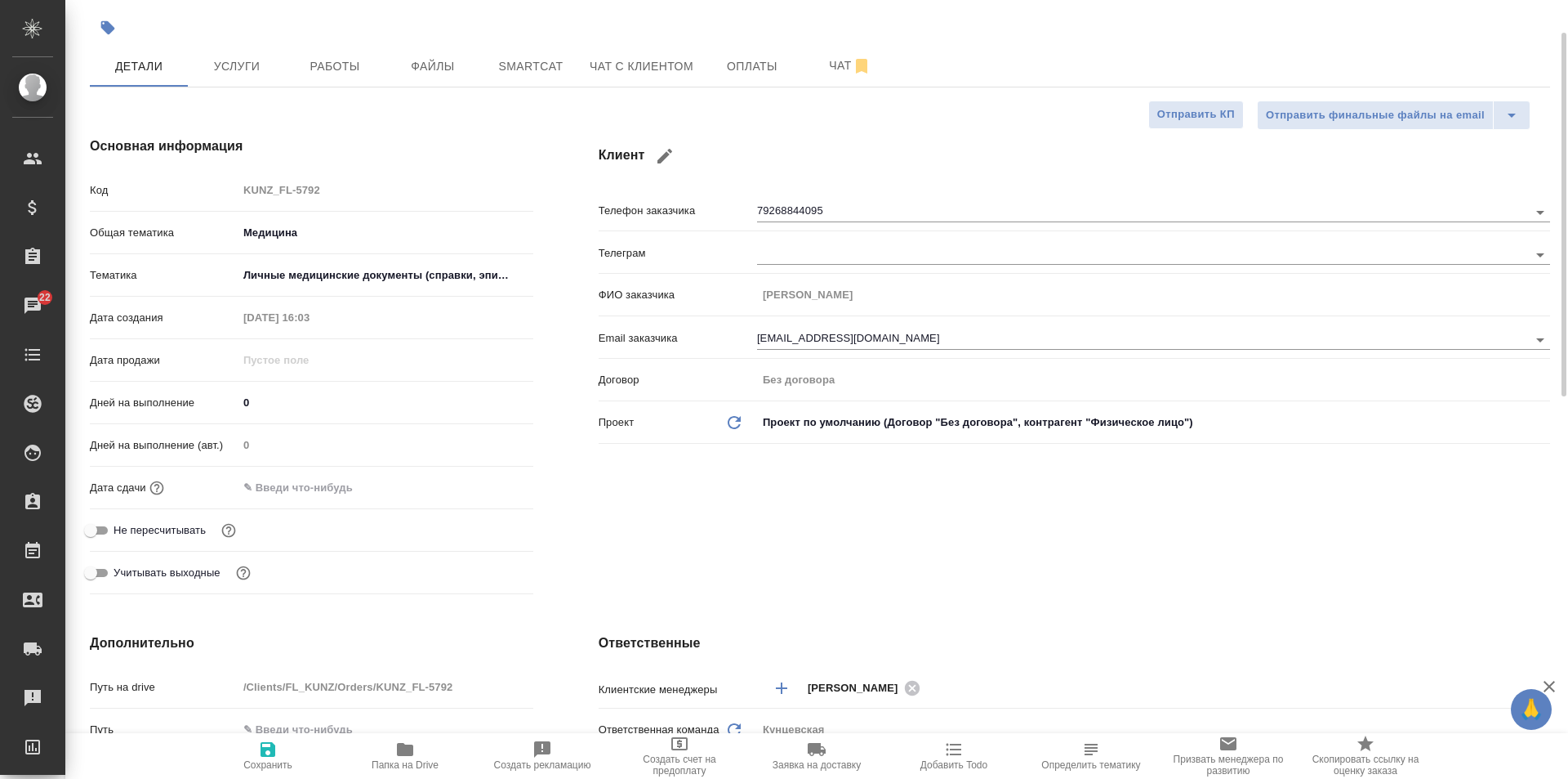
scroll to position [0, 0]
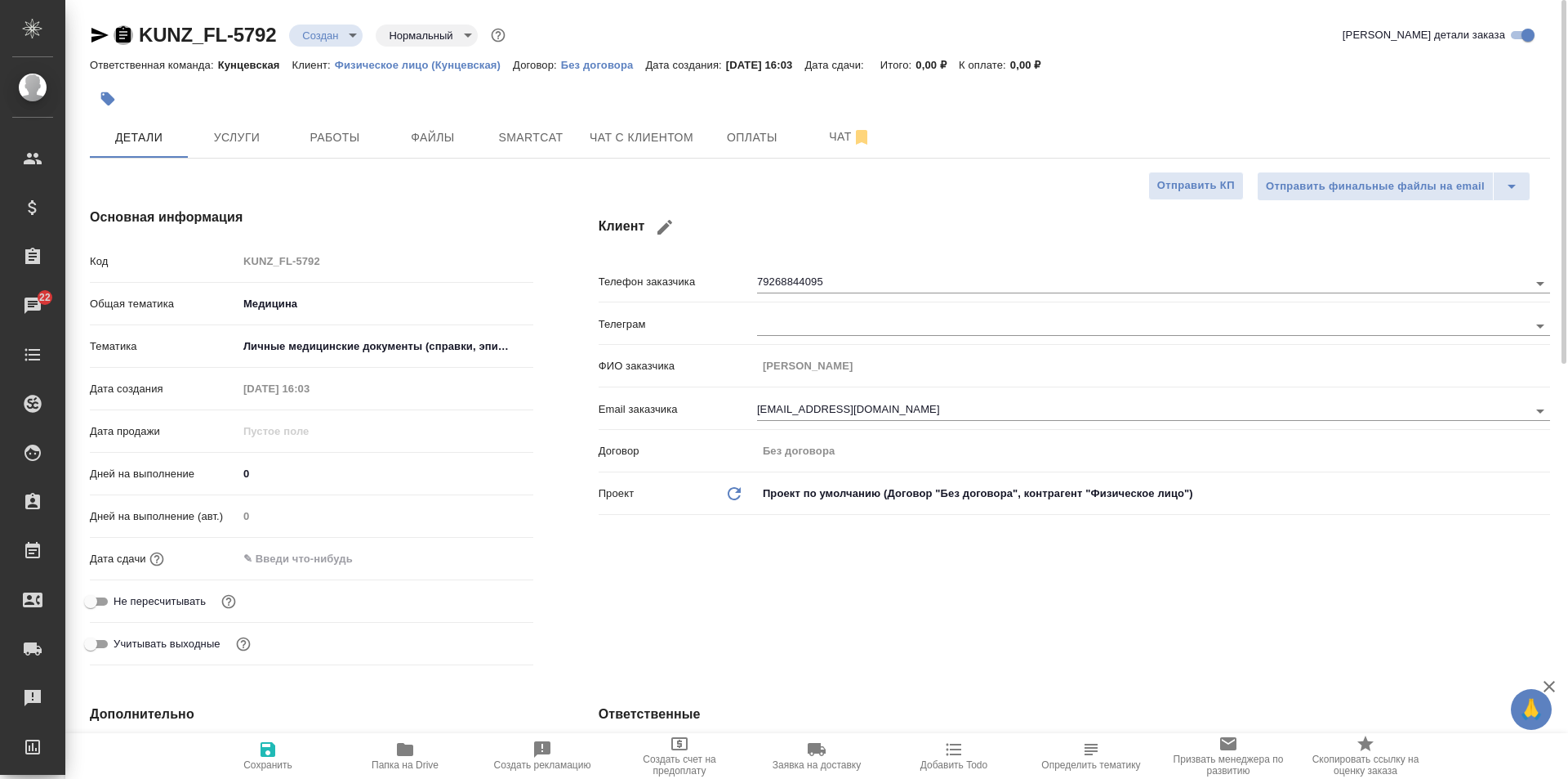
click at [117, 28] on icon "button" at bounding box center [124, 35] width 20 height 20
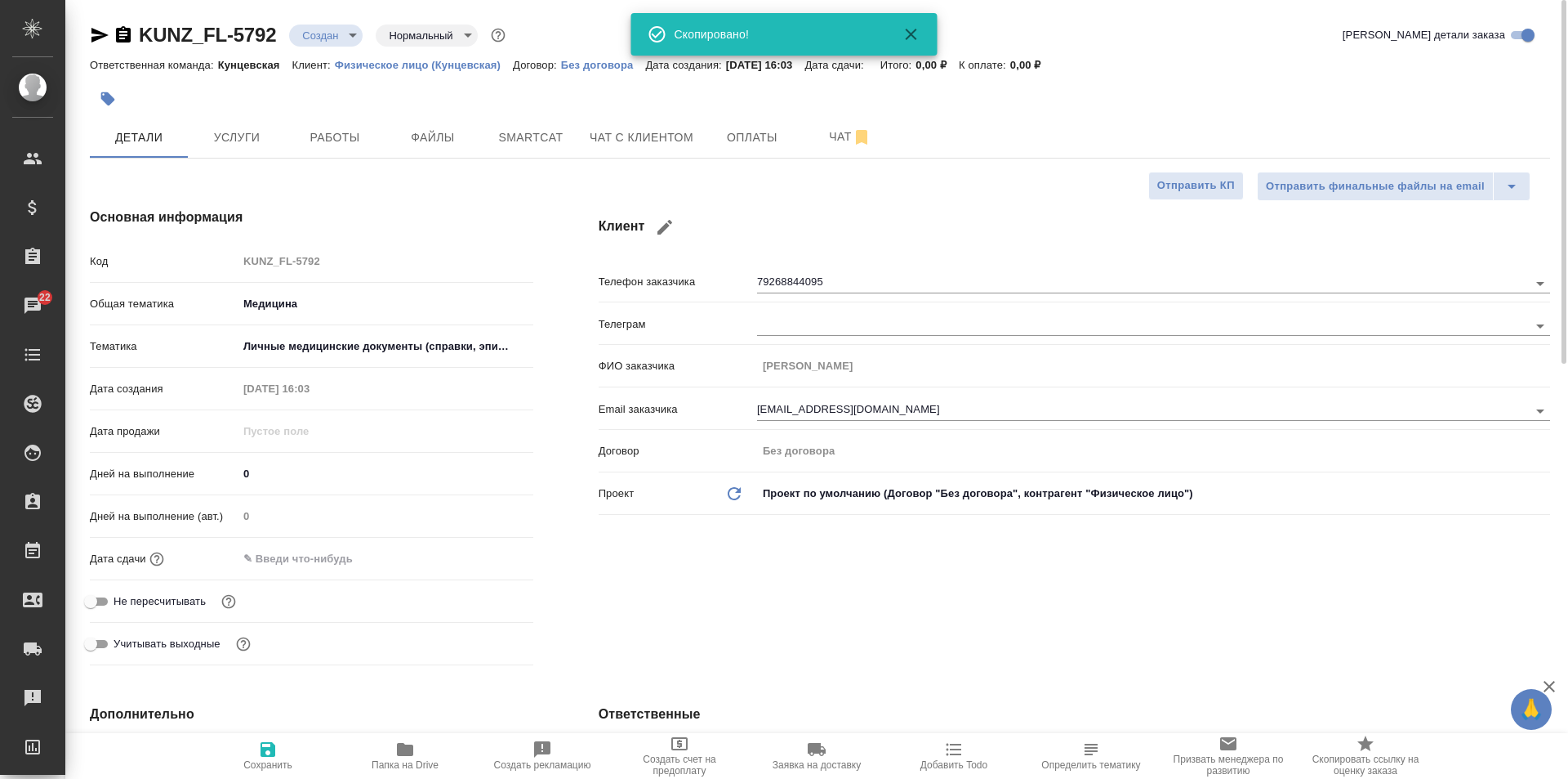
type textarea "x"
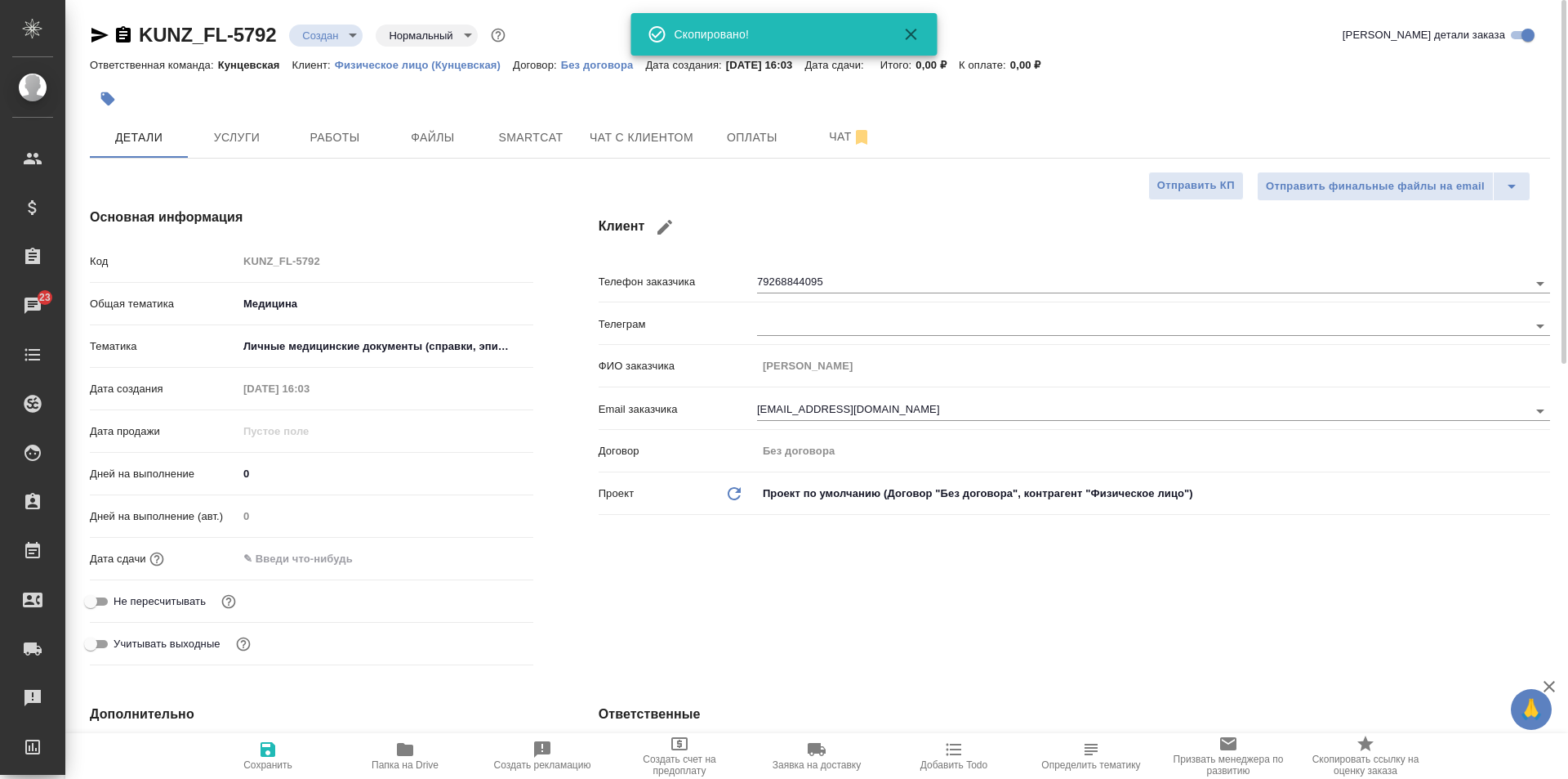
type textarea "x"
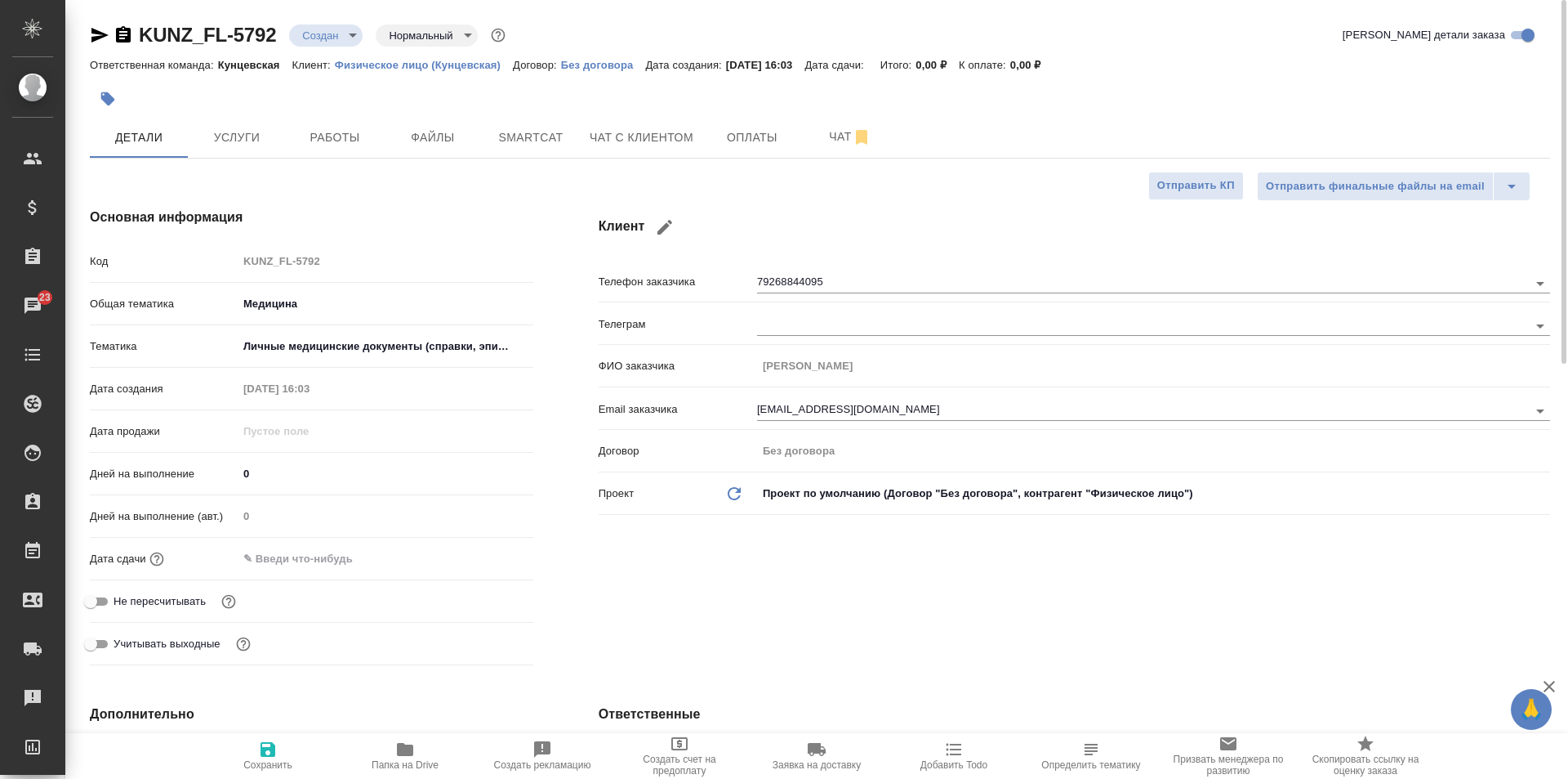
click at [406, 747] on icon "button" at bounding box center [405, 750] width 16 height 13
type textarea "x"
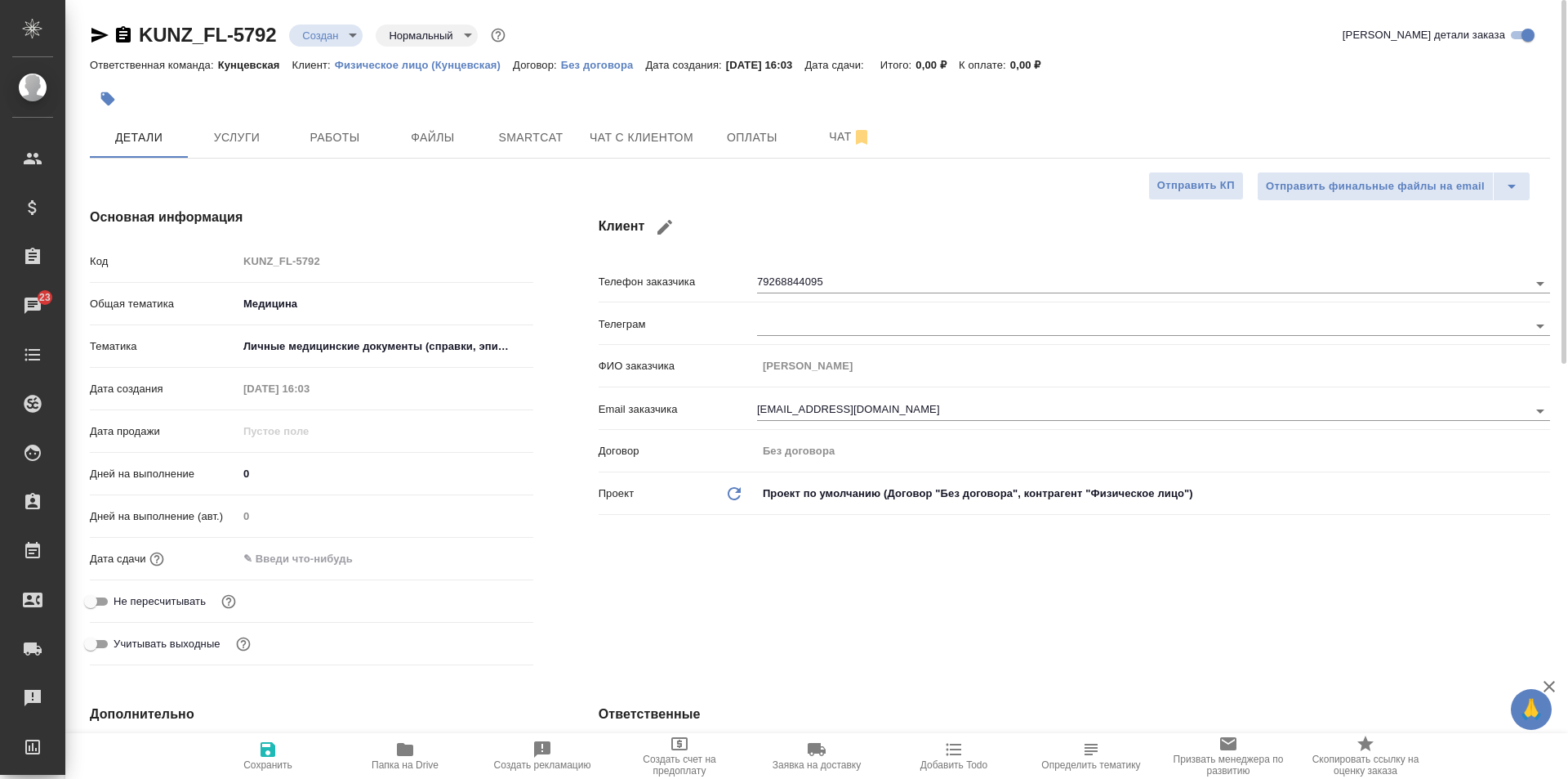
type textarea "x"
click at [424, 136] on span "Файлы" at bounding box center [433, 138] width 79 height 20
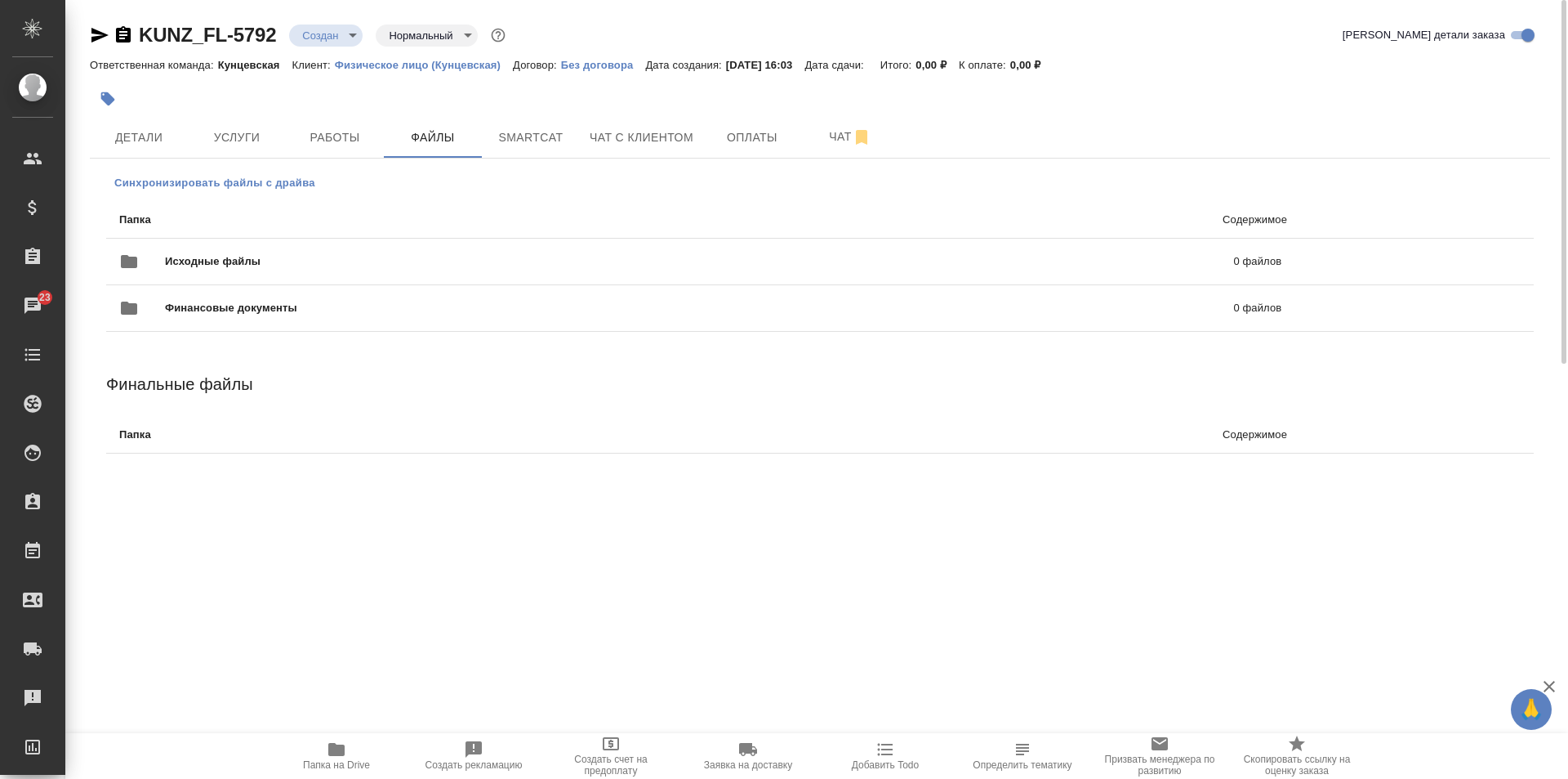
click at [263, 174] on span "Синхронизировать файлы с драйва" at bounding box center [215, 183] width 201 height 16
click at [124, 139] on span "Детали" at bounding box center [139, 138] width 79 height 20
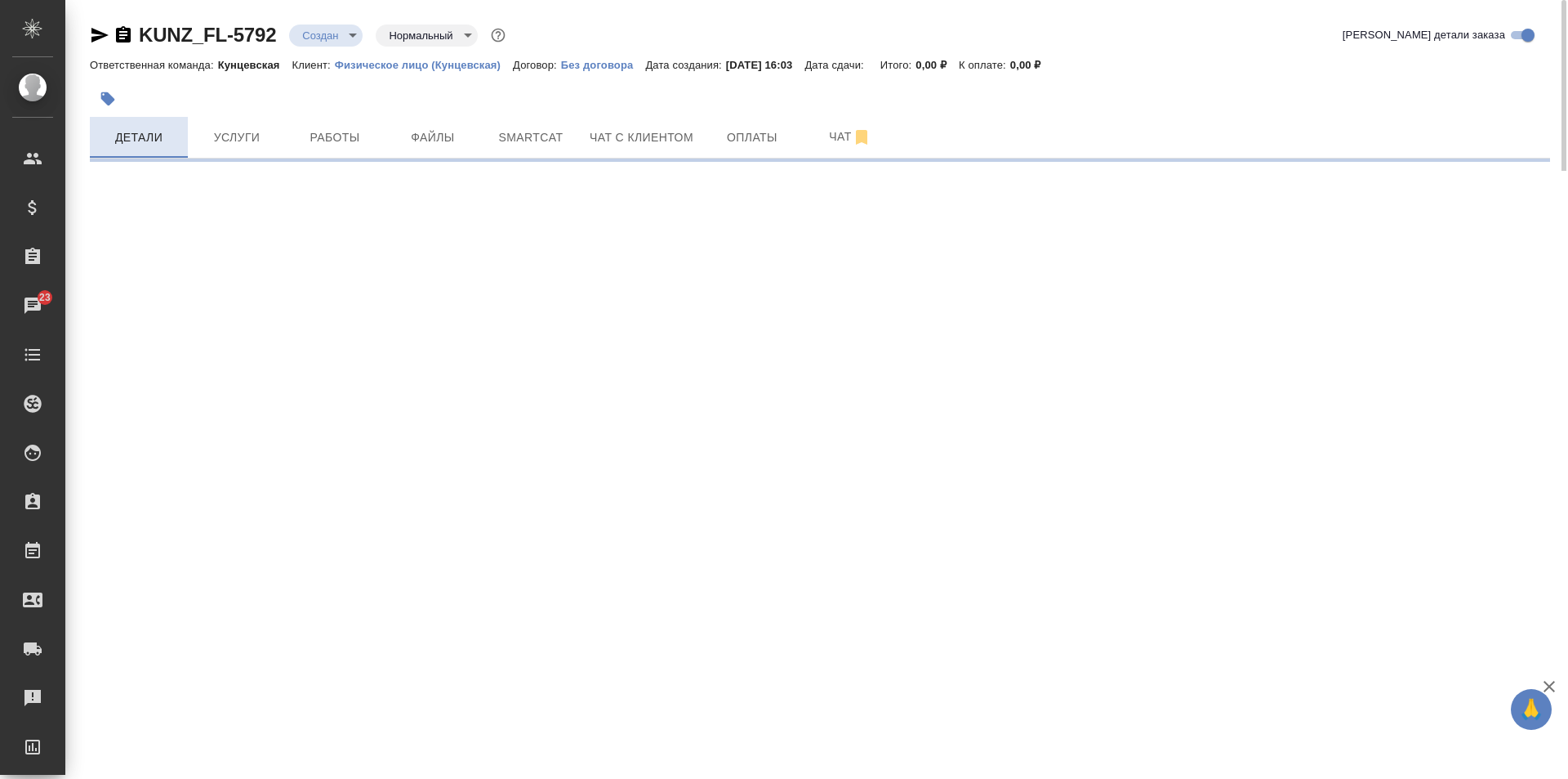
select select "RU"
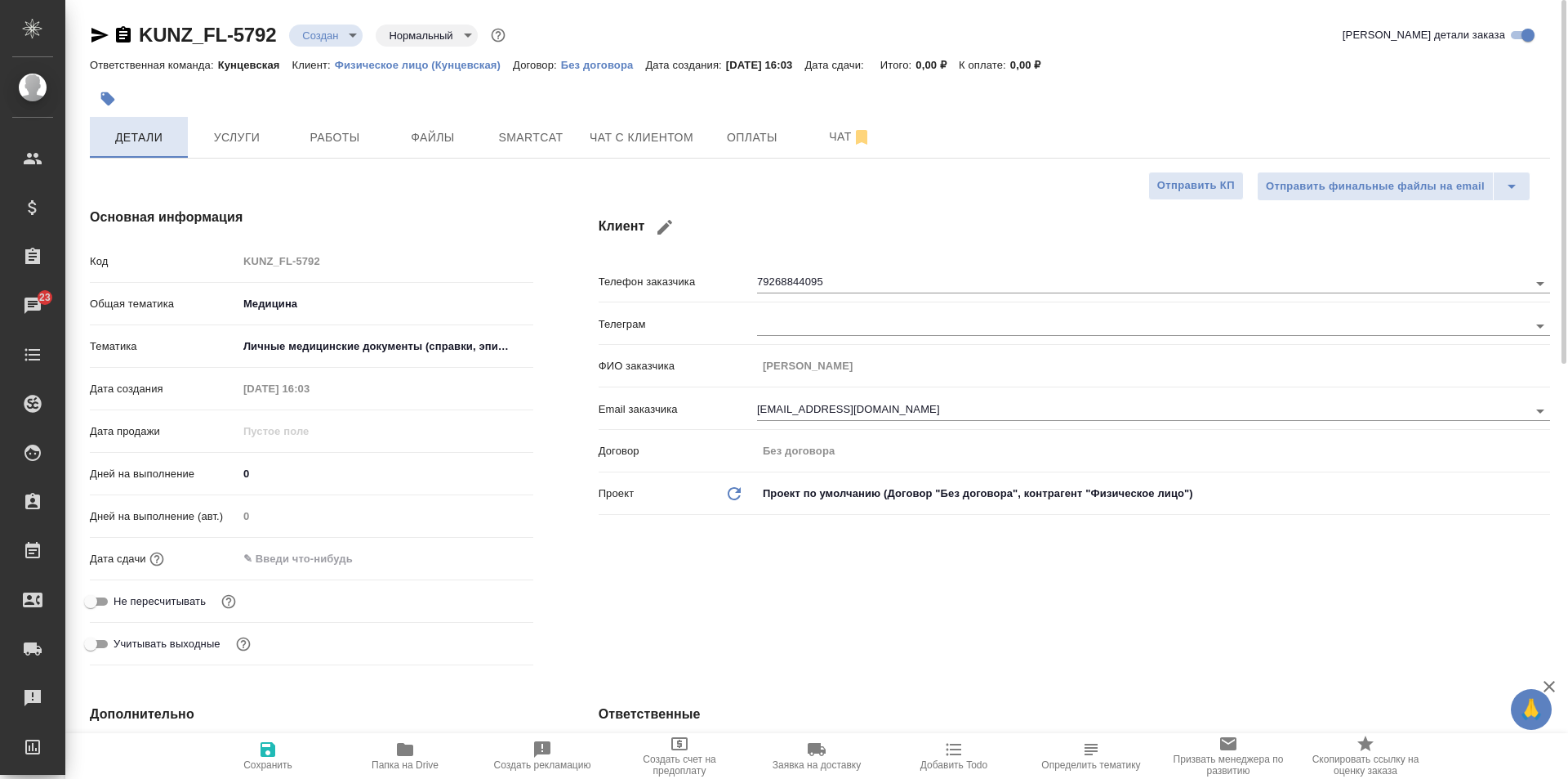
type textarea "x"
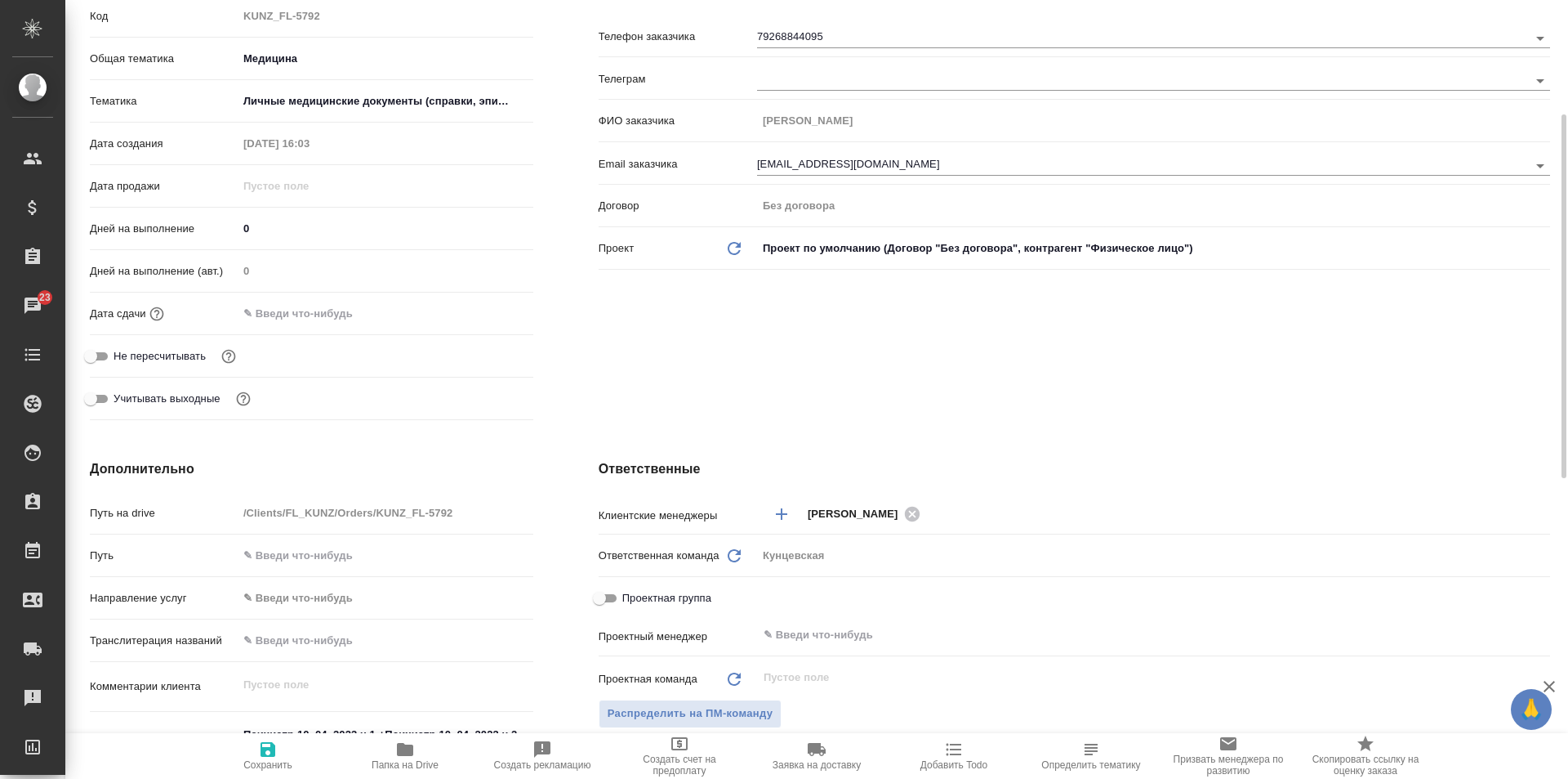
scroll to position [490, 0]
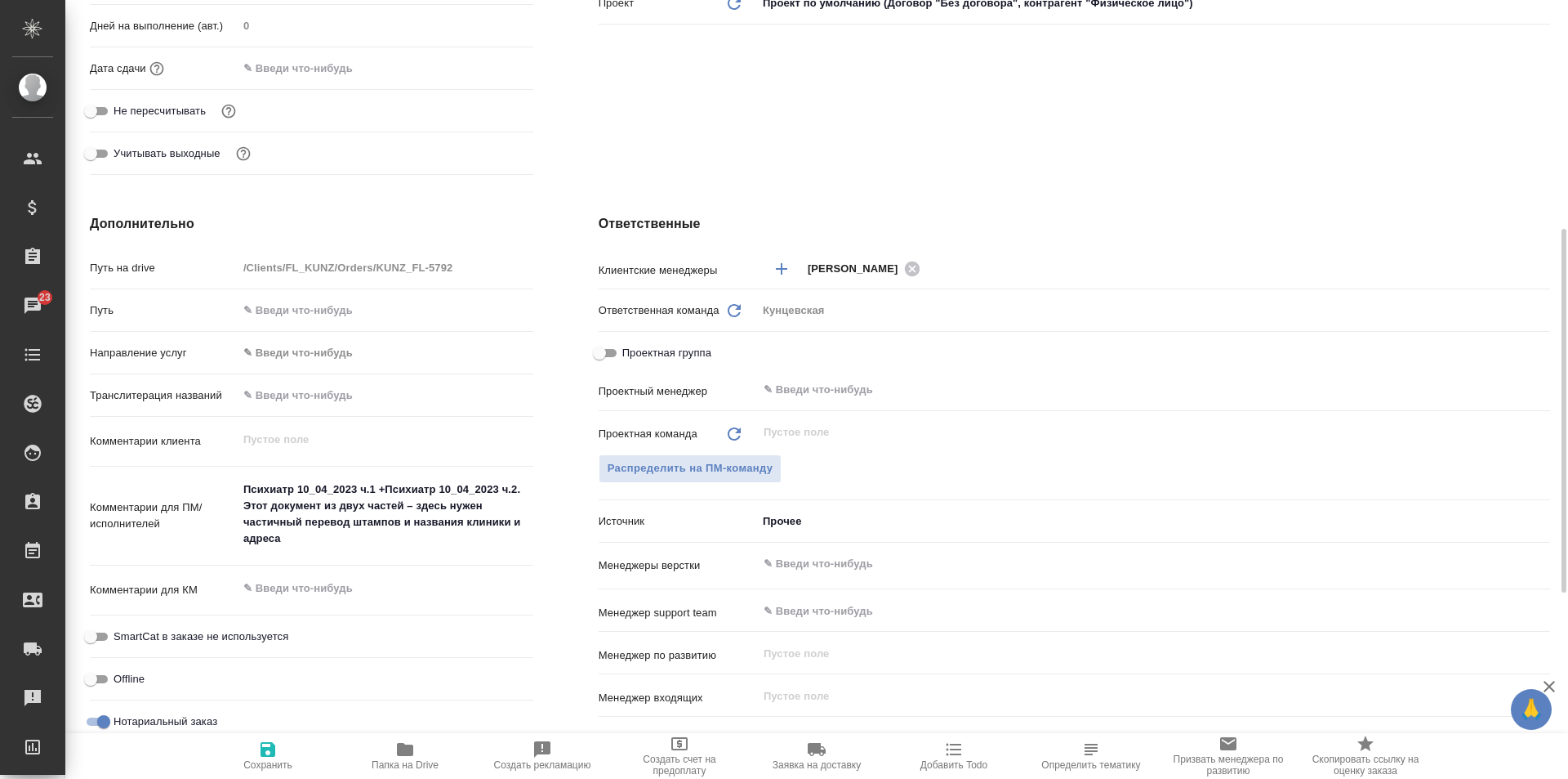
type textarea "x"
click at [332, 513] on textarea "Психиатр 10_04_2023 ч.1 +Психиатр 10_04_2023 ч.2. Этот документ из двух частей …" at bounding box center [385, 514] width 296 height 77
drag, startPoint x: 512, startPoint y: 487, endPoint x: 472, endPoint y: 487, distance: 40.0
click at [472, 487] on textarea "Психиатр 10_04_2023 ч.1 +Психиатр 10_04_2023 ч.2. Этот документ из двух частей …" at bounding box center [385, 514] width 294 height 77
drag, startPoint x: 517, startPoint y: 489, endPoint x: 361, endPoint y: 493, distance: 156.1
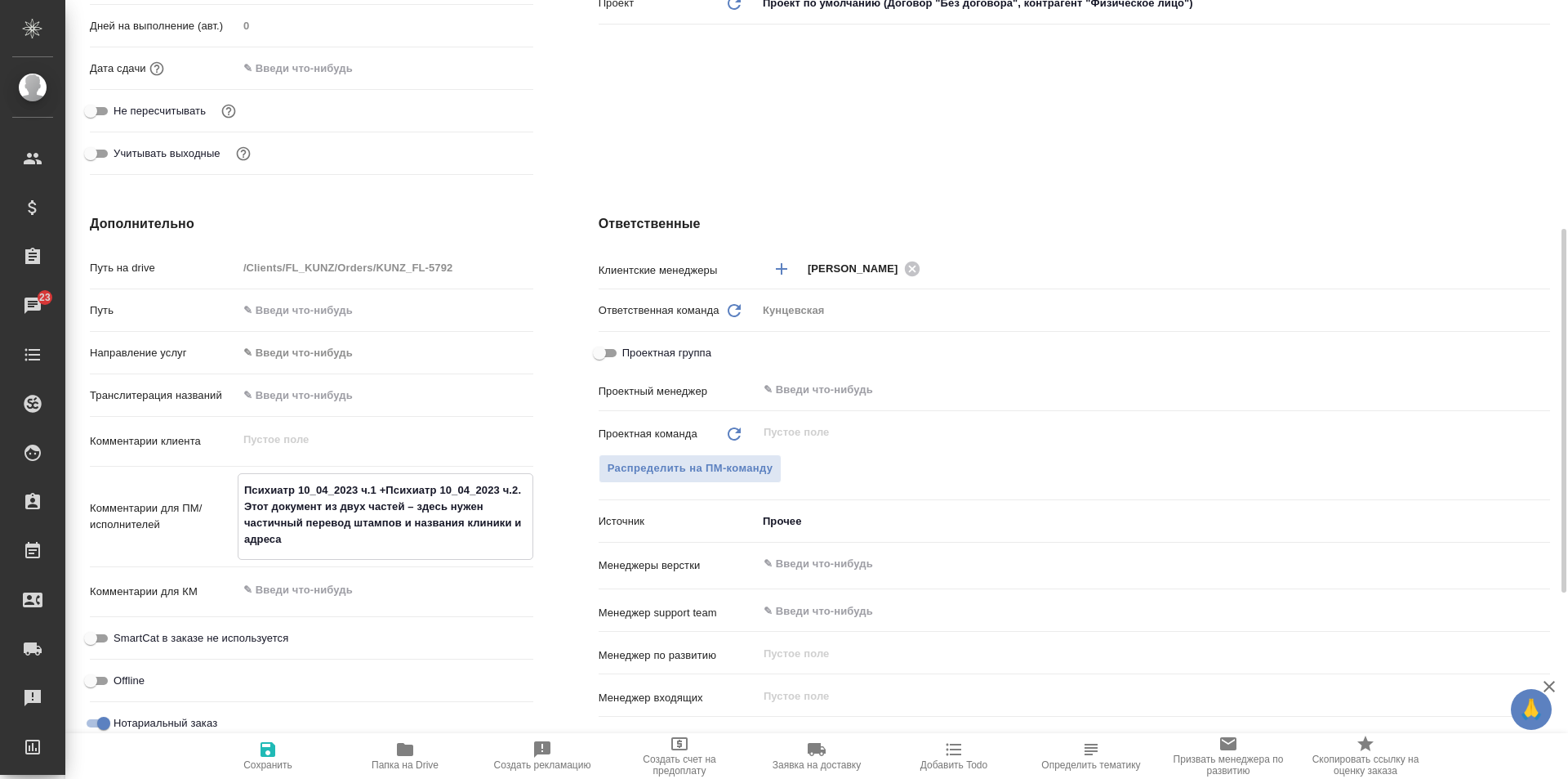
click at [361, 493] on textarea "Психиатр 10_04_2023 ч.1 +Психиатр 10_04_2023 ч.2. Этот документ из двух частей …" at bounding box center [385, 514] width 294 height 77
type textarea "x"
type textarea "Психиатр 10_04_2023 . Этот документ из двух частей – здесь нужен частичный пере…"
type textarea "x"
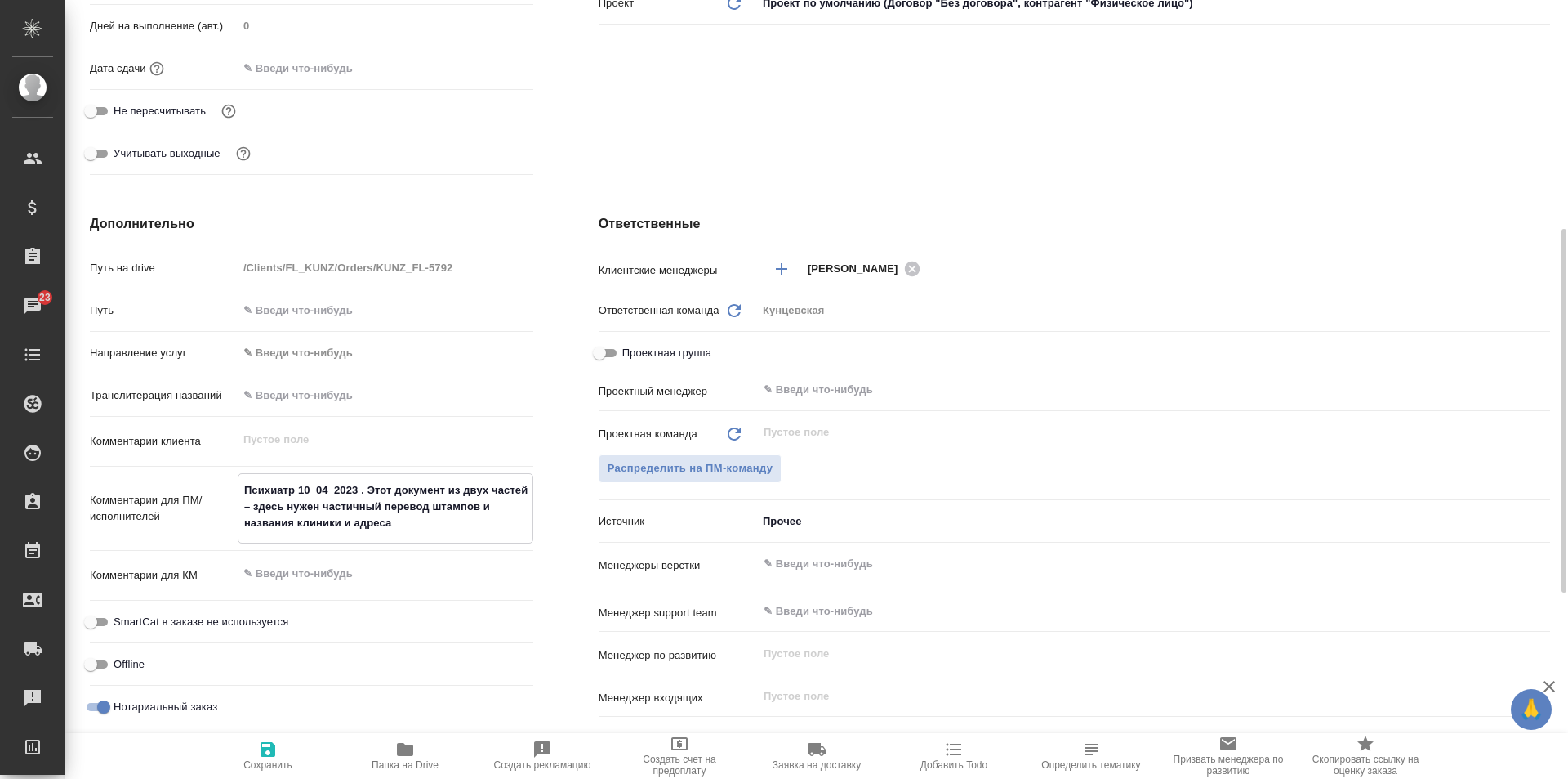
type textarea "Психиатр 10_04_2023. Этот документ из двух частей – здесь нужен частичный перев…"
type textarea "x"
type textarea "Психиатр 10_04_2023 . Этот документ из двух частей – здесь нужен частичный пере…"
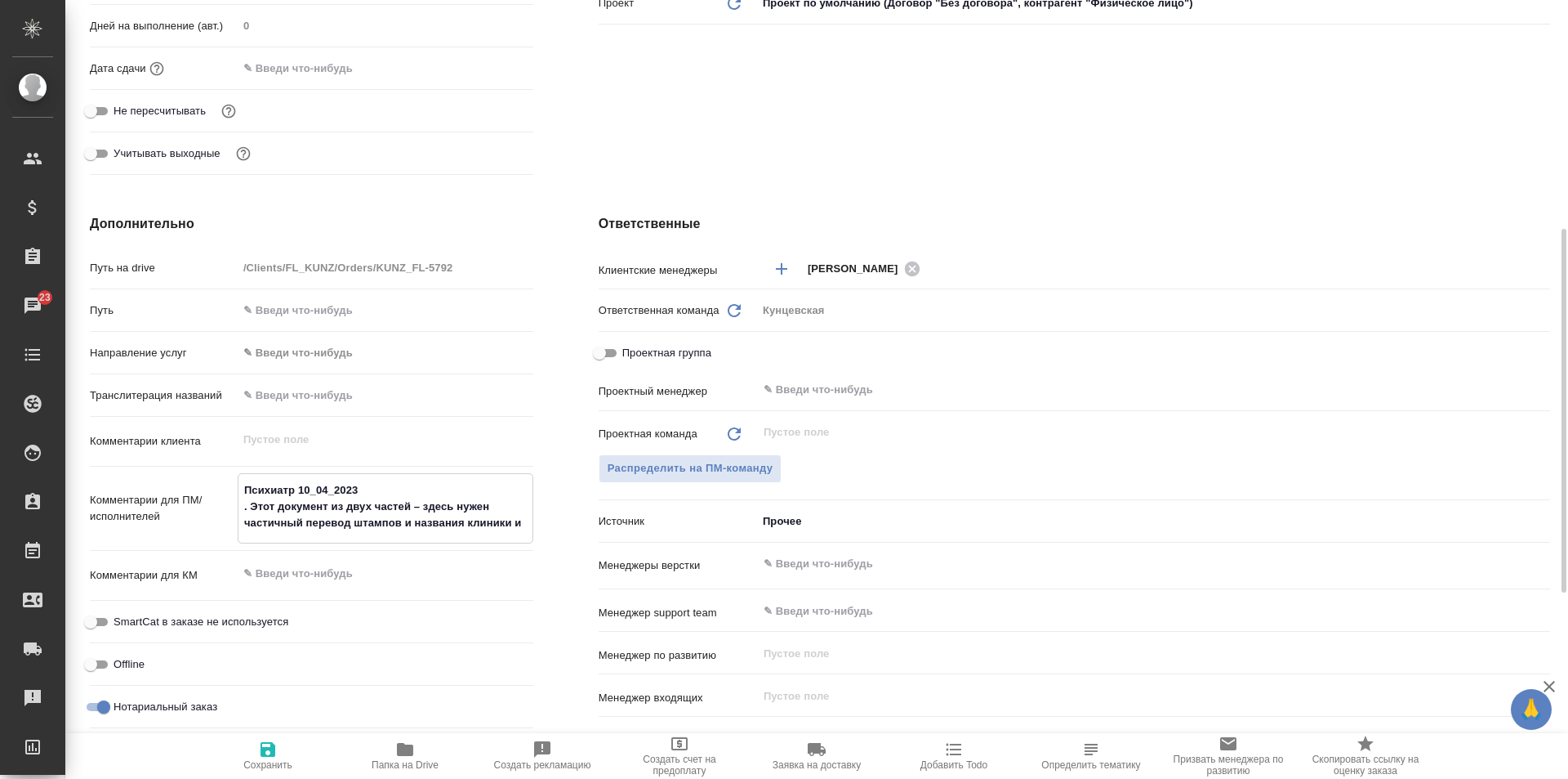
type textarea "x"
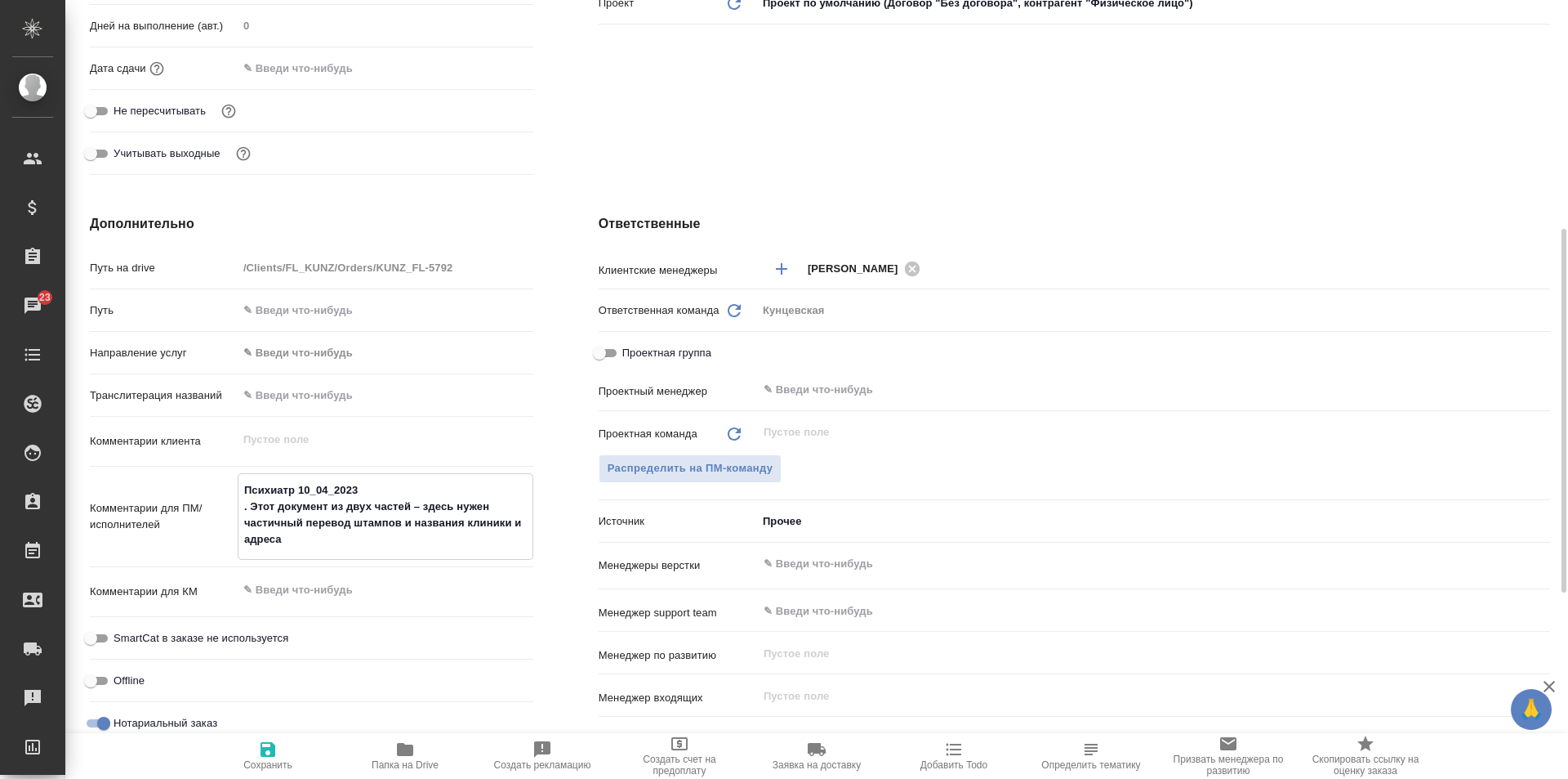
type textarea "x"
type textarea "Психиатр 10_04_2023. Этот документ из двух частей – здесь нужен частичный перев…"
type textarea "x"
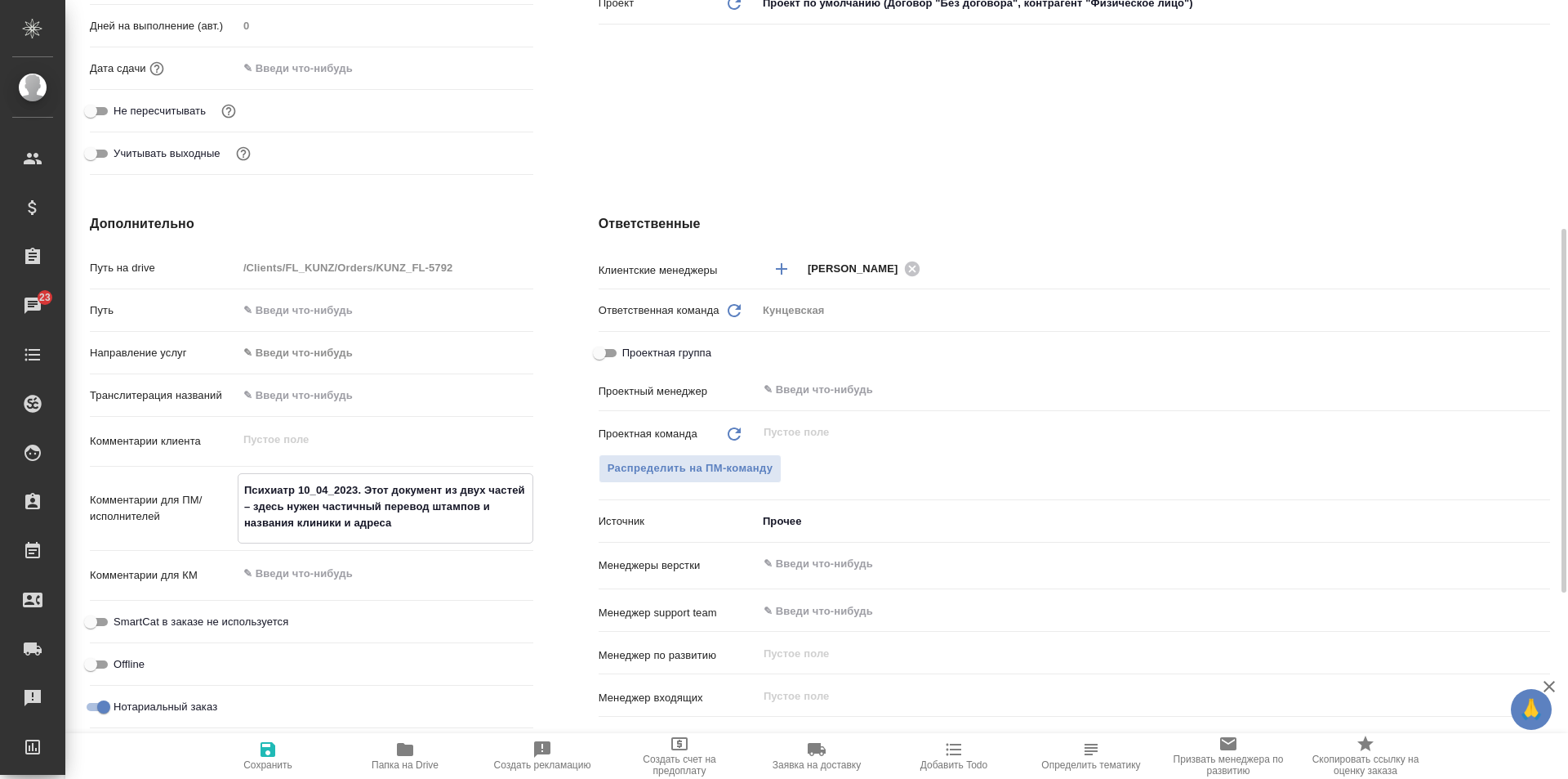
type textarea "Психиатр 10_04_2023. Этот документ из двух частей – здесь нужен частичный перев…"
type textarea "x"
click at [276, 754] on icon "button" at bounding box center [268, 750] width 20 height 20
type textarea "x"
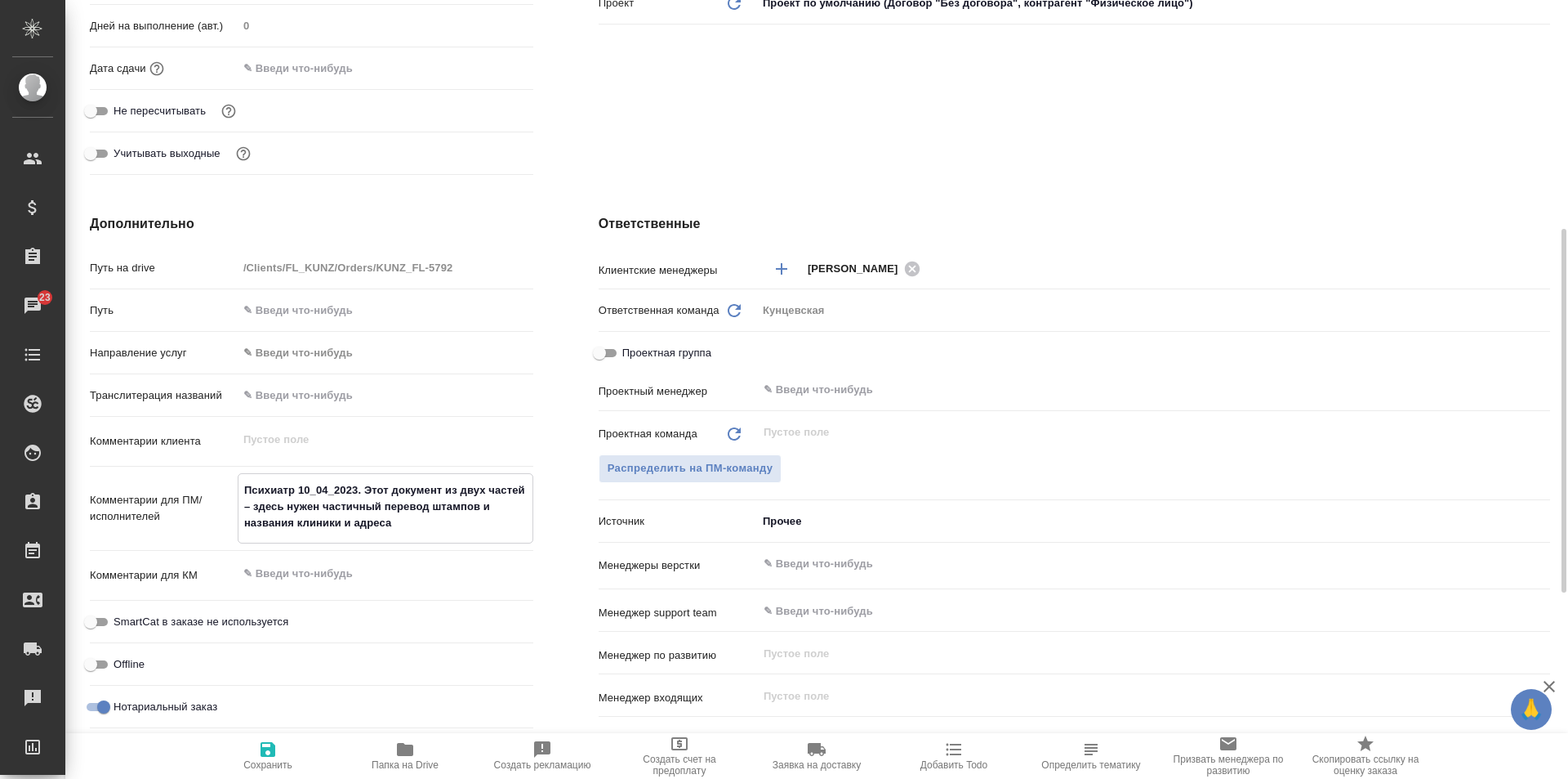
type textarea "x"
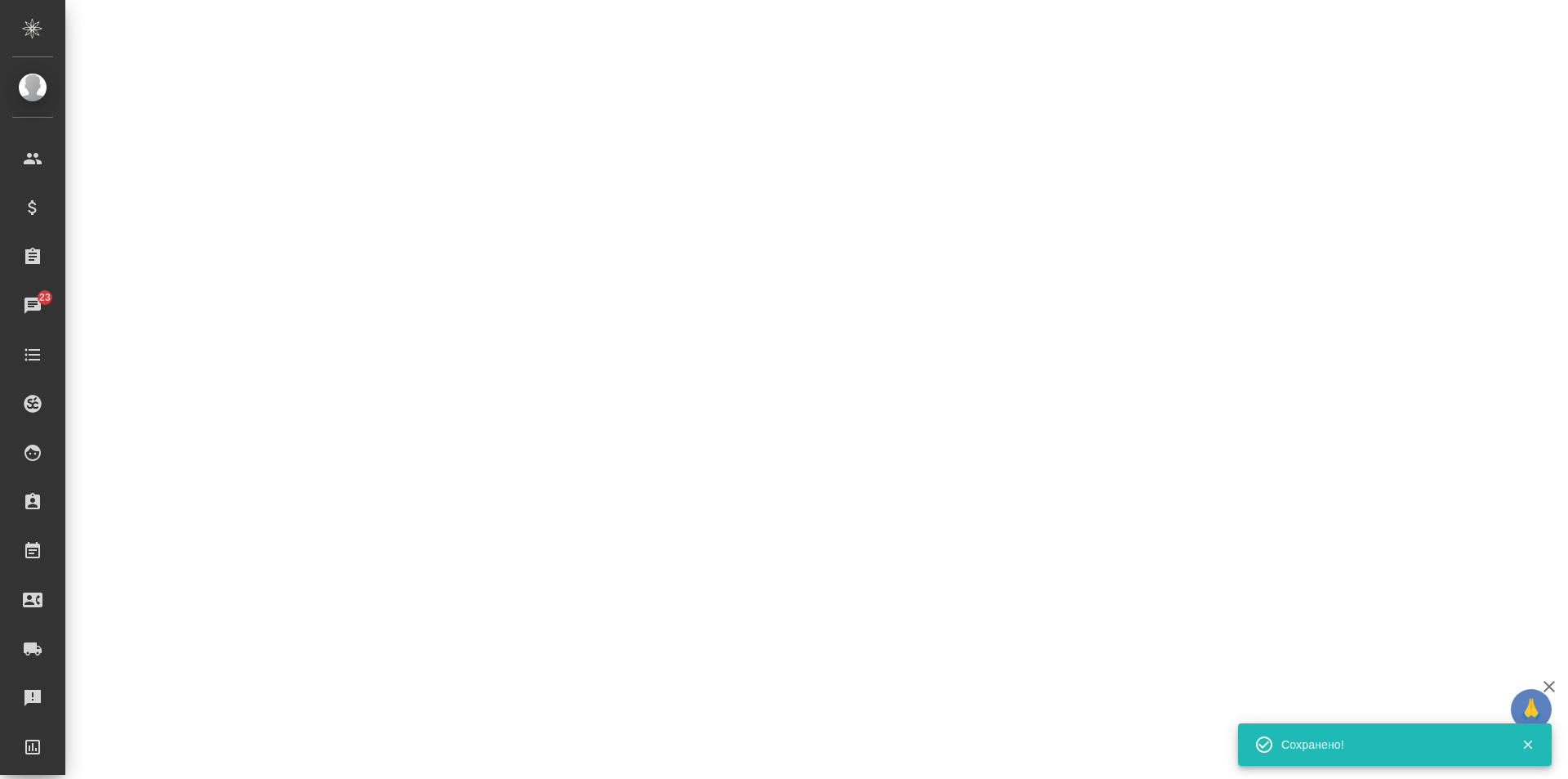
select select "RU"
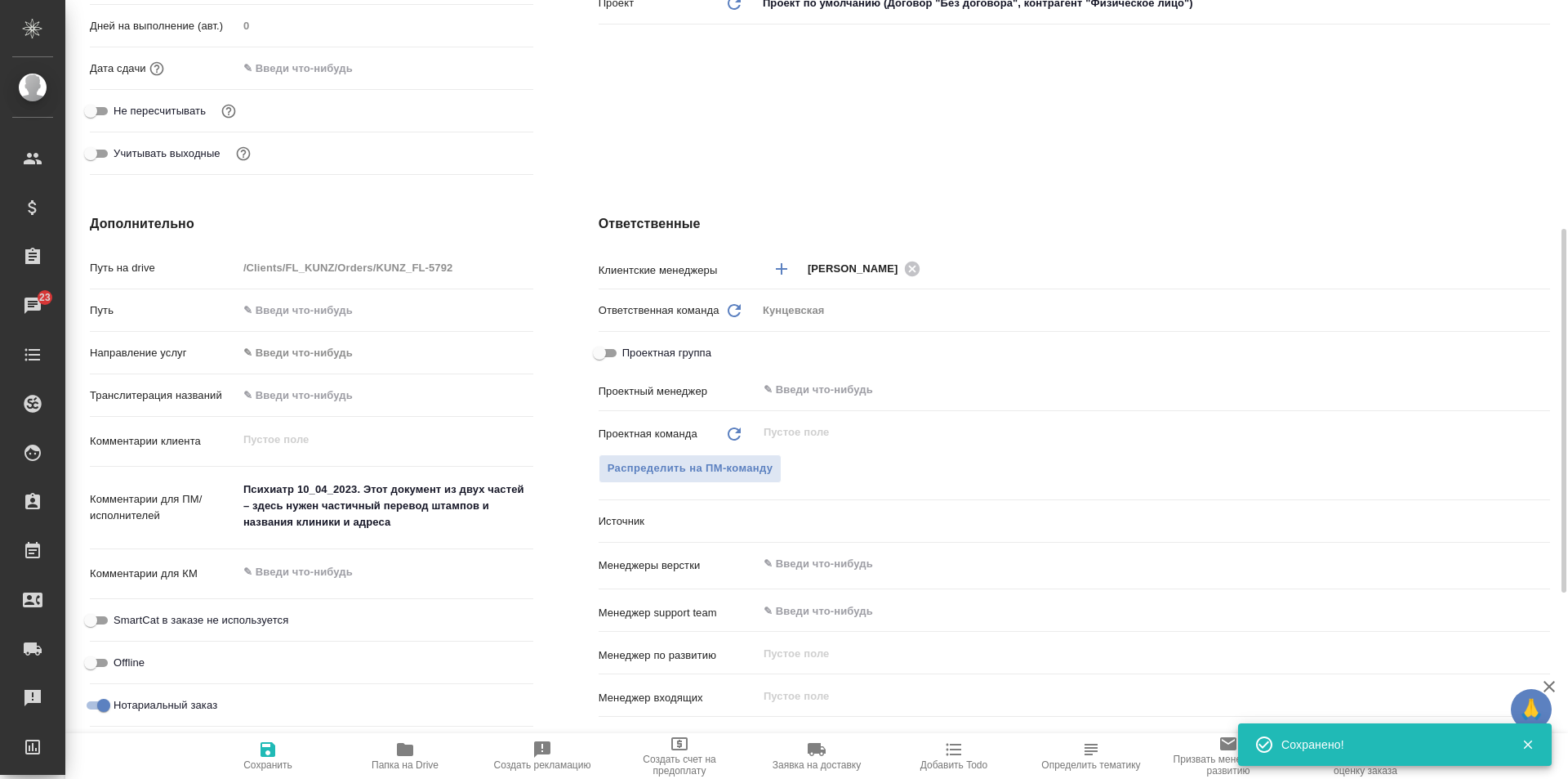
type textarea "x"
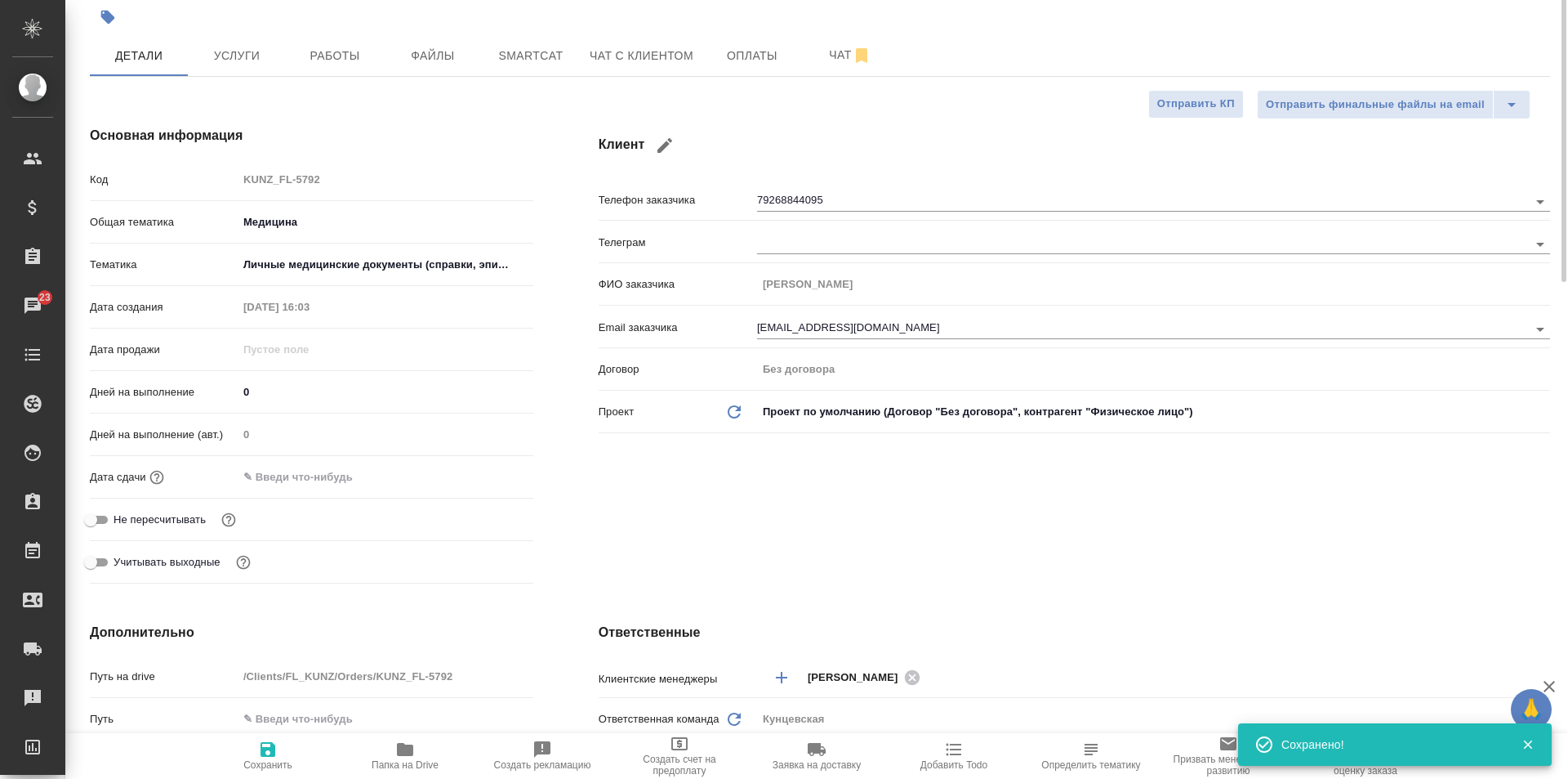
scroll to position [0, 0]
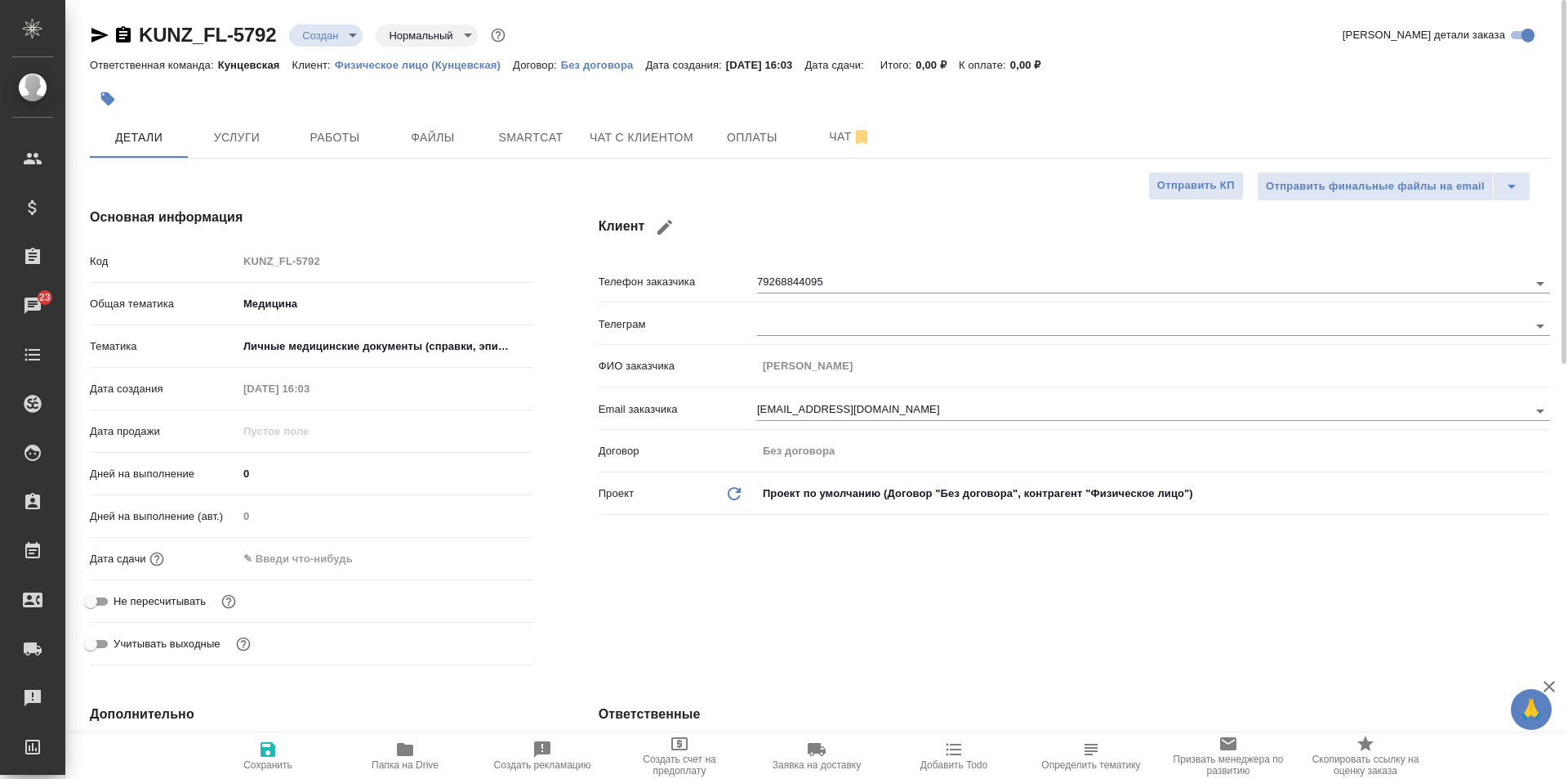
click at [344, 32] on body "🙏 .cls-1 fill:#fff; AWATERA Moskalets Alina Клиенты Спецификации Заказы 23 Чаты…" at bounding box center [784, 389] width 1568 height 779
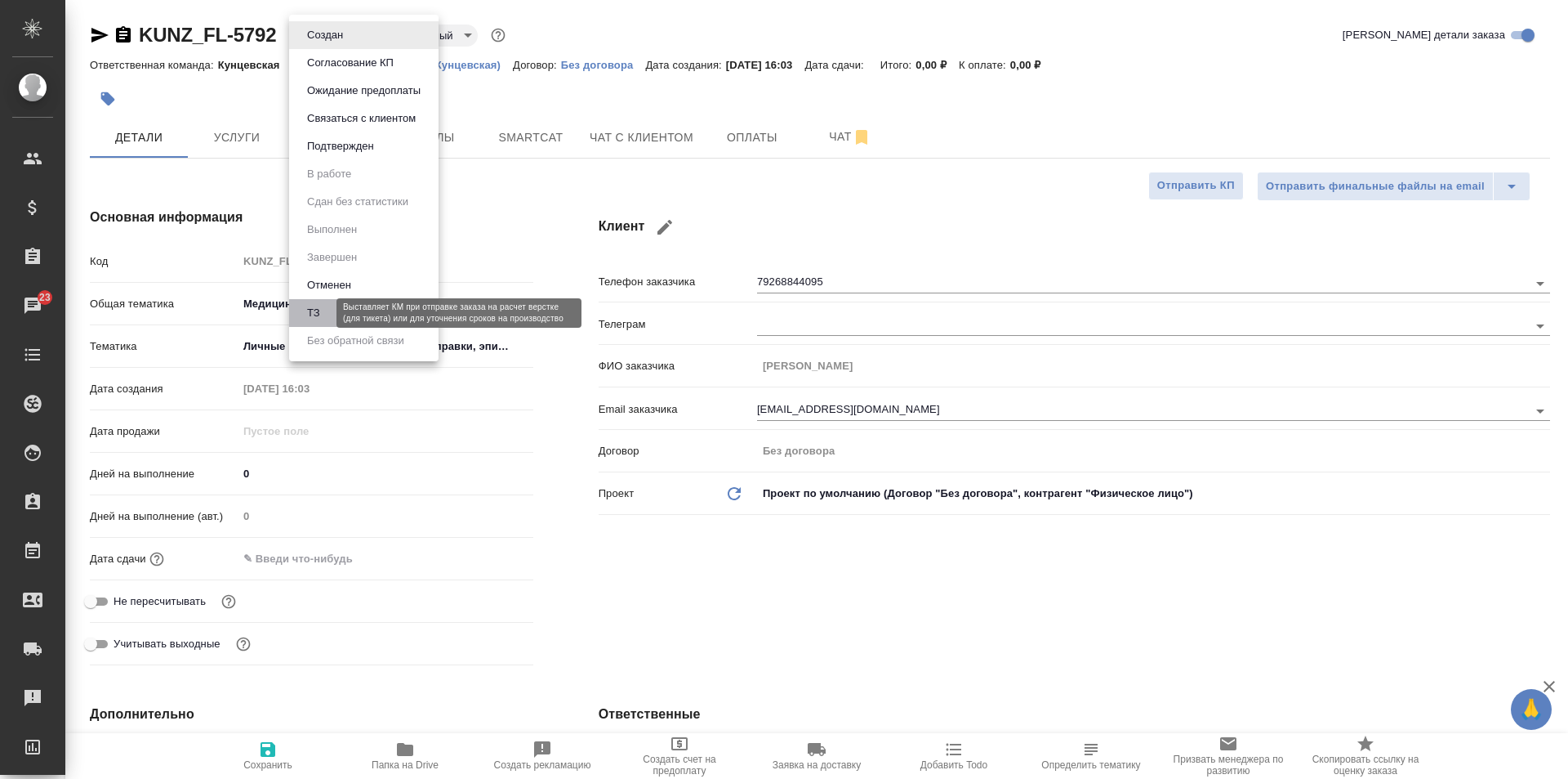
click at [306, 306] on button "ТЗ" at bounding box center [314, 313] width 23 height 18
type textarea "x"
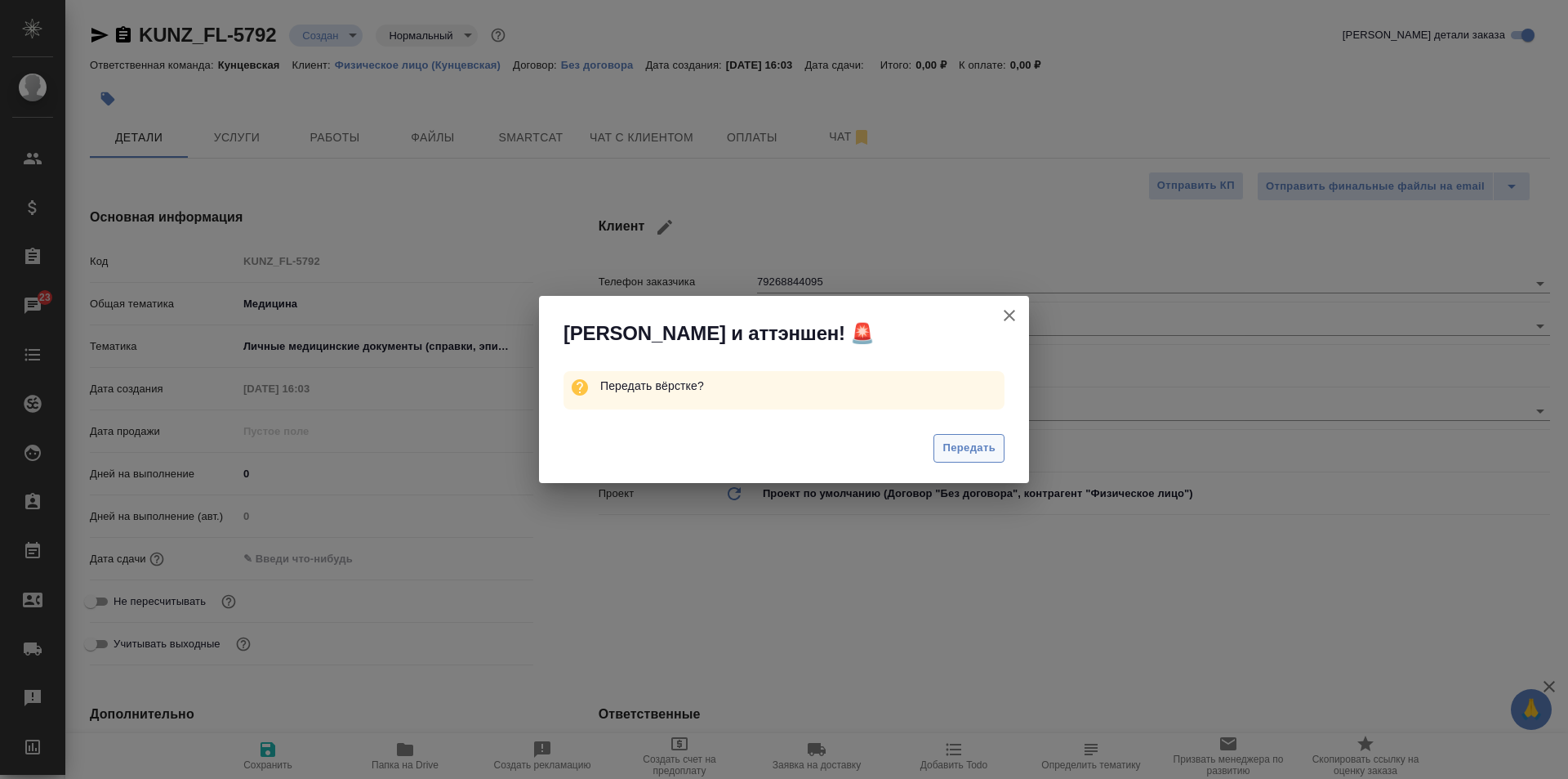
click at [958, 448] on span "Передать" at bounding box center [969, 448] width 53 height 19
type textarea "x"
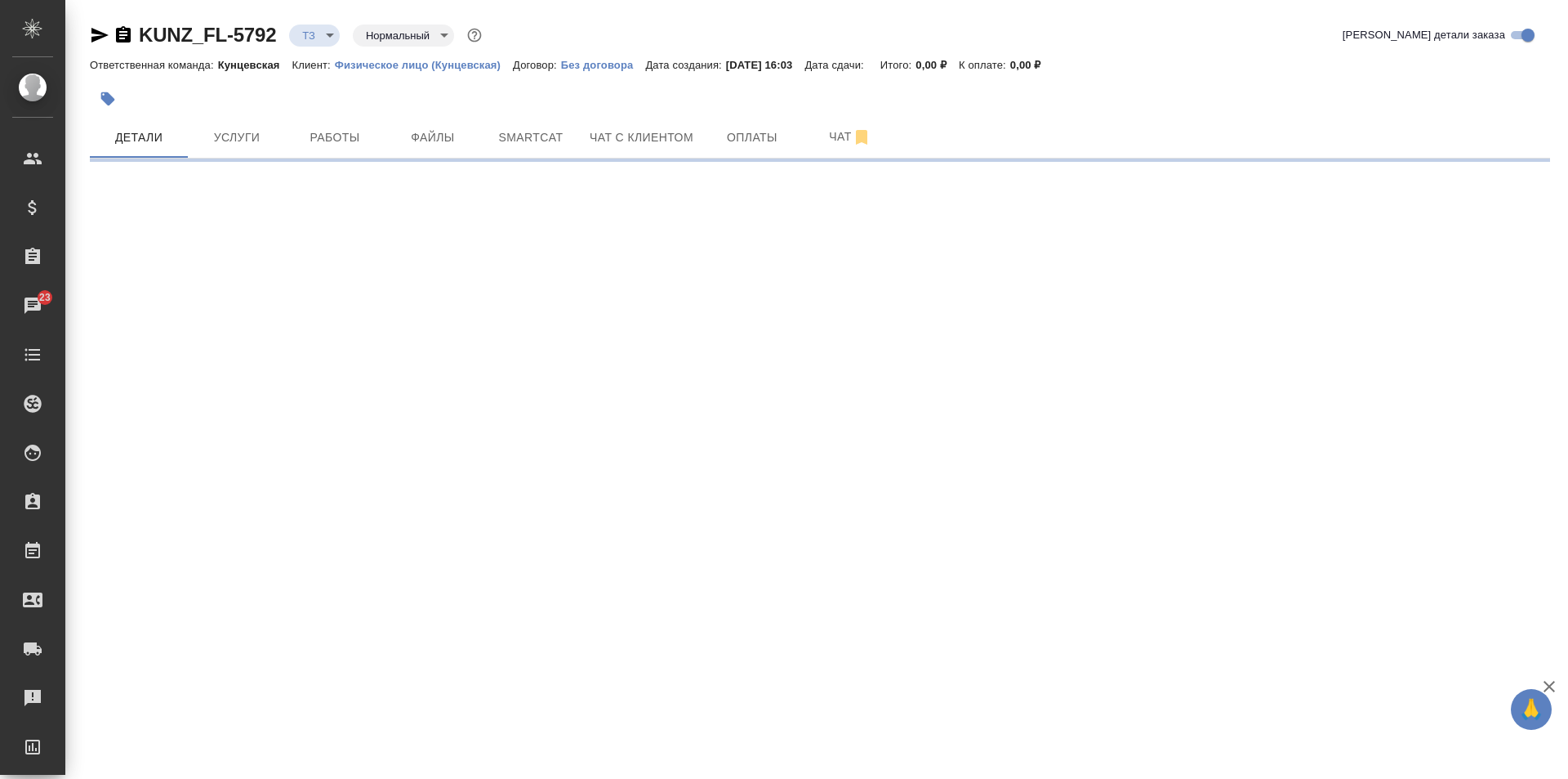
select select "RU"
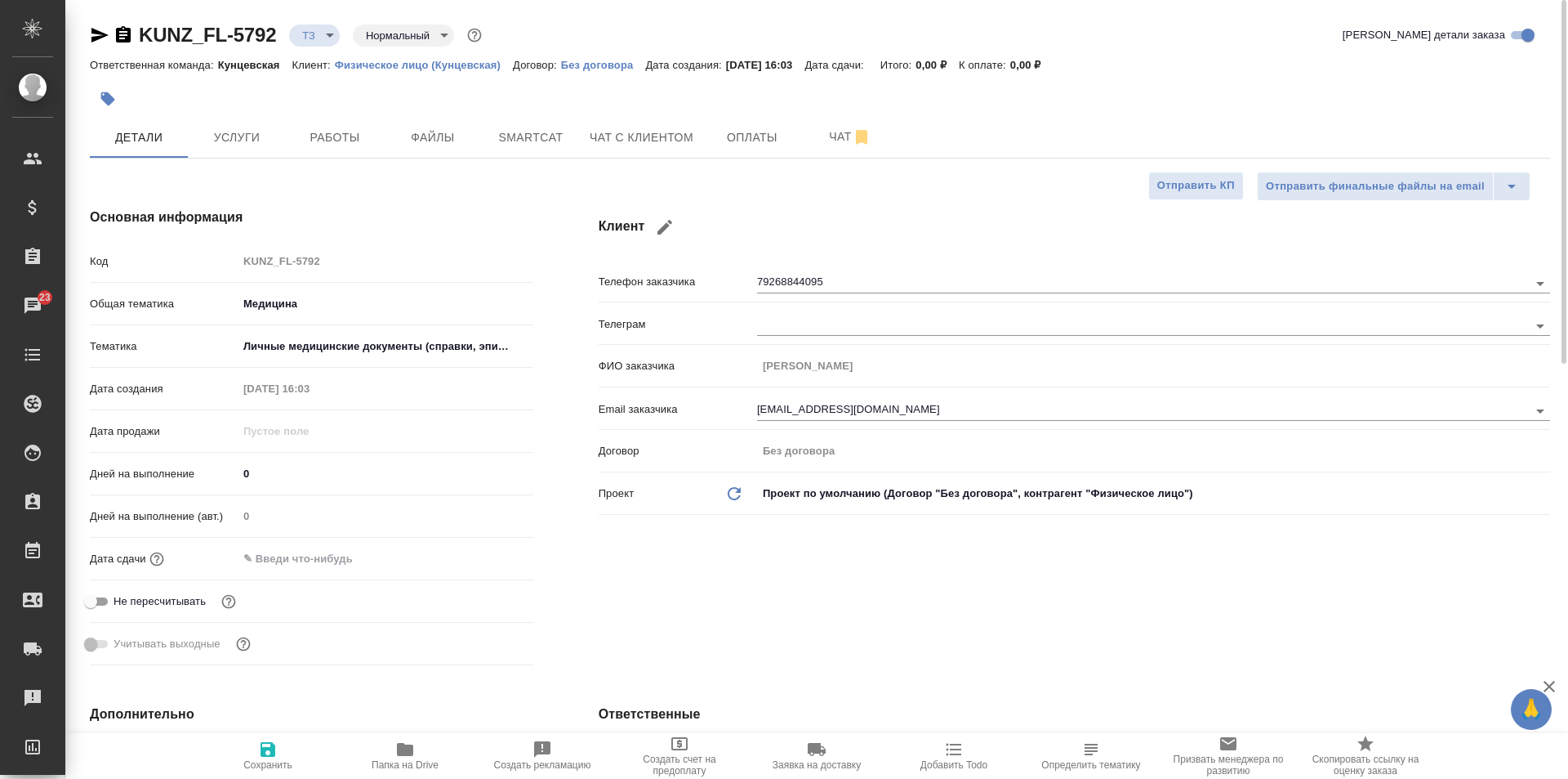
type textarea "x"
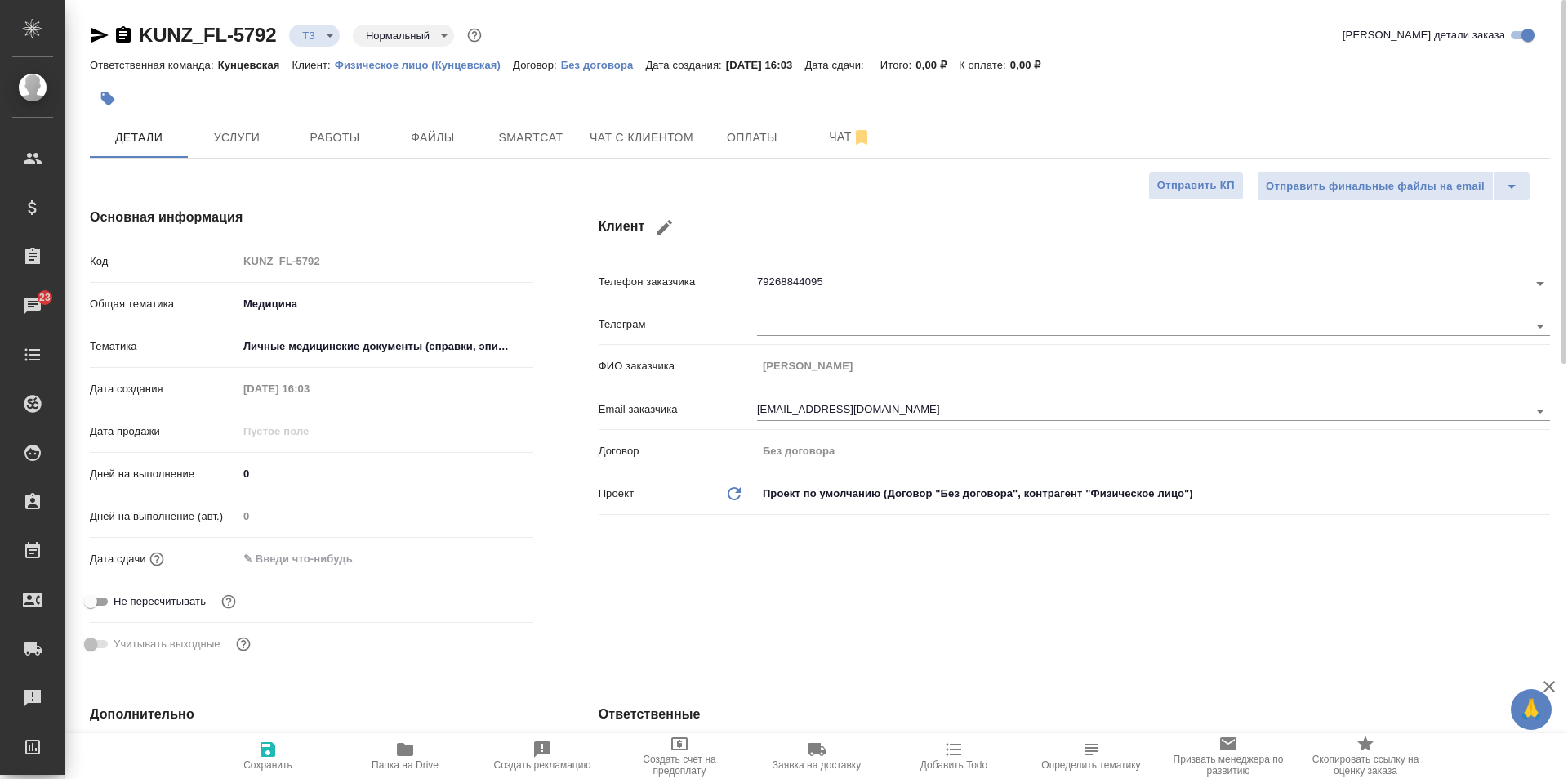
type textarea "x"
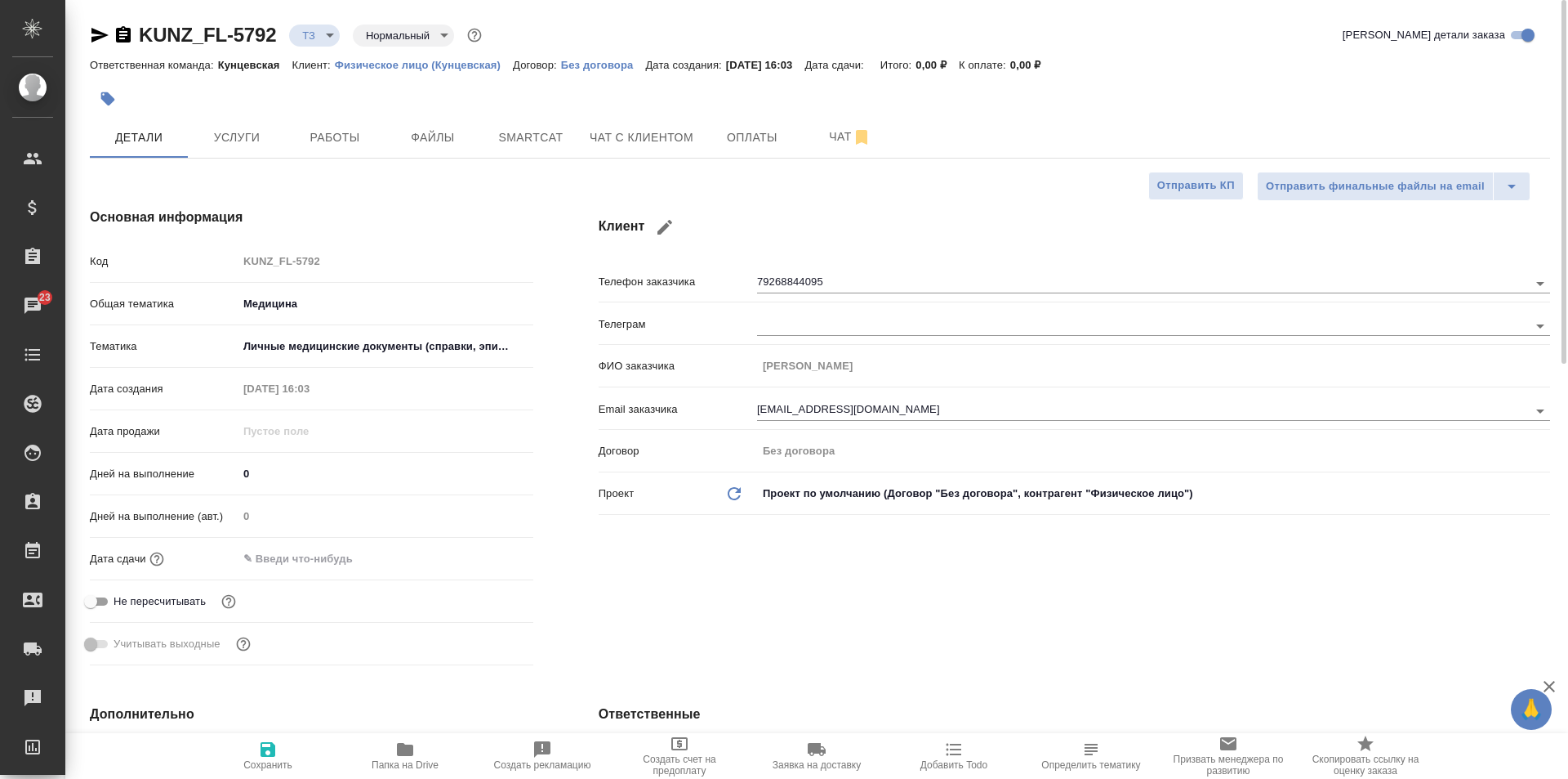
type textarea "x"
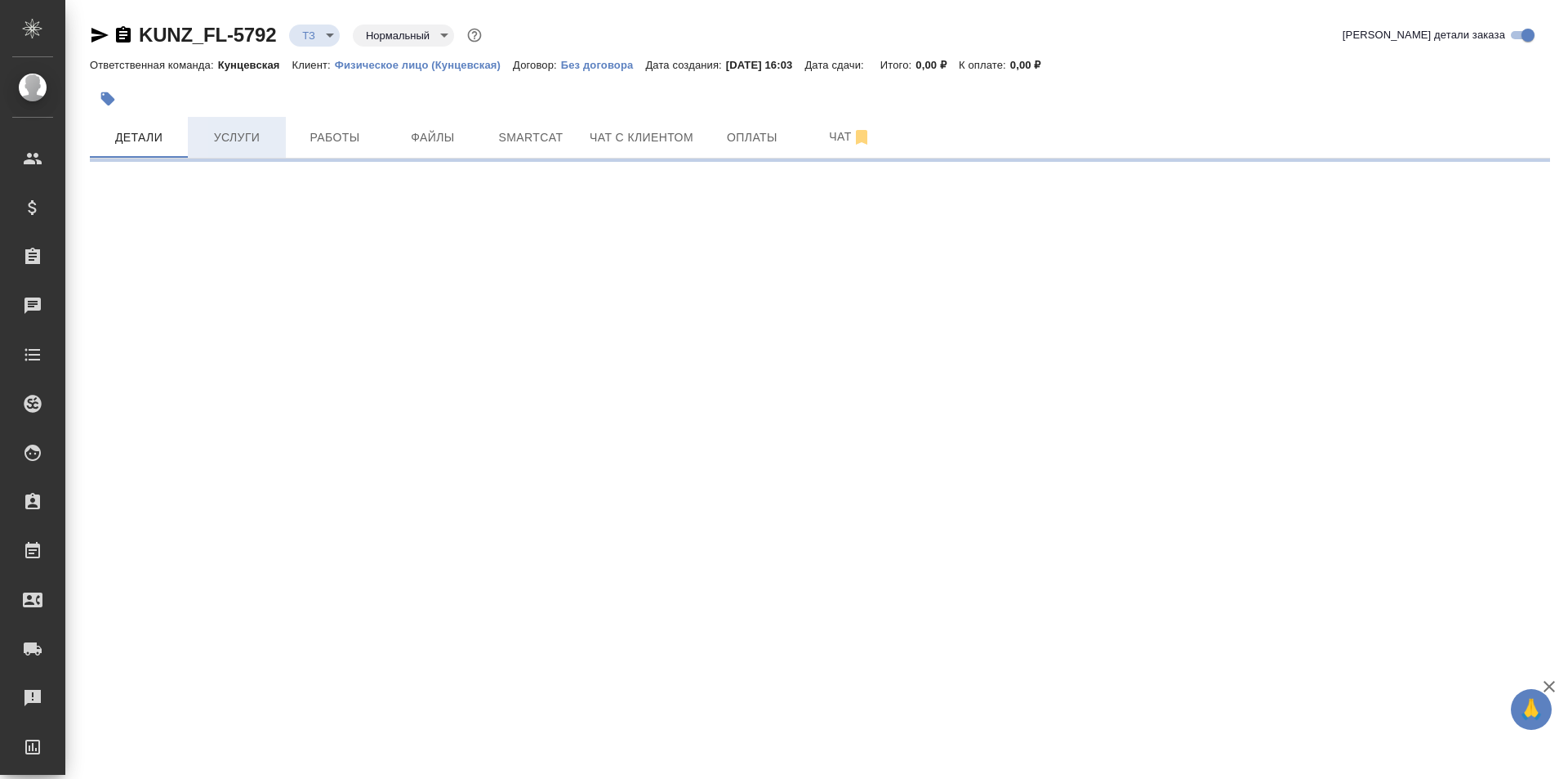
select select "RU"
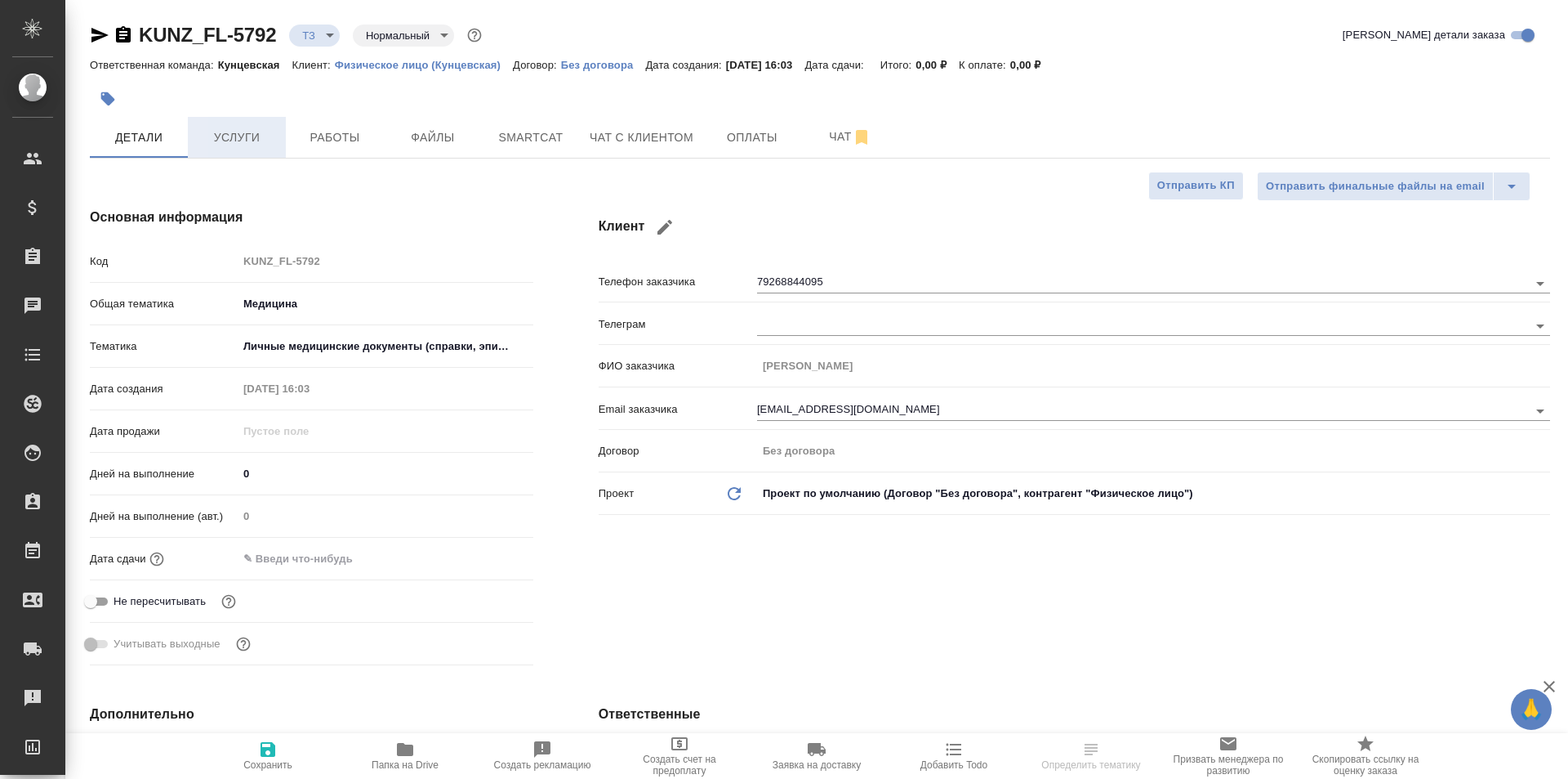
type textarea "x"
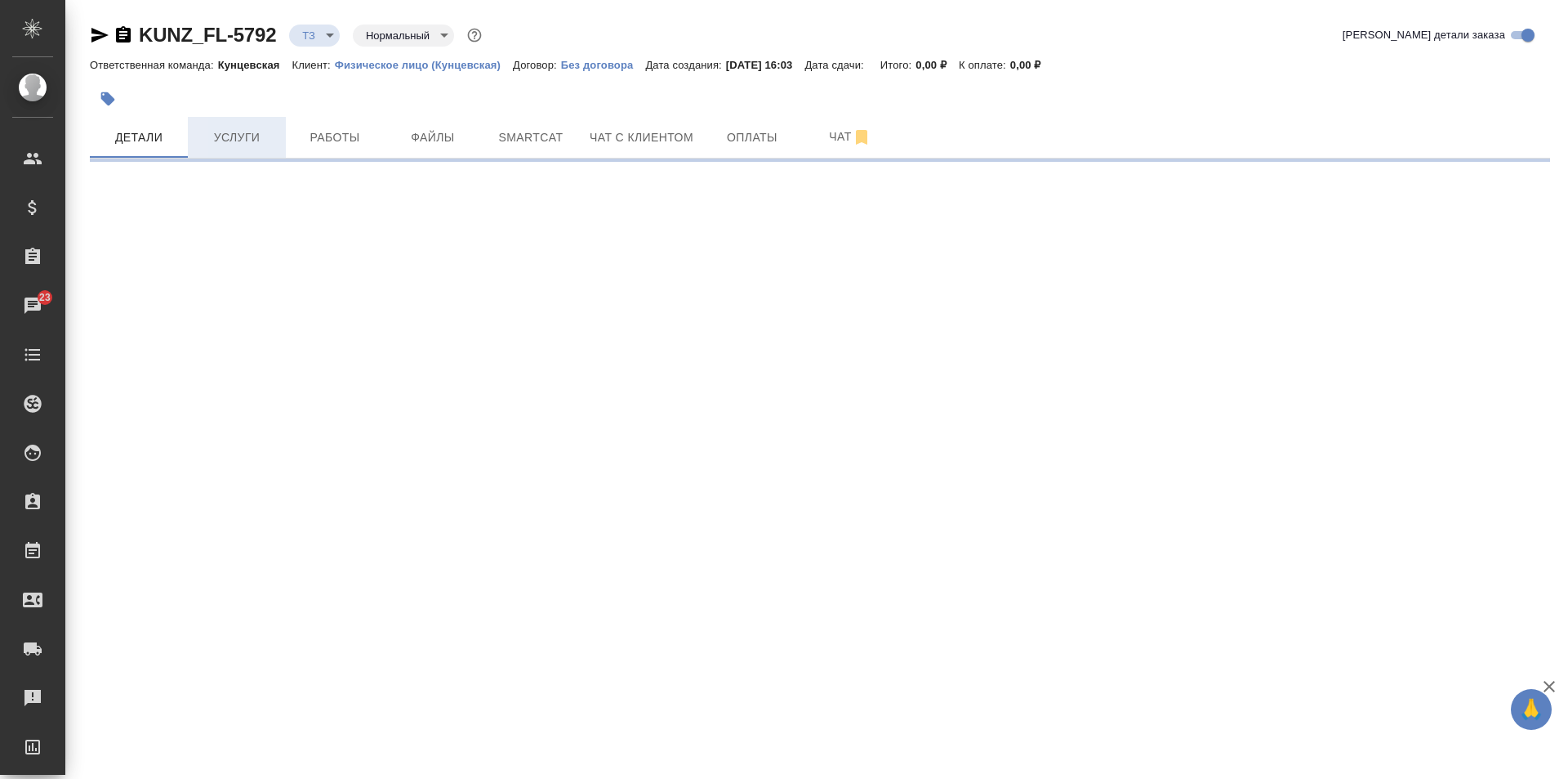
select select "RU"
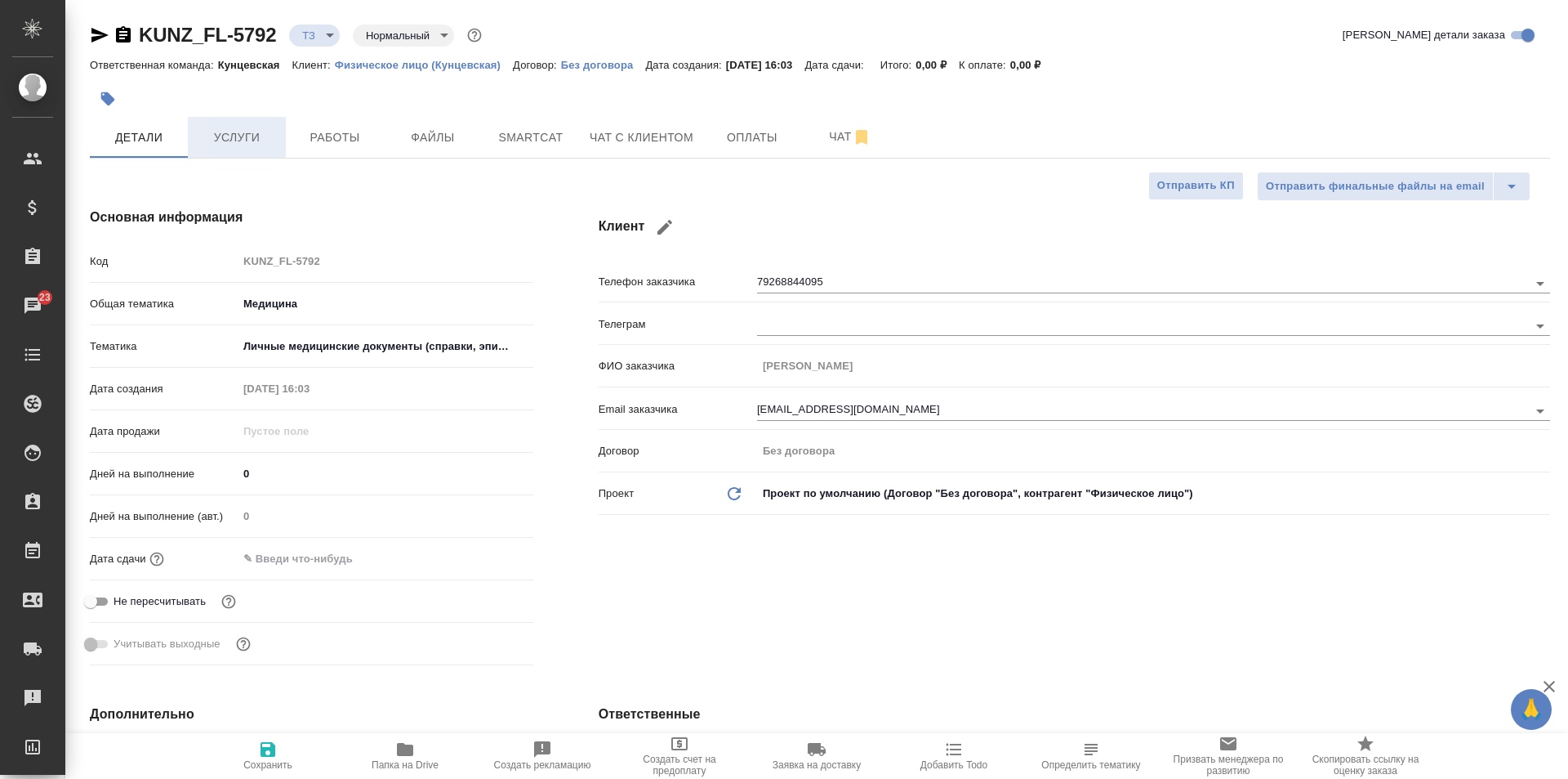
type textarea "x"
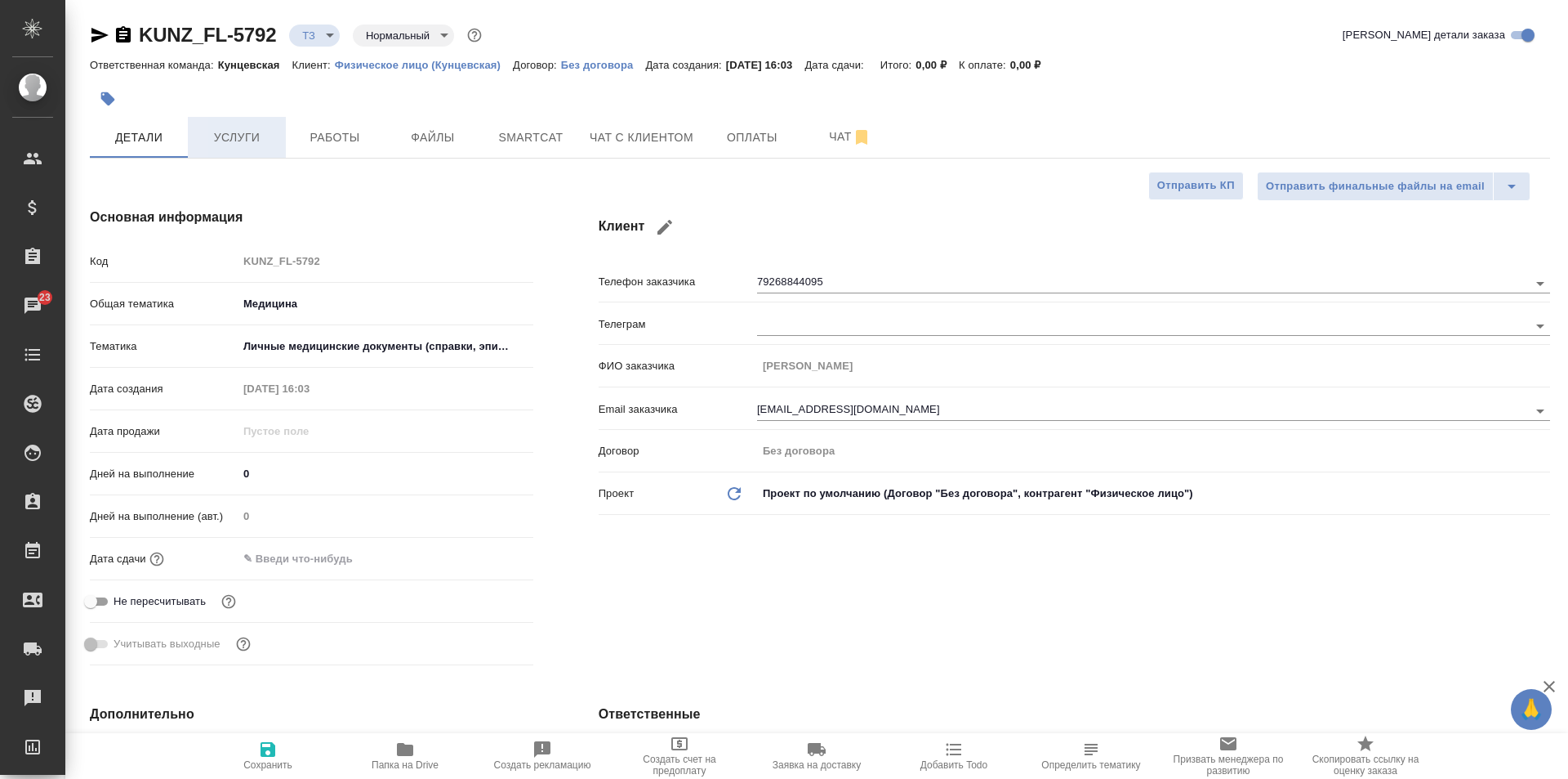
type textarea "x"
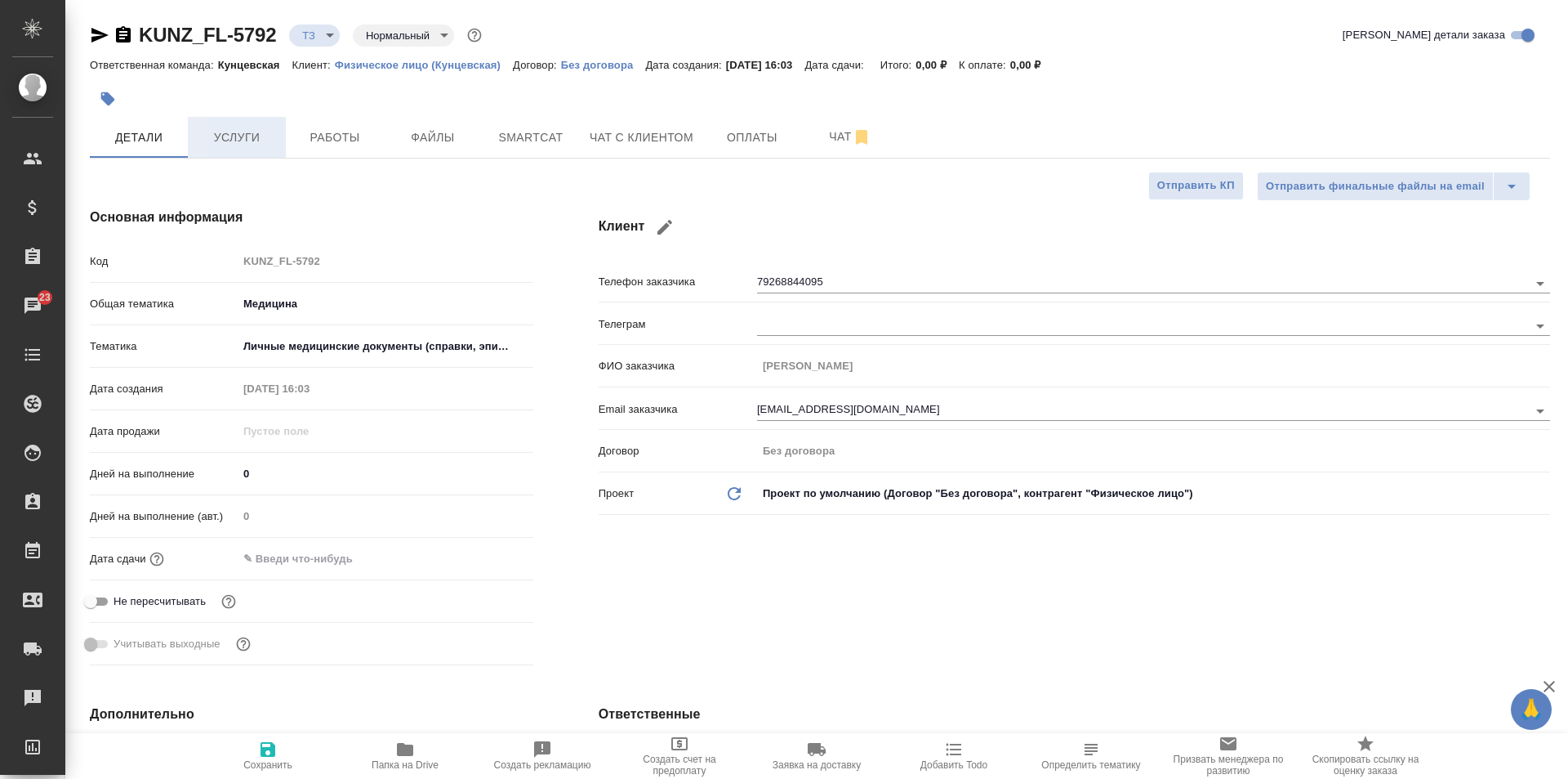
type textarea "x"
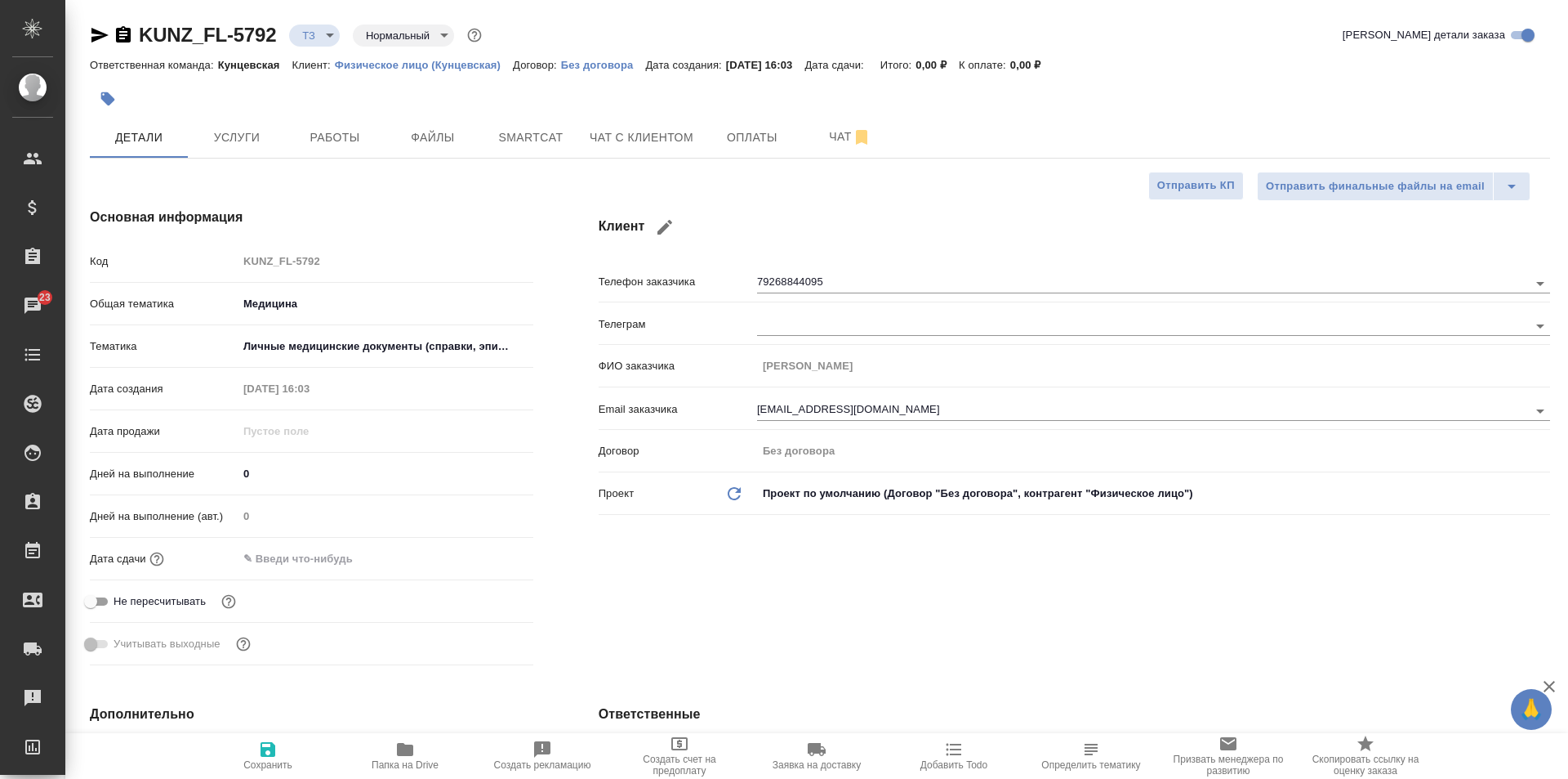
type textarea "x"
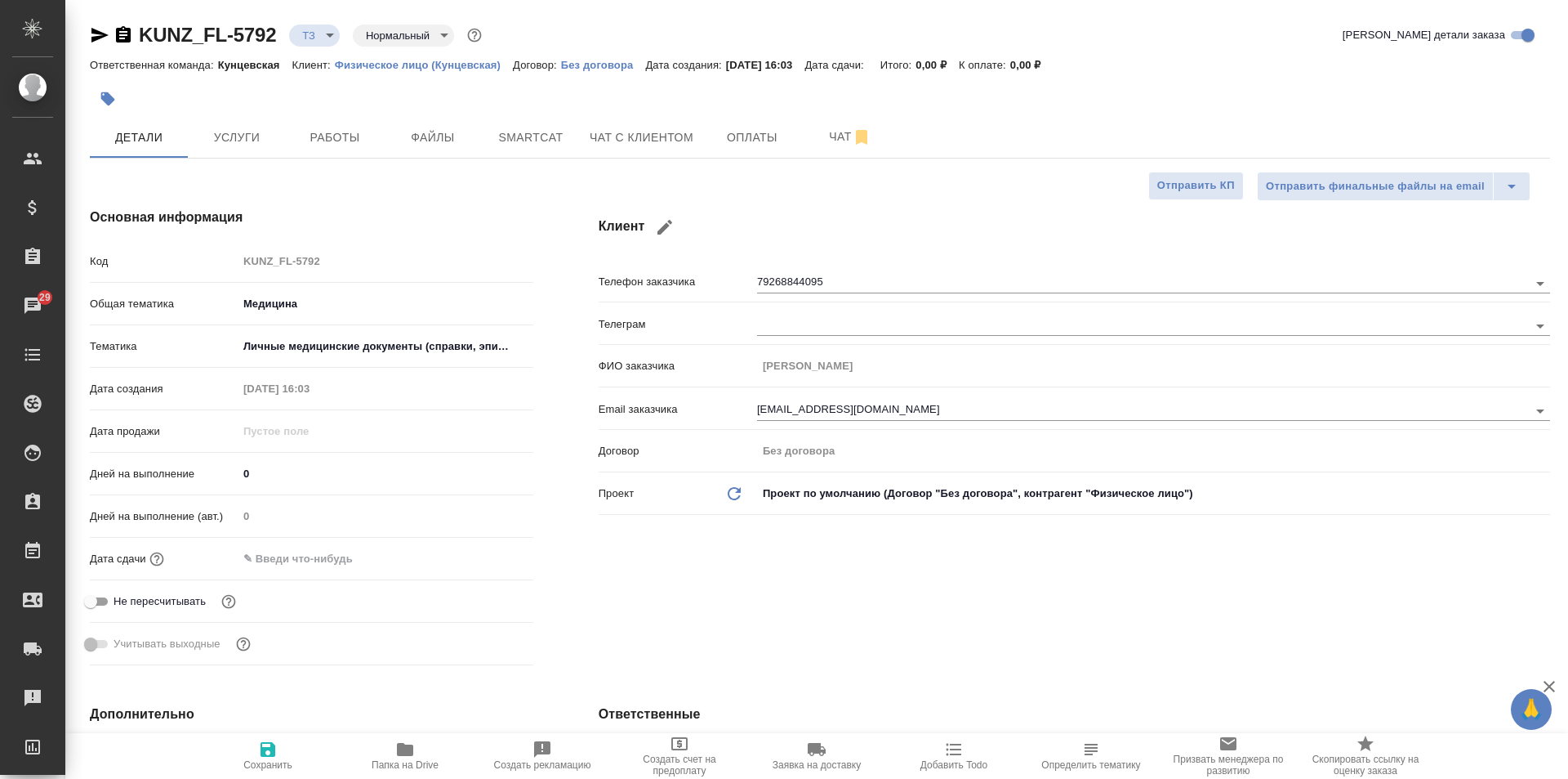
type textarea "x"
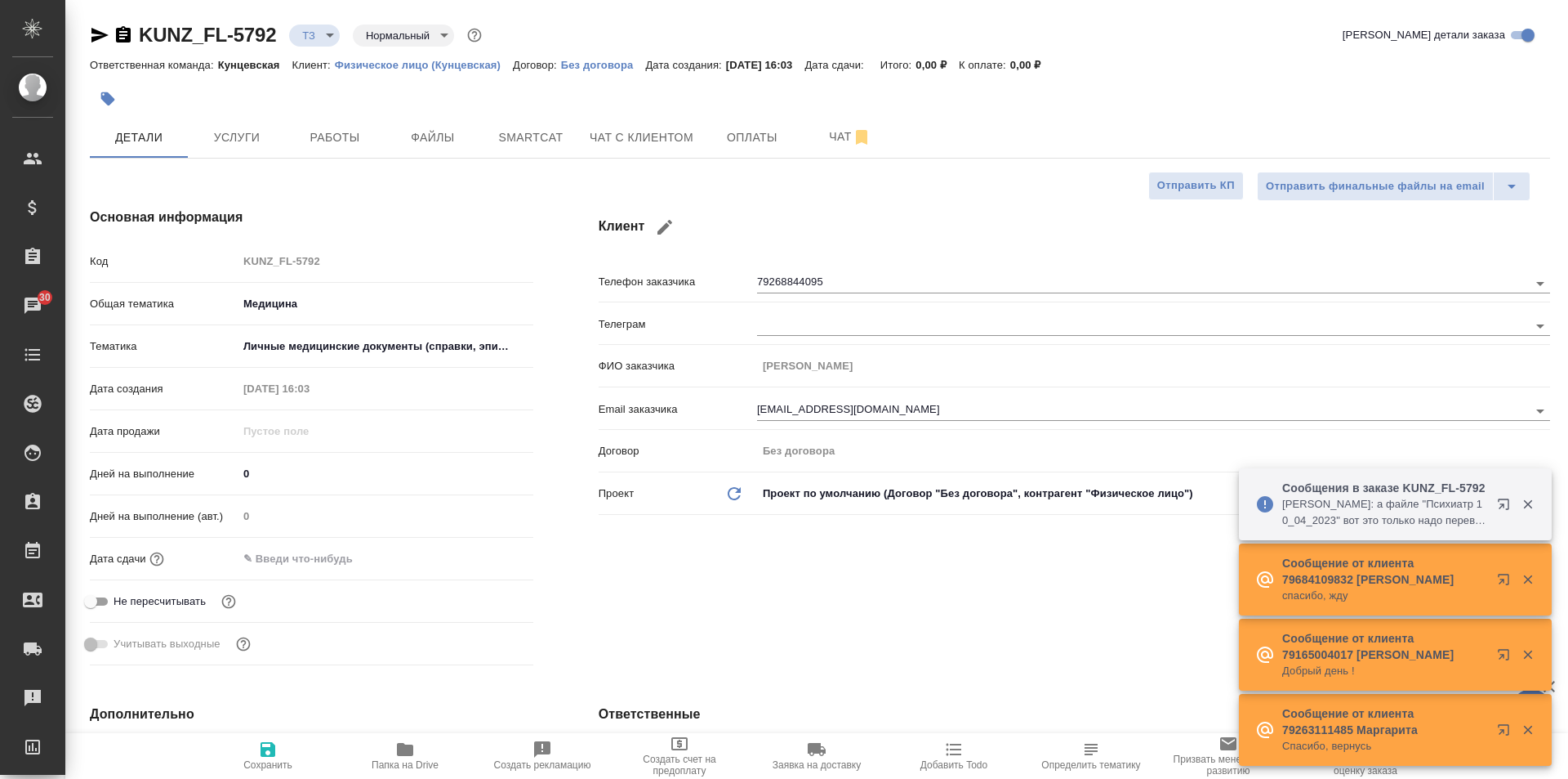
click at [1405, 520] on p "Арсеньева Вера: а файле "Психиатр 10_04_2023" вот это только надо перевести?" at bounding box center [1384, 512] width 204 height 33
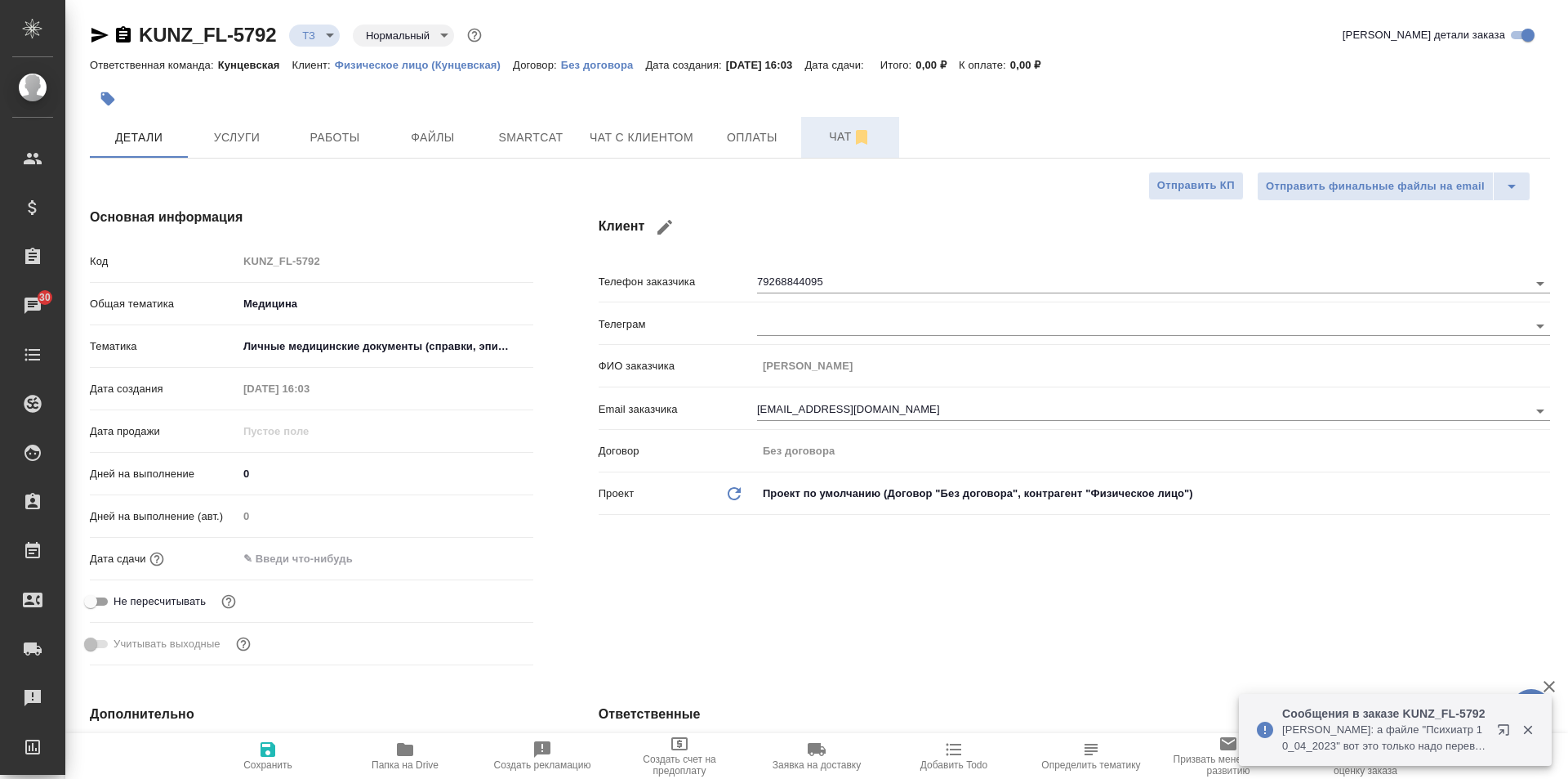
click at [835, 143] on span "Чат" at bounding box center [850, 137] width 79 height 20
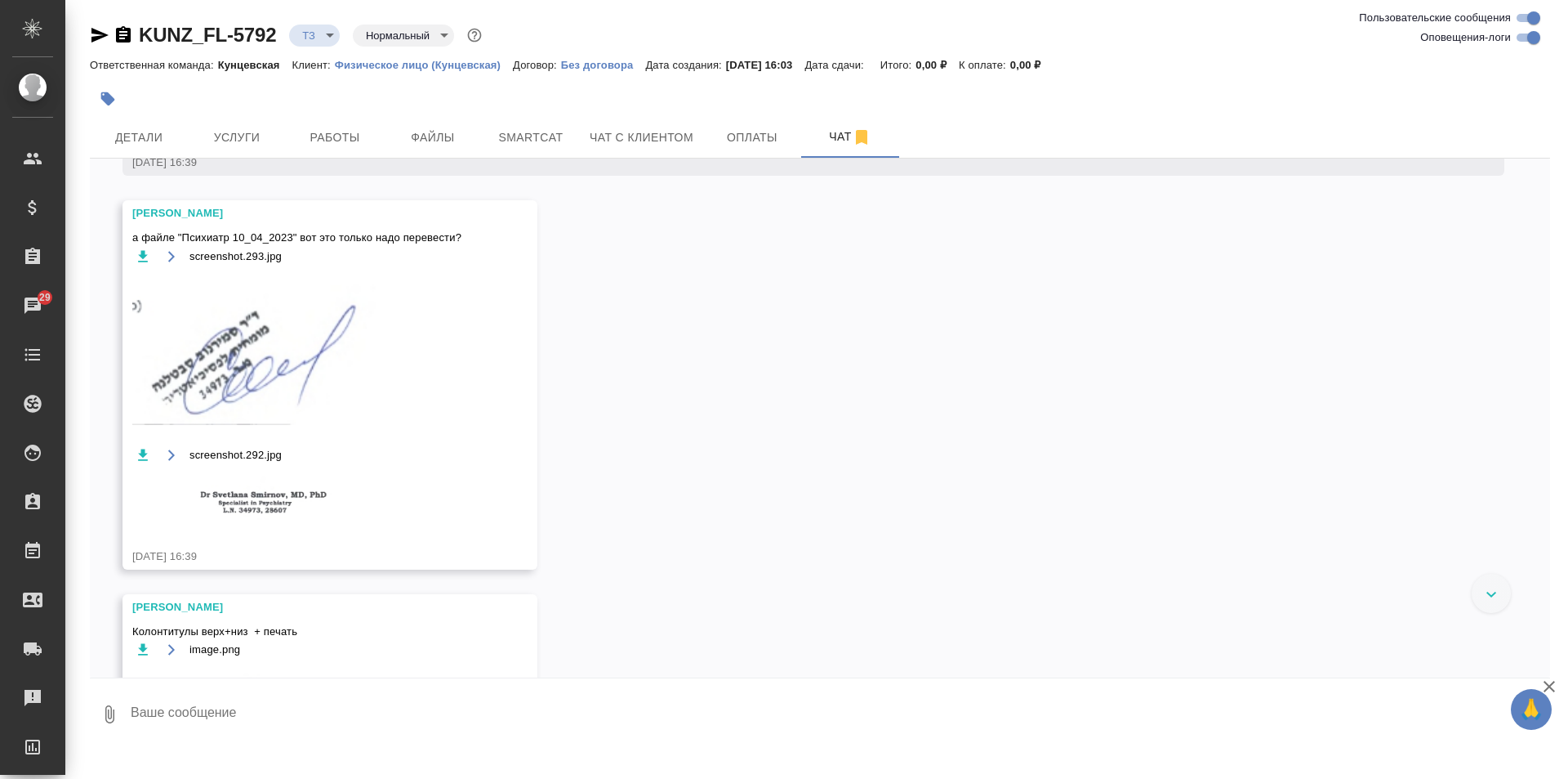
scroll to position [685, 0]
